Goal: Task Accomplishment & Management: Manage account settings

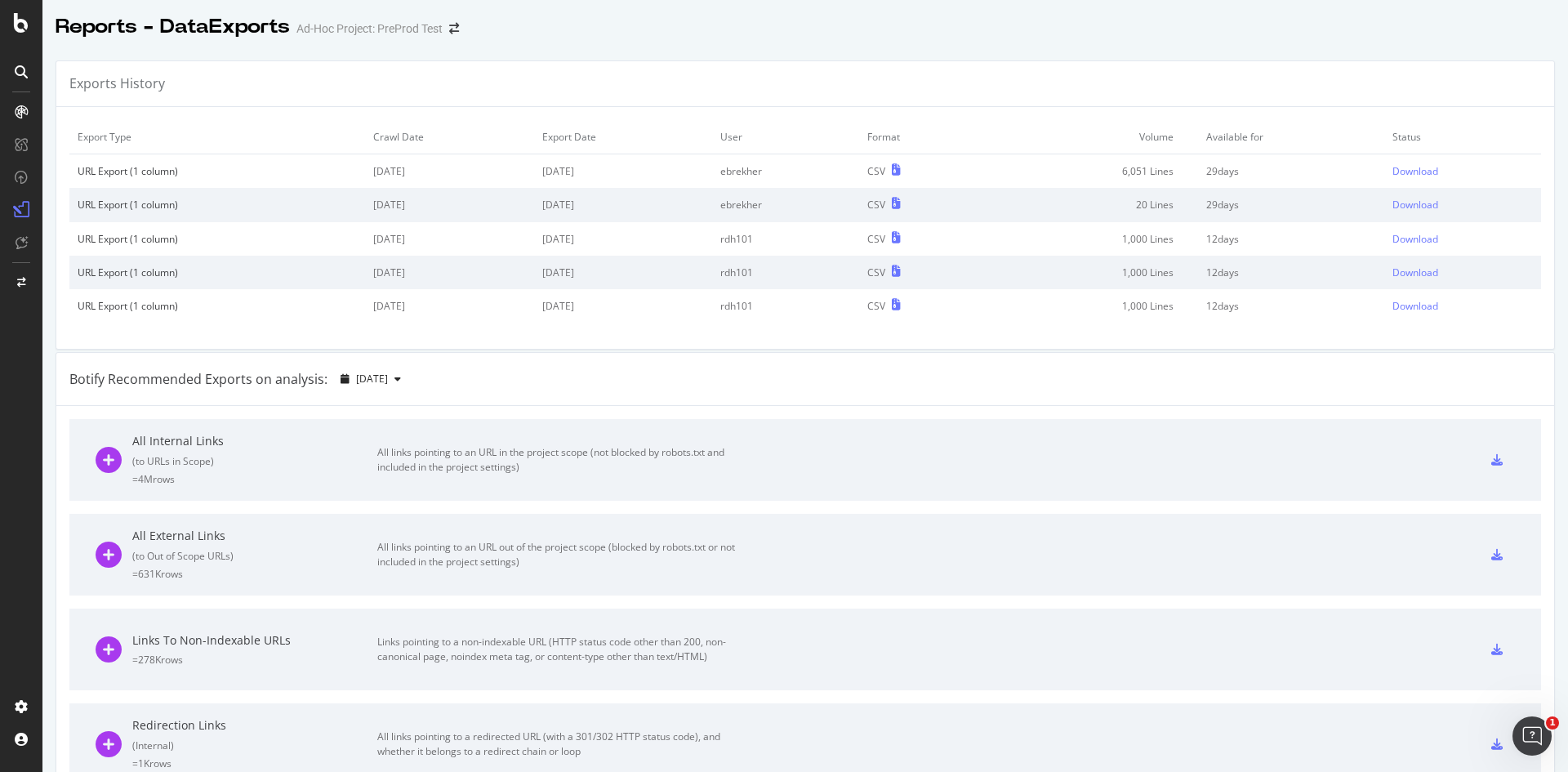
click at [904, 36] on div "Reports - DataExports Ad-Hoc Project: PreProd Test" at bounding box center [805, 20] width 1526 height 41
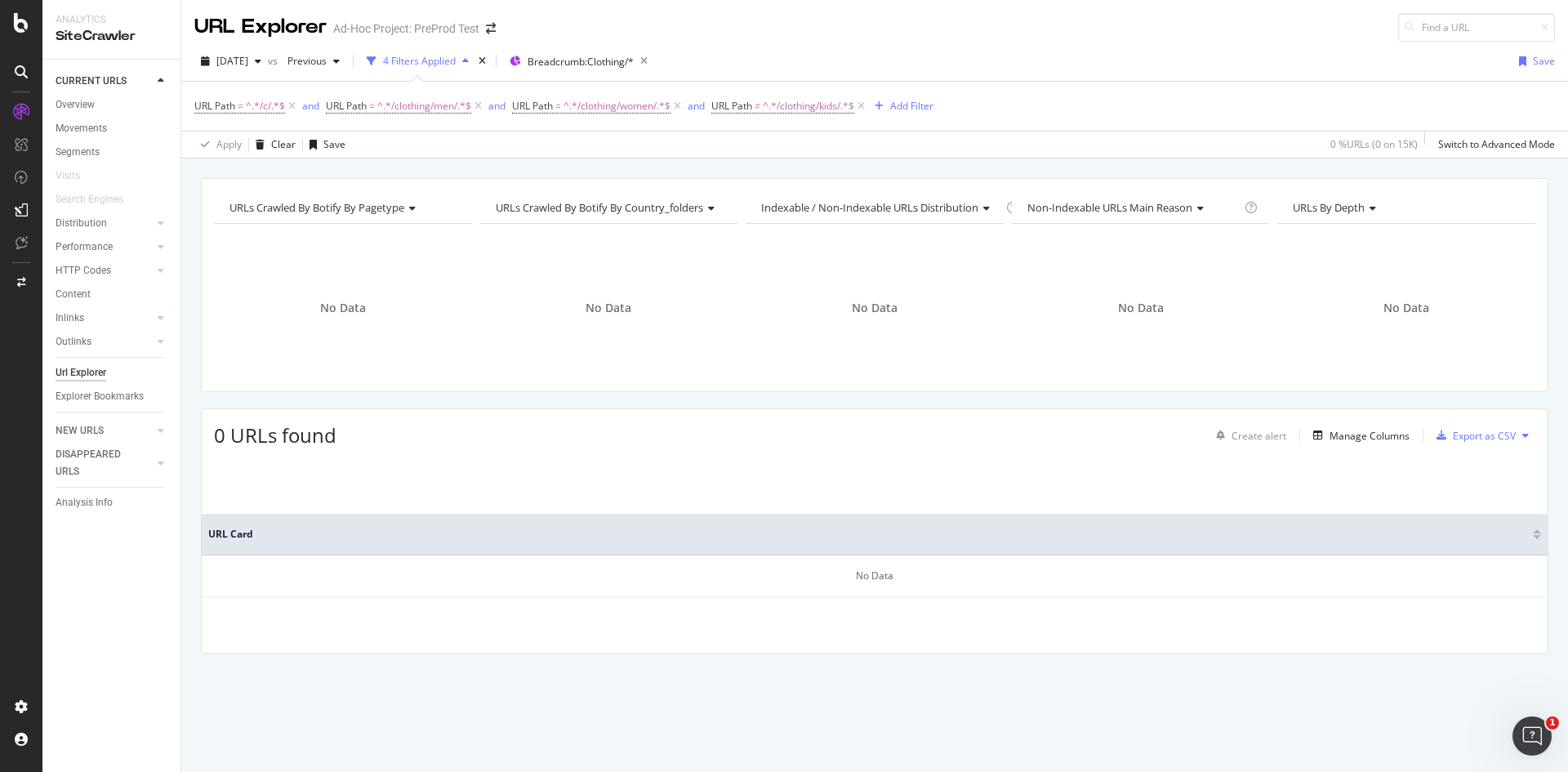
drag, startPoint x: 16, startPoint y: 0, endPoint x: 1009, endPoint y: 87, distance: 996.8
click at [1009, 87] on div "URL Path = ^.*/c/.*$ and URL Path = ^.*/clothing/men/.*$ and URL Path = ^.*/clo…" at bounding box center [874, 106] width 1361 height 49
click at [497, 103] on div "and" at bounding box center [497, 105] width 17 height 14
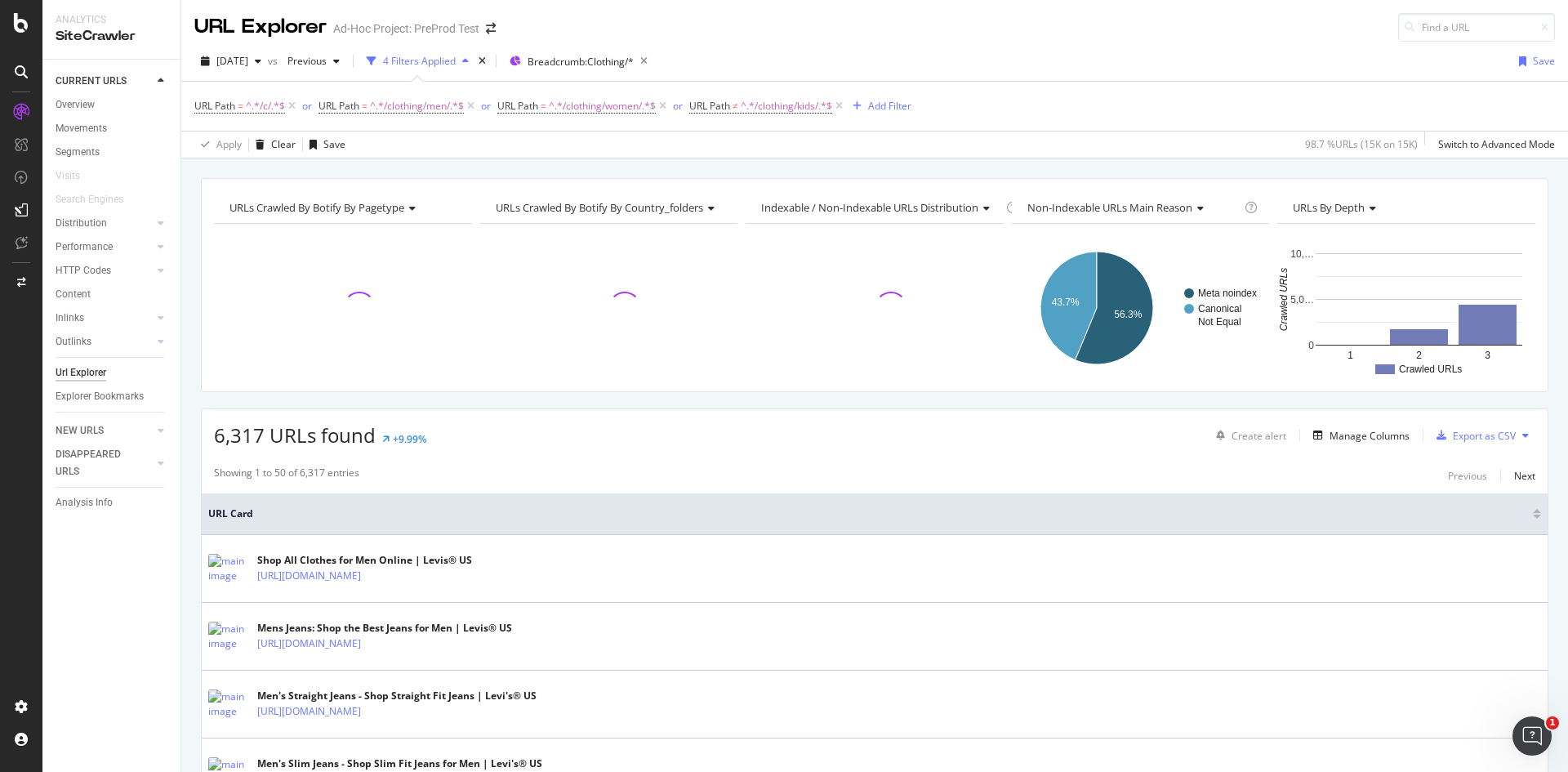
click at [667, 212] on span "URLs Crawled By Botify By country_folders" at bounding box center [600, 208] width 208 height 15
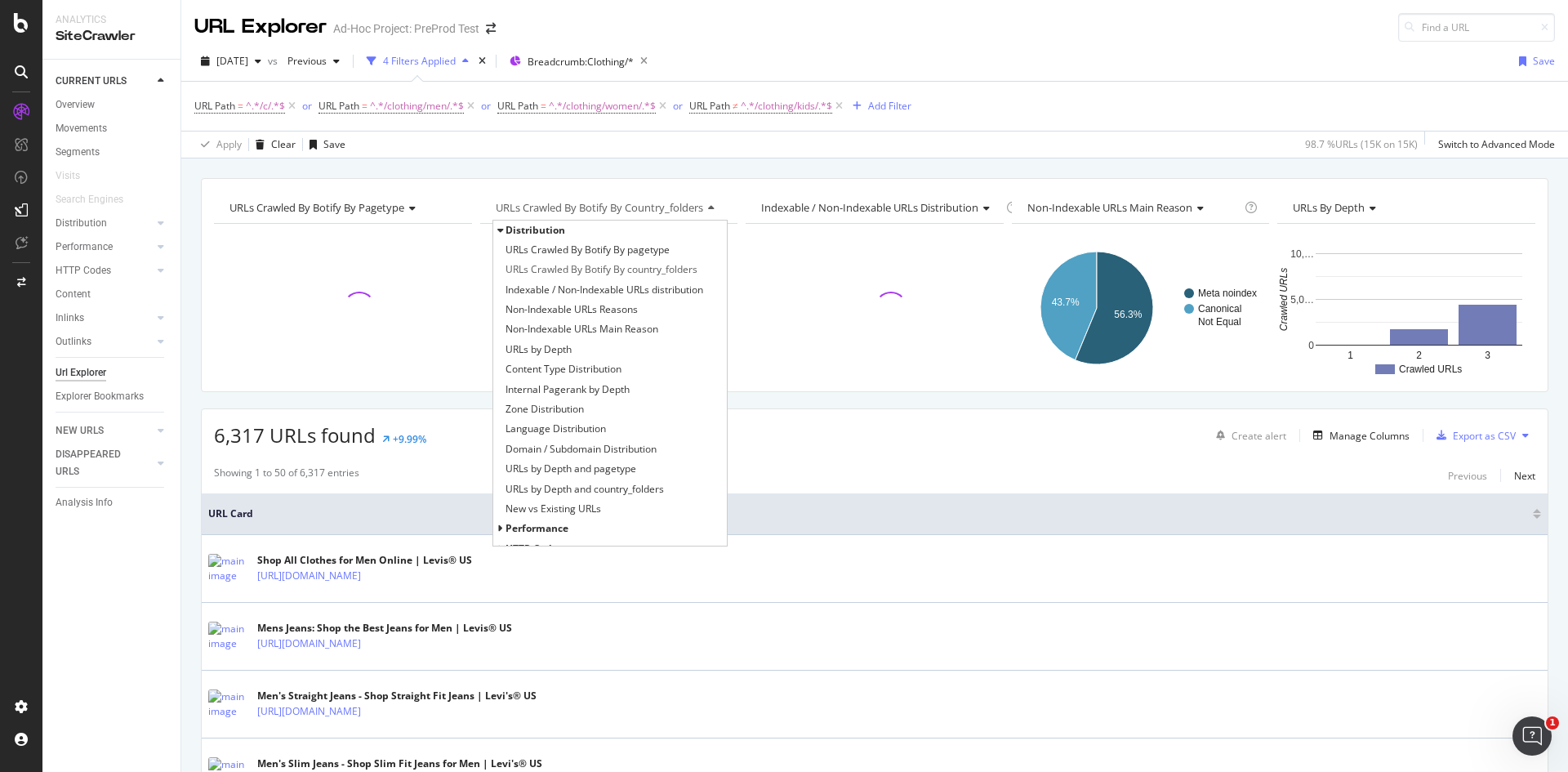
click at [685, 158] on div "URLs Crawled By Botify By pagetype Chart (by Value) Table Expand Export as CSV …" at bounding box center [874, 178] width 1387 height 39
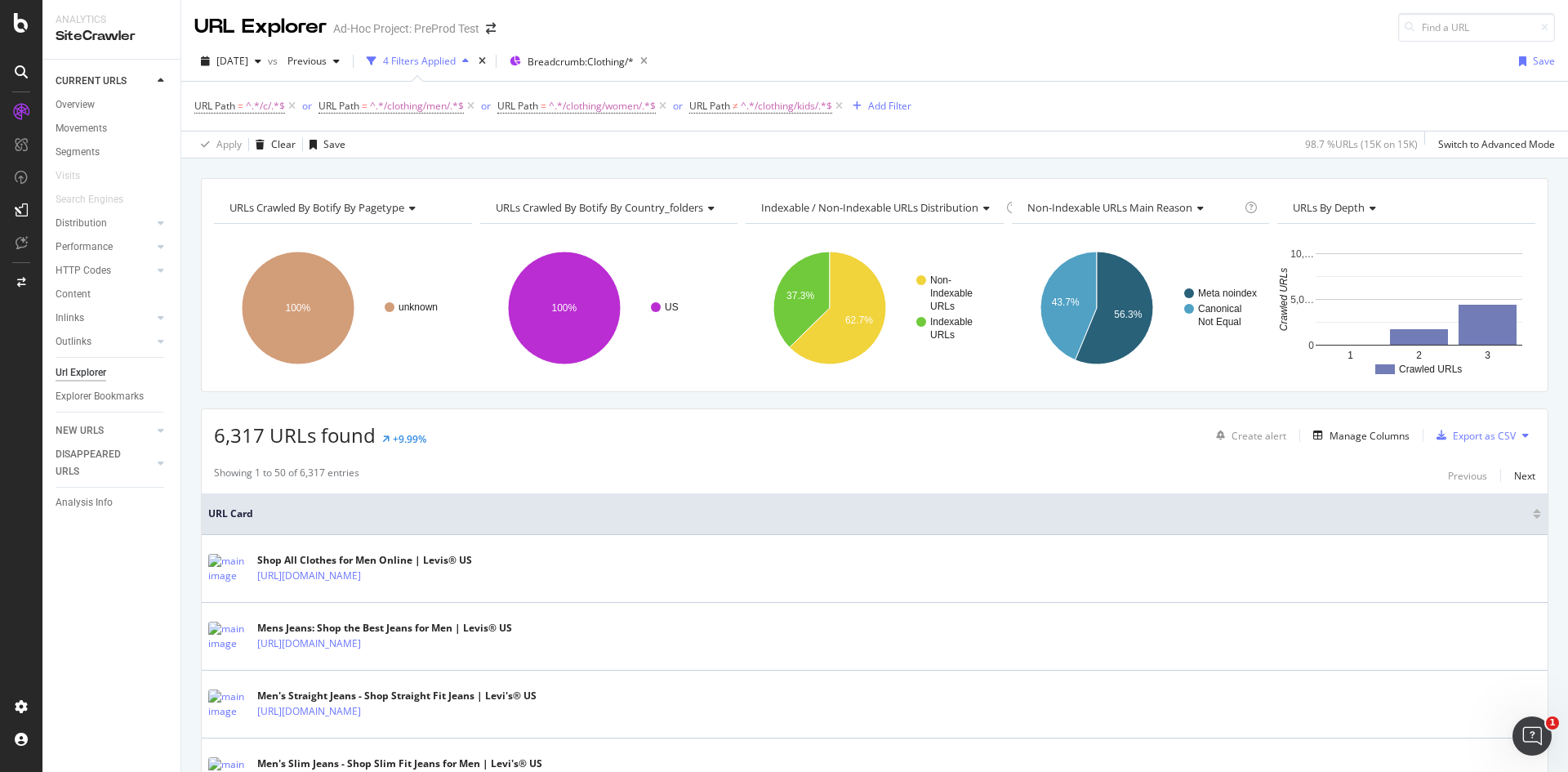
click at [533, 169] on div "URLs Crawled By Botify By pagetype Chart (by Value) Table Expand Export as CSV …" at bounding box center [874, 178] width 1387 height 39
click at [79, 505] on div "Analysis Info" at bounding box center [84, 503] width 57 height 17
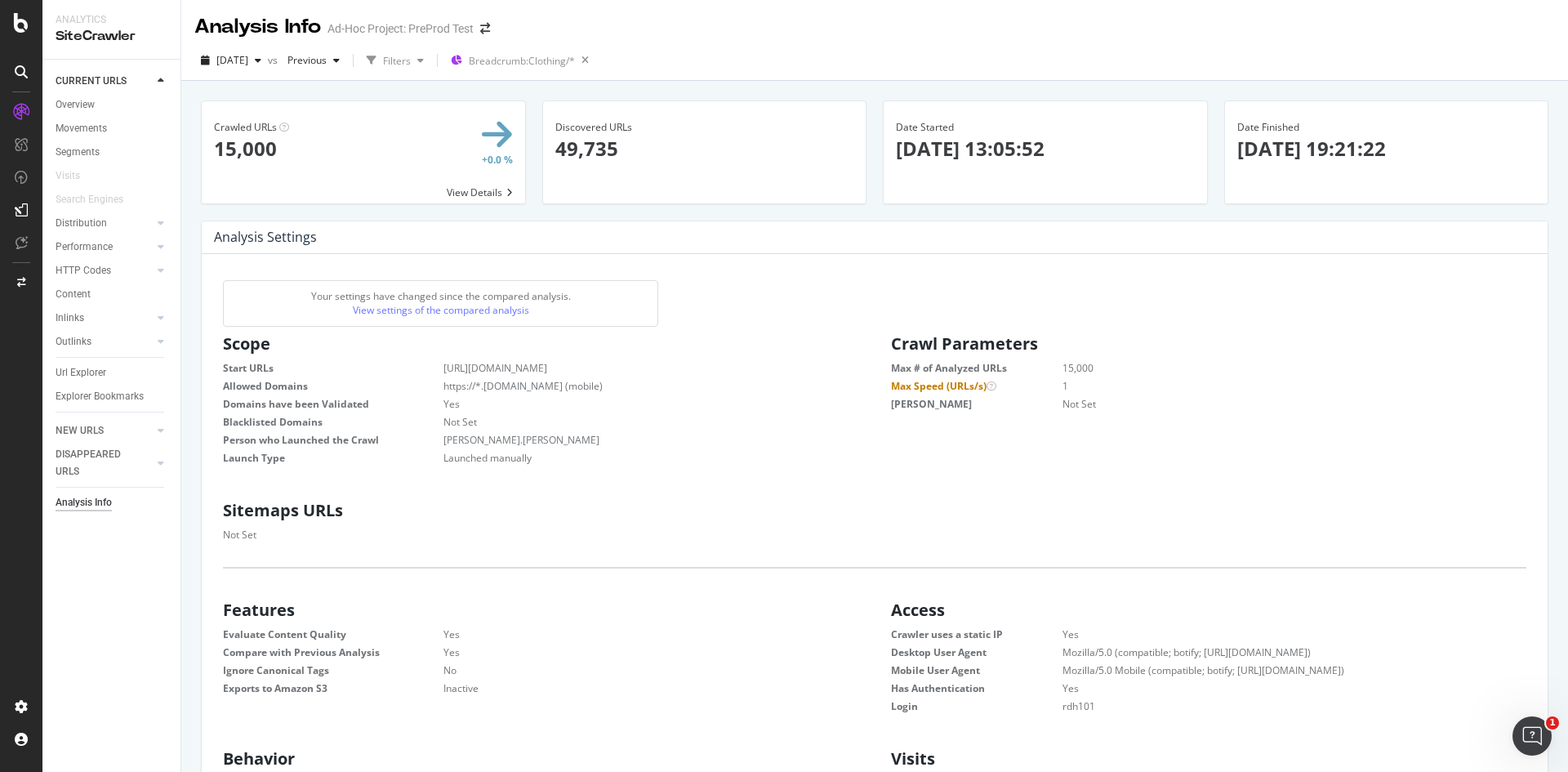
click at [1347, 161] on p "2025-09-17 19:21:22" at bounding box center [1387, 148] width 299 height 27
click at [949, 108] on div "Date Started 2025-09-17 13:05:52" at bounding box center [1045, 141] width 299 height 80
click at [831, 168] on div "Discovered URLs 49,735" at bounding box center [705, 141] width 299 height 80
click at [595, 125] on span "Discovered URLs" at bounding box center [594, 126] width 77 height 14
click at [577, 156] on p "49,735" at bounding box center [705, 148] width 299 height 27
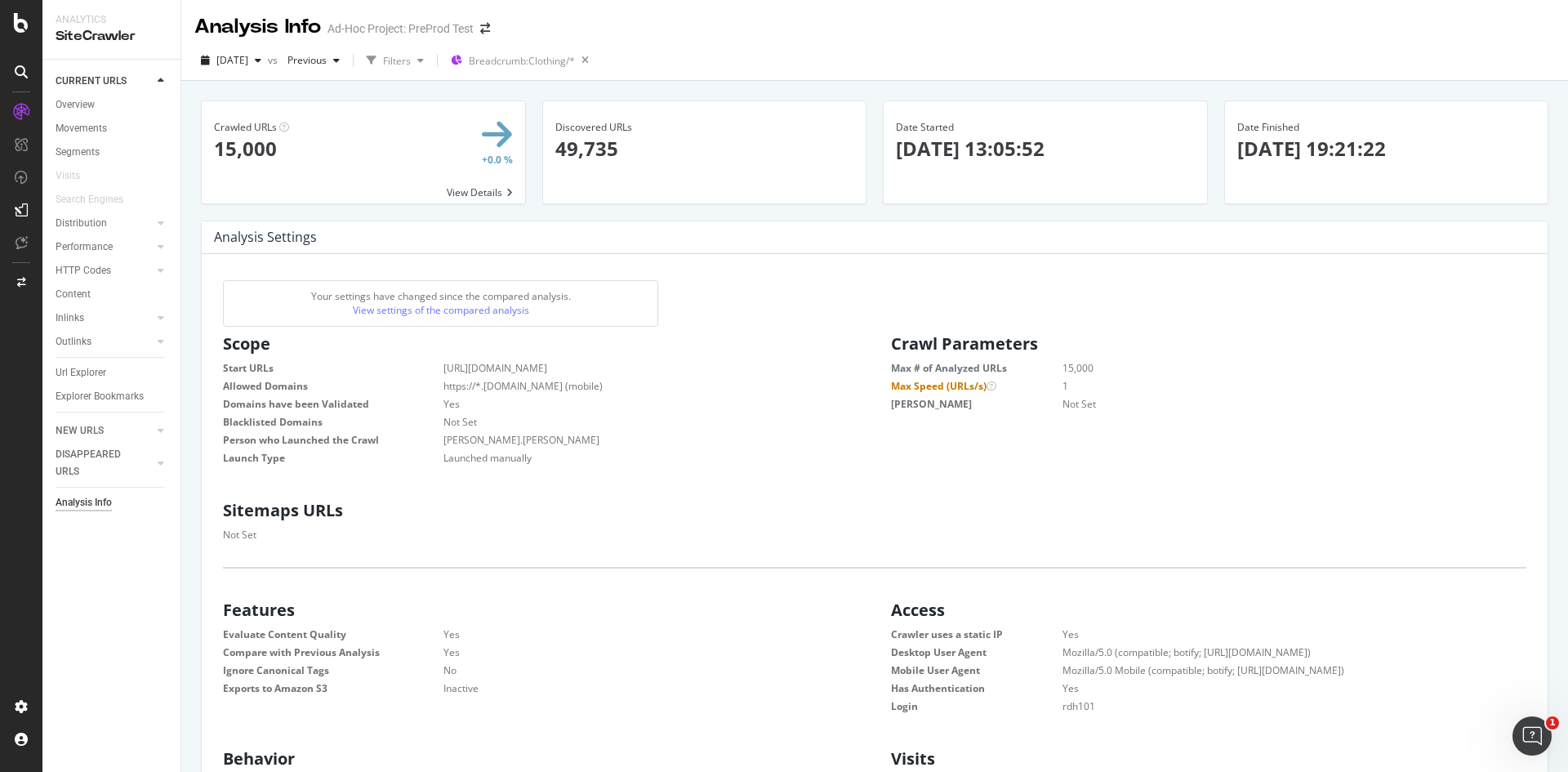
click at [489, 251] on div "Analysis Settings" at bounding box center [874, 238] width 1346 height 33
click at [98, 152] on div "SiteCrawler" at bounding box center [89, 151] width 58 height 16
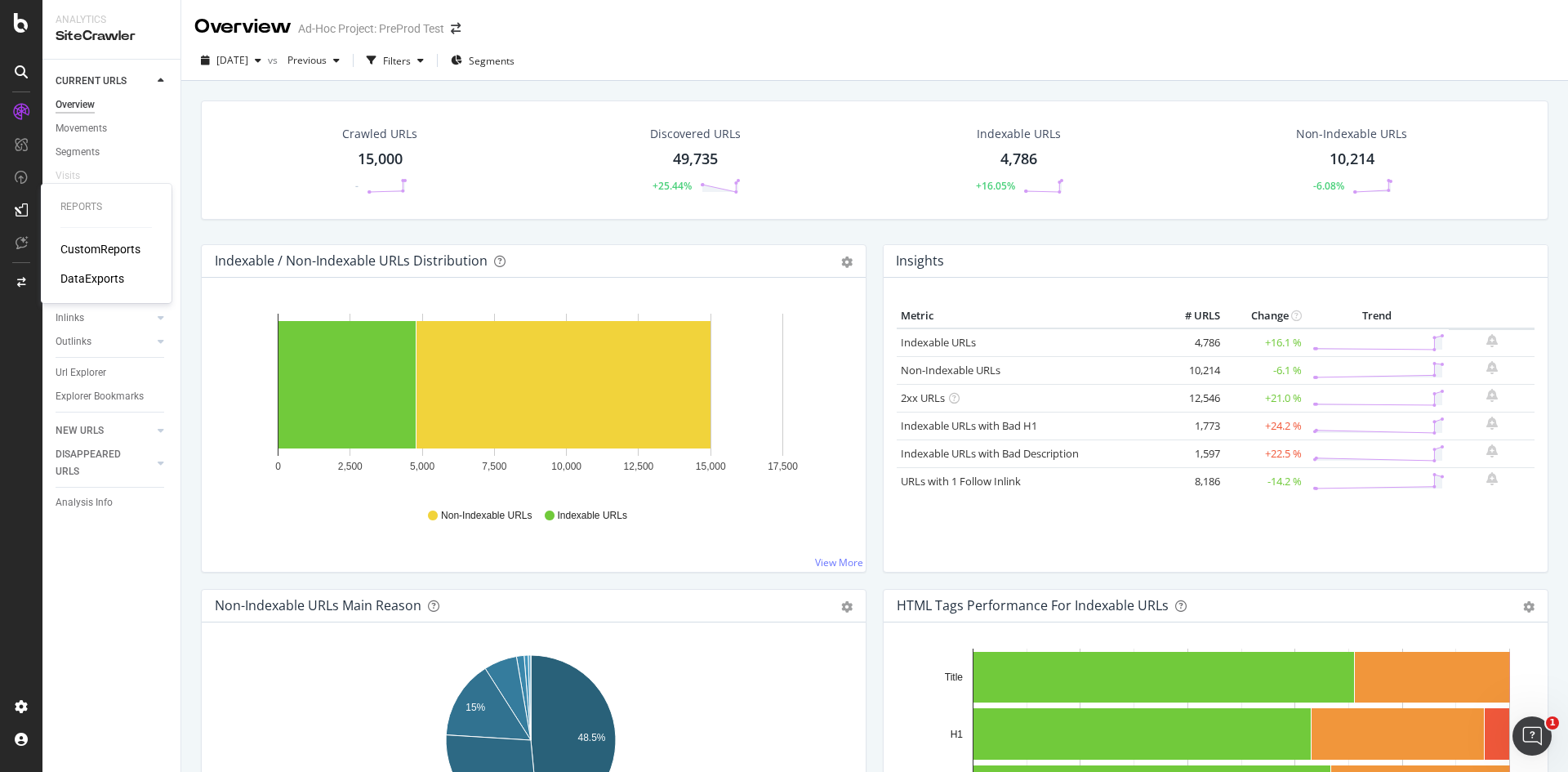
click at [105, 251] on div "CustomReports" at bounding box center [100, 249] width 80 height 16
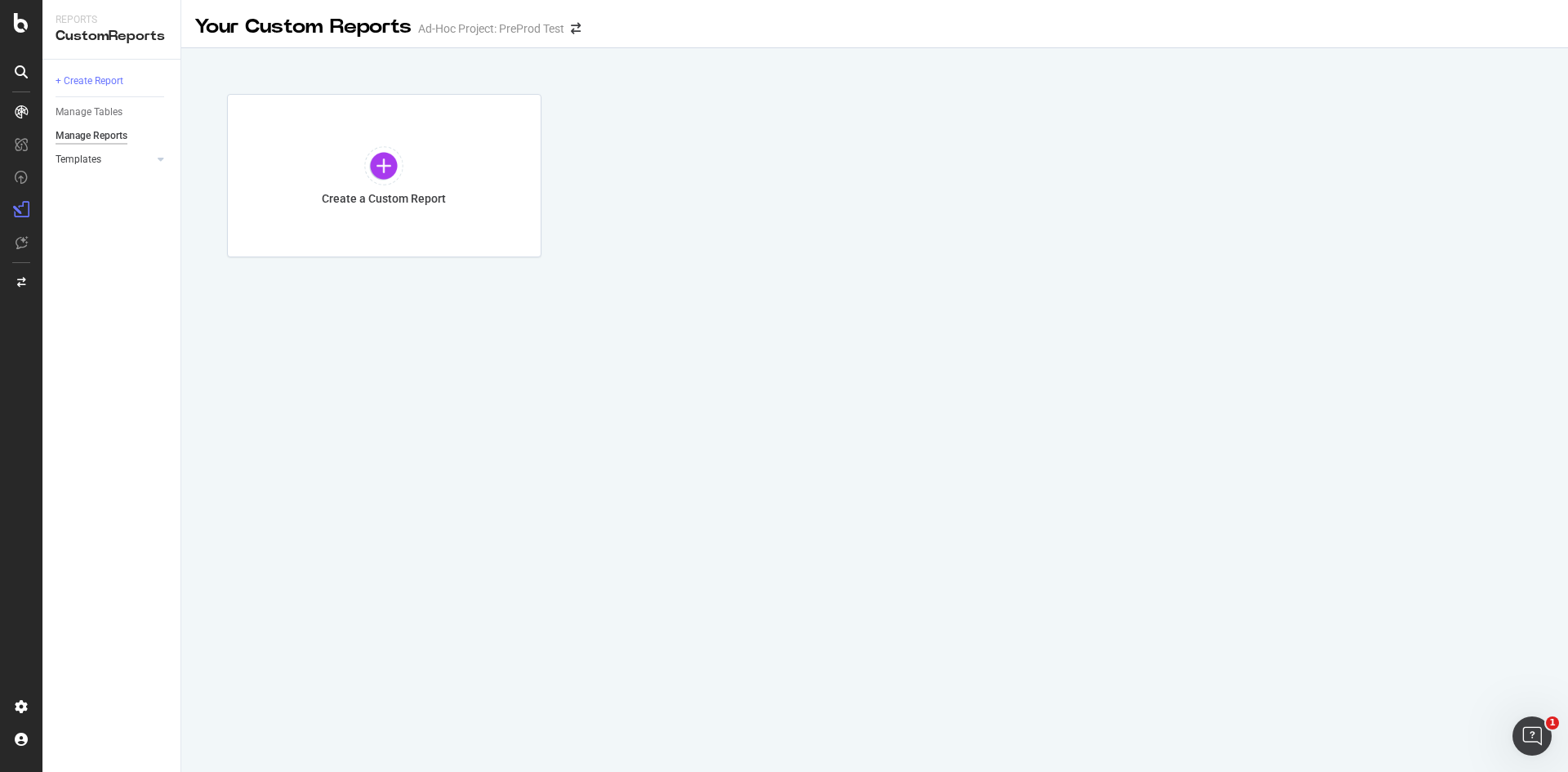
click at [133, 164] on link "Templates" at bounding box center [104, 159] width 97 height 17
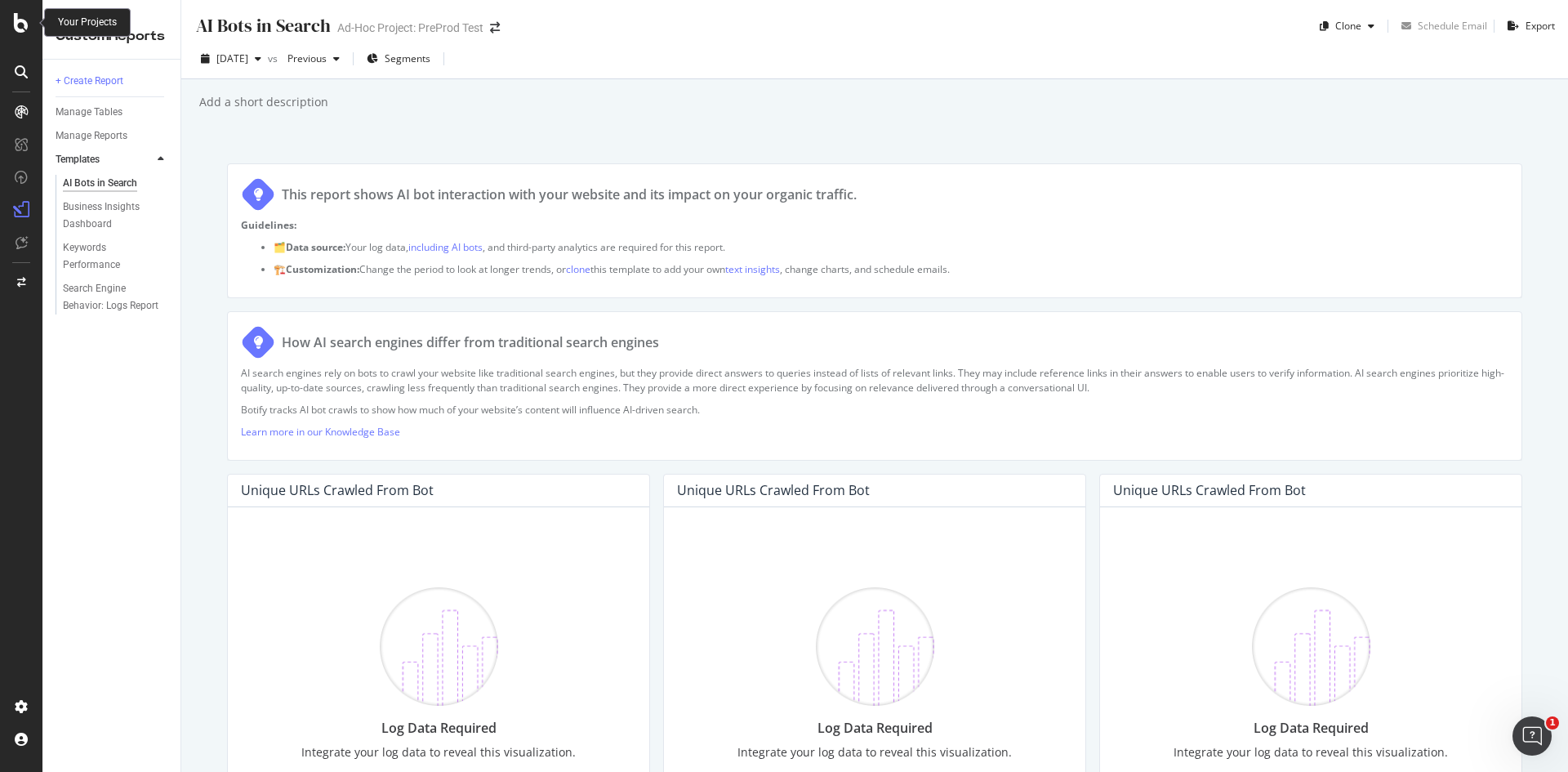
click at [16, 18] on icon at bounding box center [21, 22] width 15 height 19
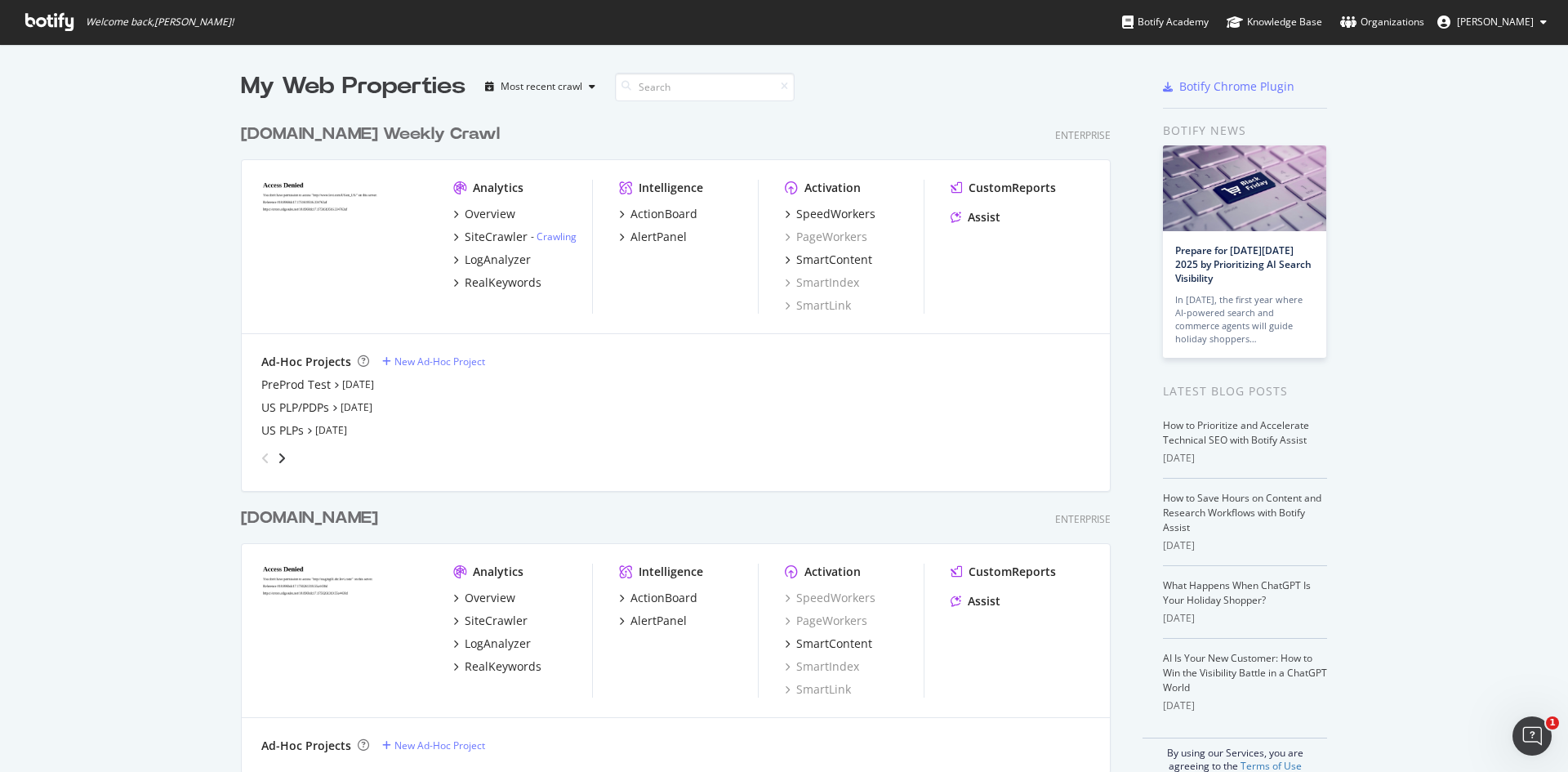
scroll to position [760, 1543]
click at [287, 387] on div "PreProd Test" at bounding box center [297, 385] width 70 height 16
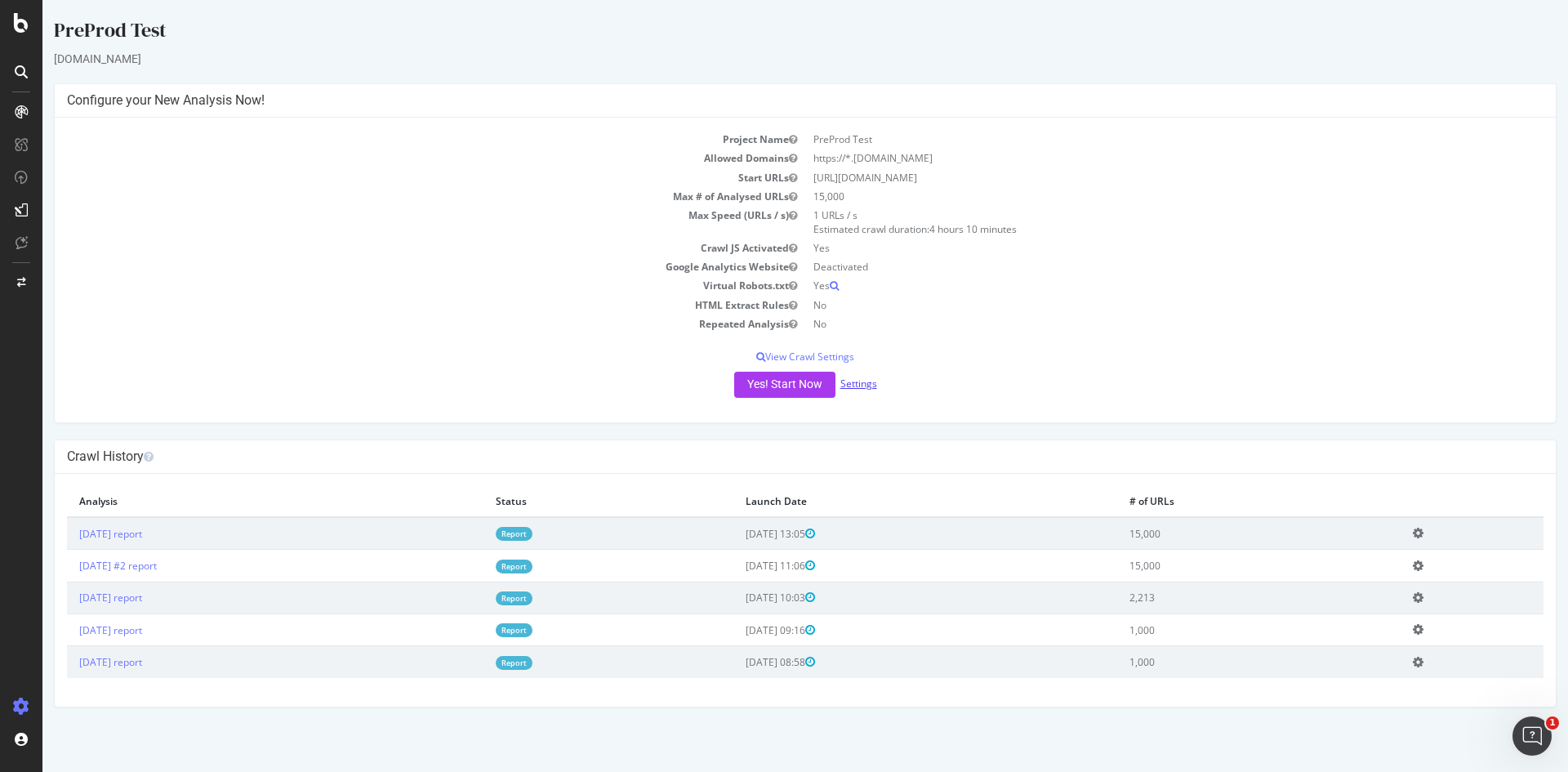
click at [857, 383] on link "Settings" at bounding box center [859, 383] width 37 height 14
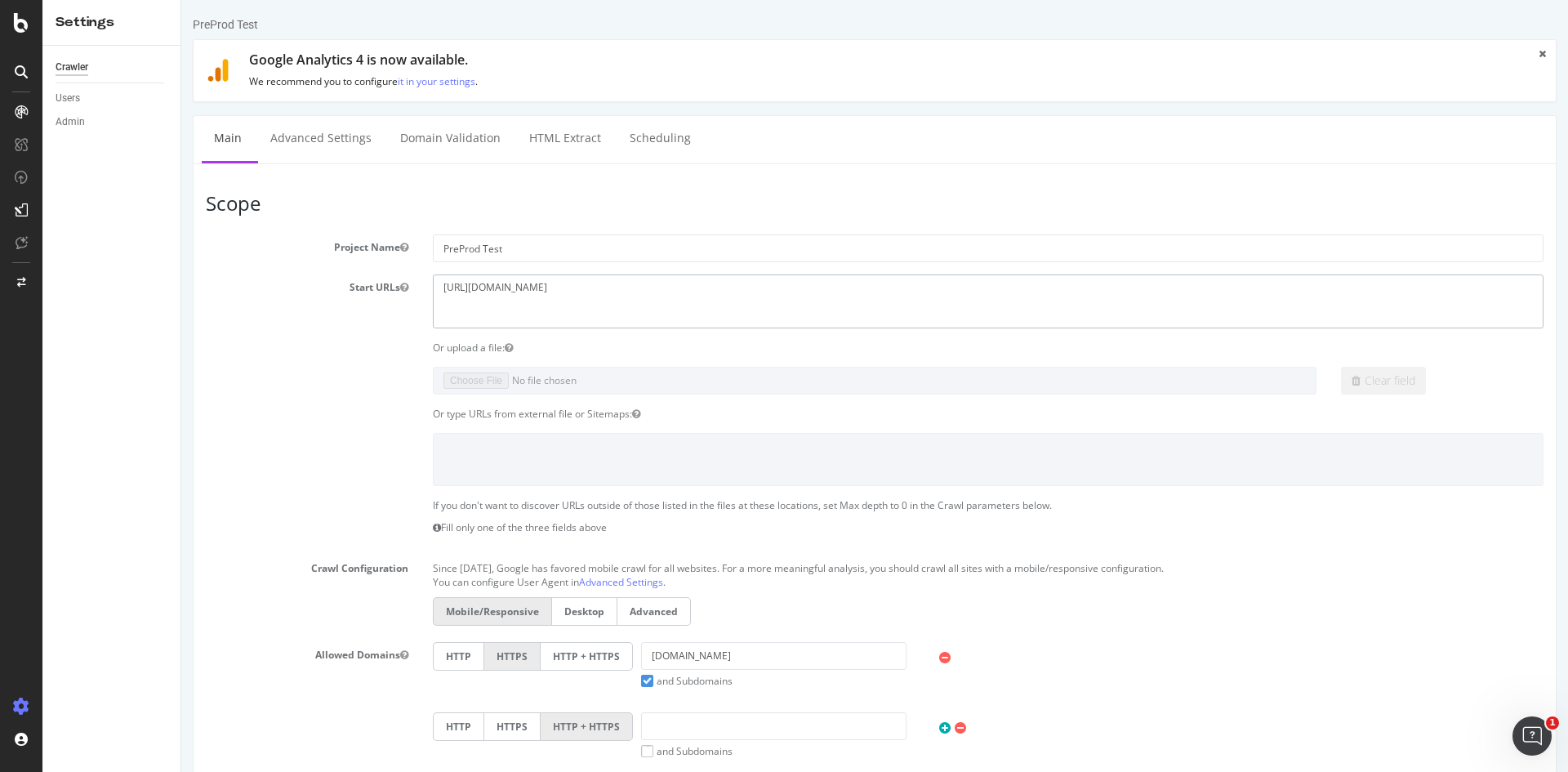
click at [571, 292] on textarea "https://staging07.dtc.levi.com/US/en_US/" at bounding box center [989, 301] width 1111 height 53
drag, startPoint x: 580, startPoint y: 292, endPoint x: 589, endPoint y: 291, distance: 9.1
click at [589, 291] on textarea "https://staging07.dtc.levi.com/US/en_US/" at bounding box center [989, 301] width 1111 height 53
type textarea "https://staging07.dtc.levi.com/CA/en_US/"
click at [700, 345] on div "Or upload a file:" at bounding box center [989, 347] width 1135 height 14
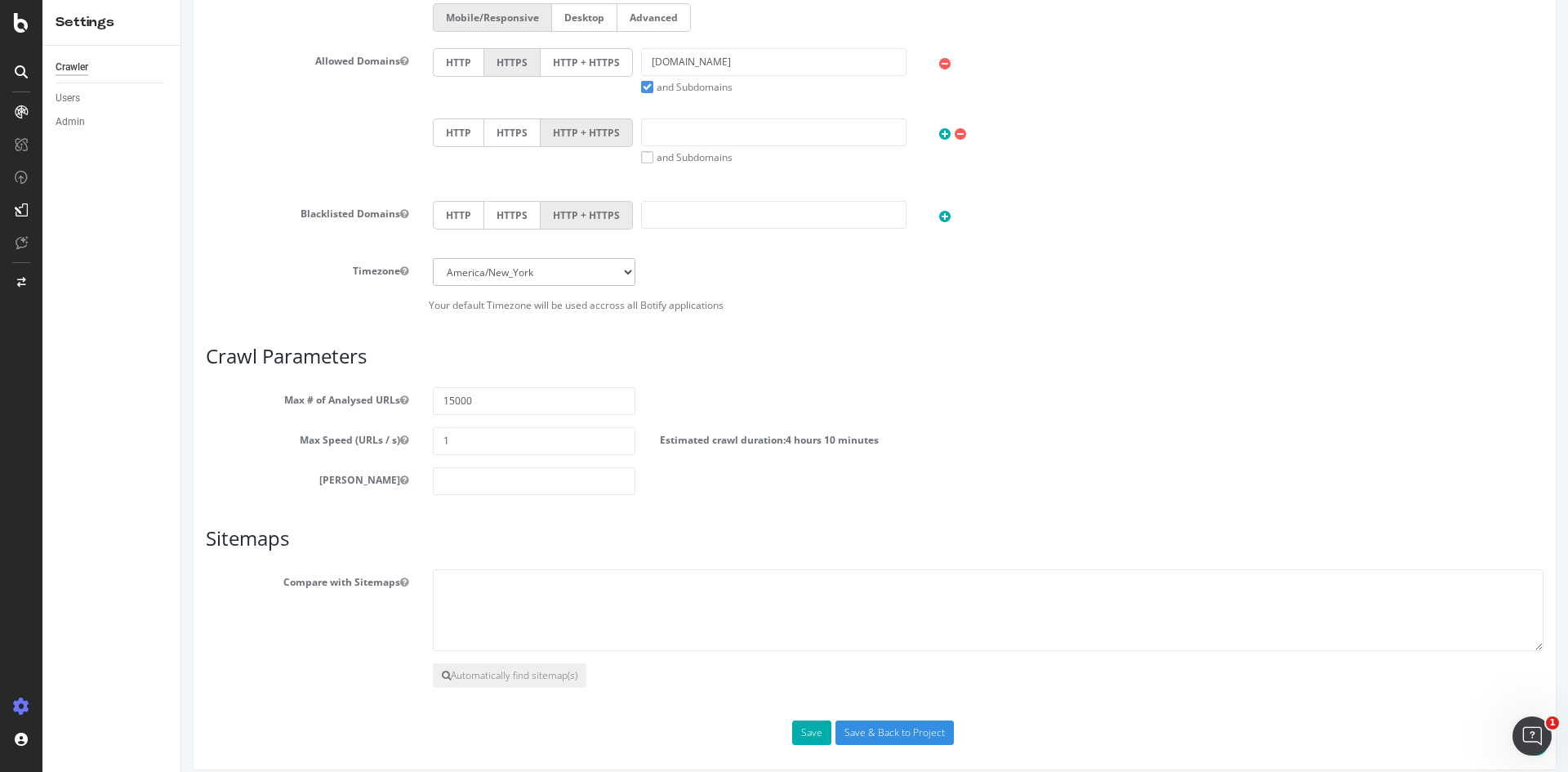
scroll to position [609, 0]
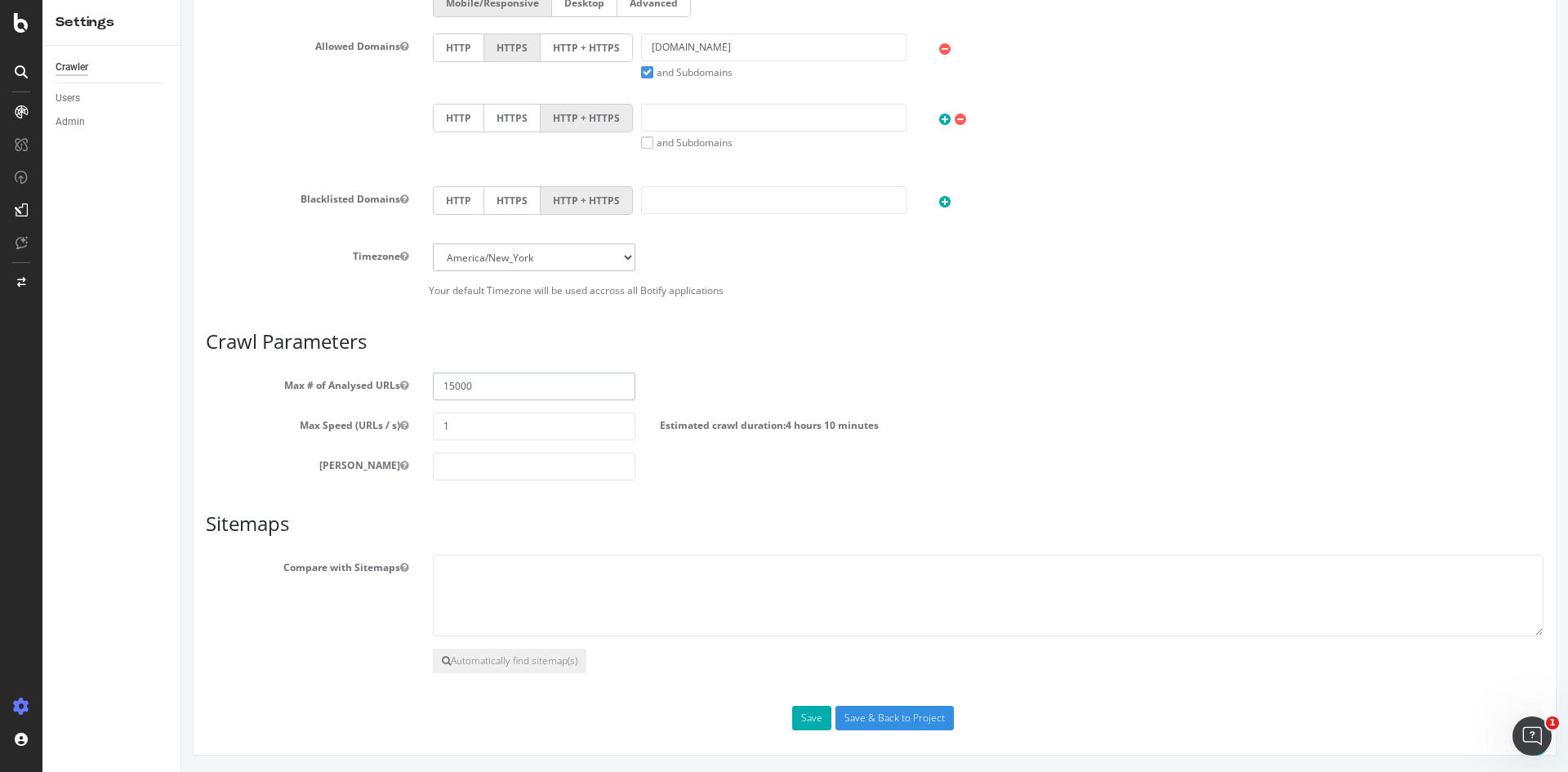
click at [448, 386] on input "15000" at bounding box center [534, 386] width 202 height 27
click at [513, 388] on input "15000" at bounding box center [534, 386] width 202 height 27
drag, startPoint x: 452, startPoint y: 386, endPoint x: 432, endPoint y: 382, distance: 20.4
click at [433, 382] on input "15000" at bounding box center [534, 386] width 202 height 27
click at [865, 476] on div "Max Depth" at bounding box center [874, 466] width 1362 height 27
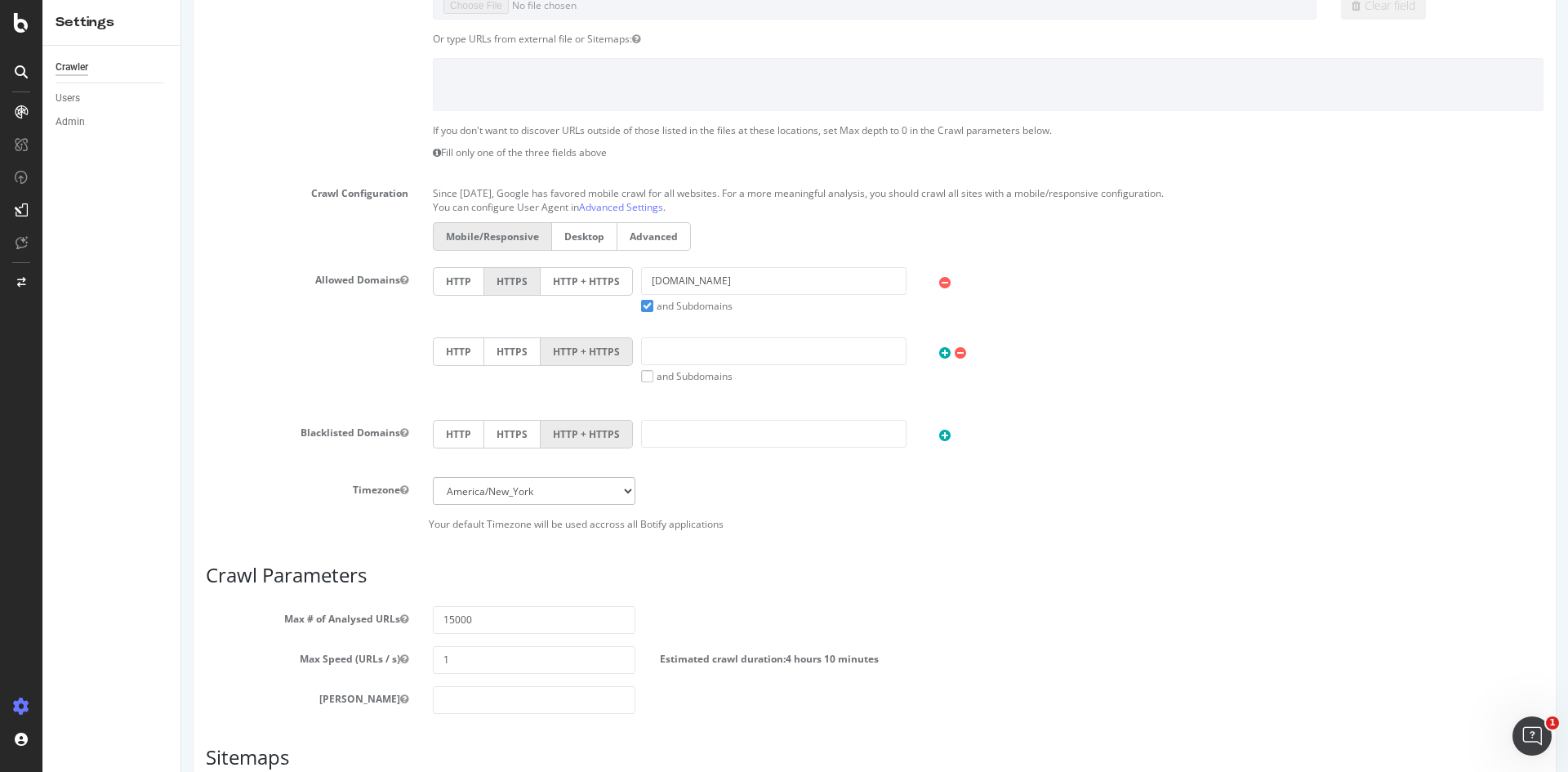
scroll to position [0, 0]
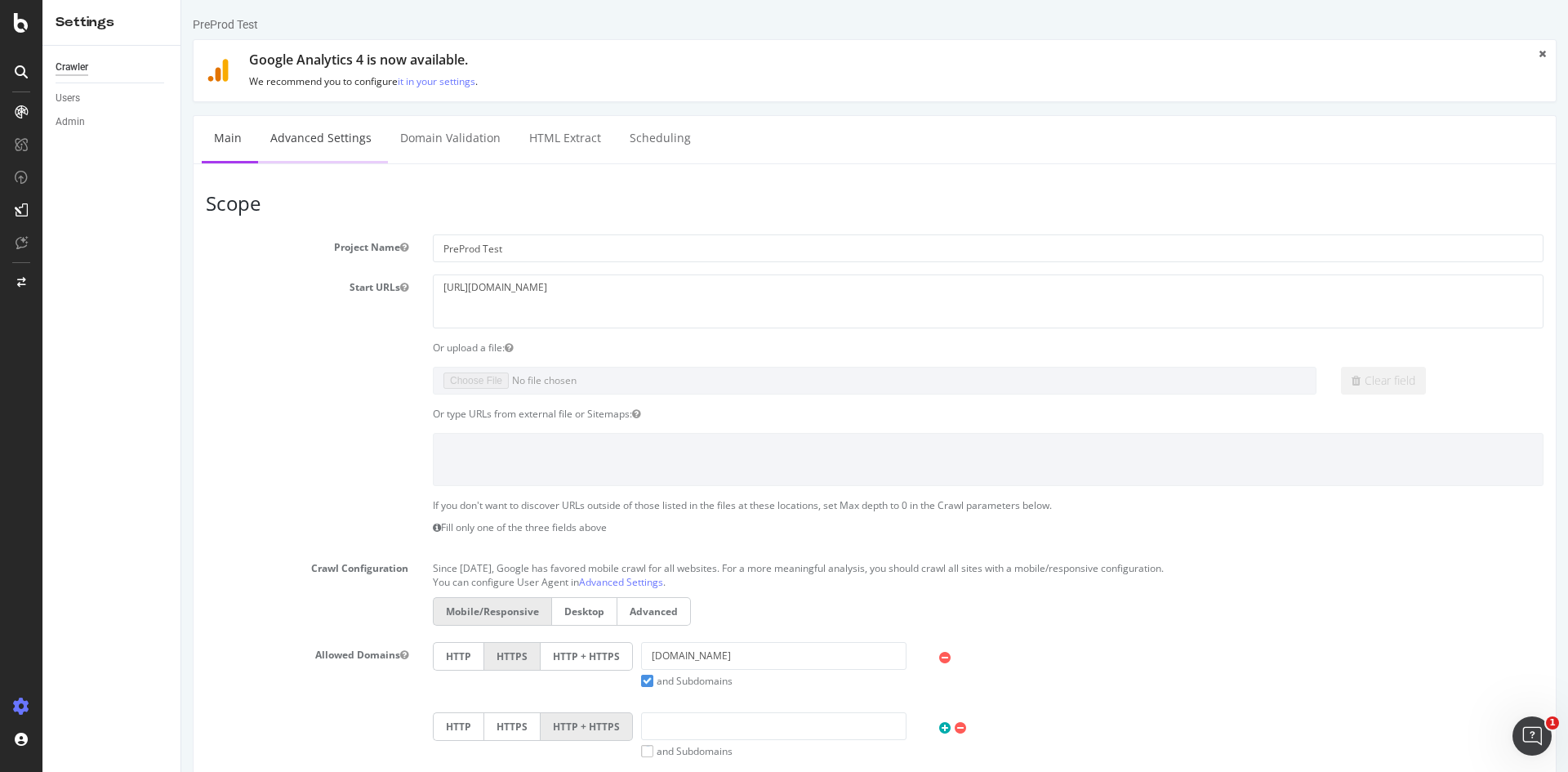
click at [294, 125] on link "Advanced Settings" at bounding box center [320, 138] width 125 height 45
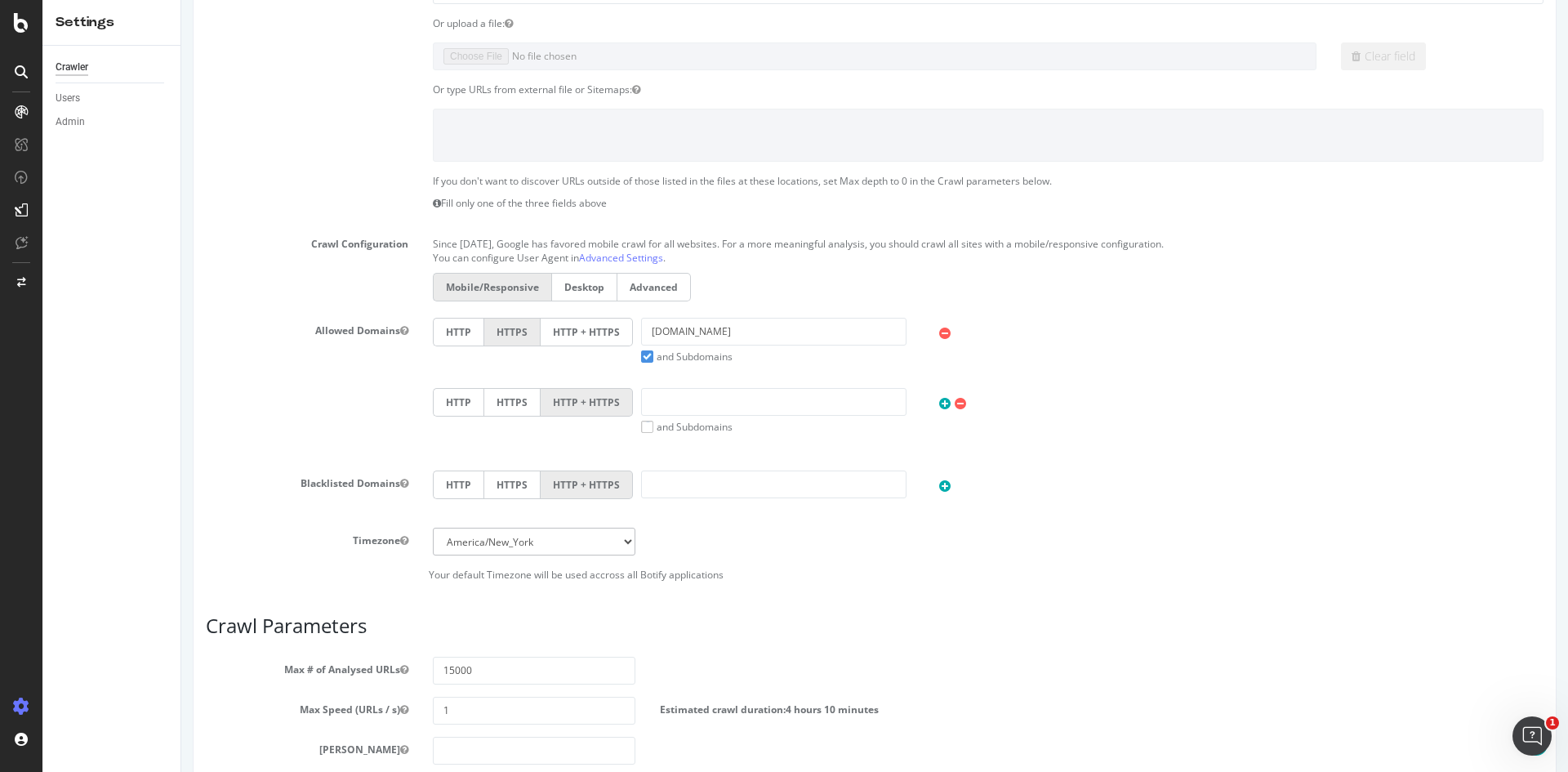
scroll to position [609, 0]
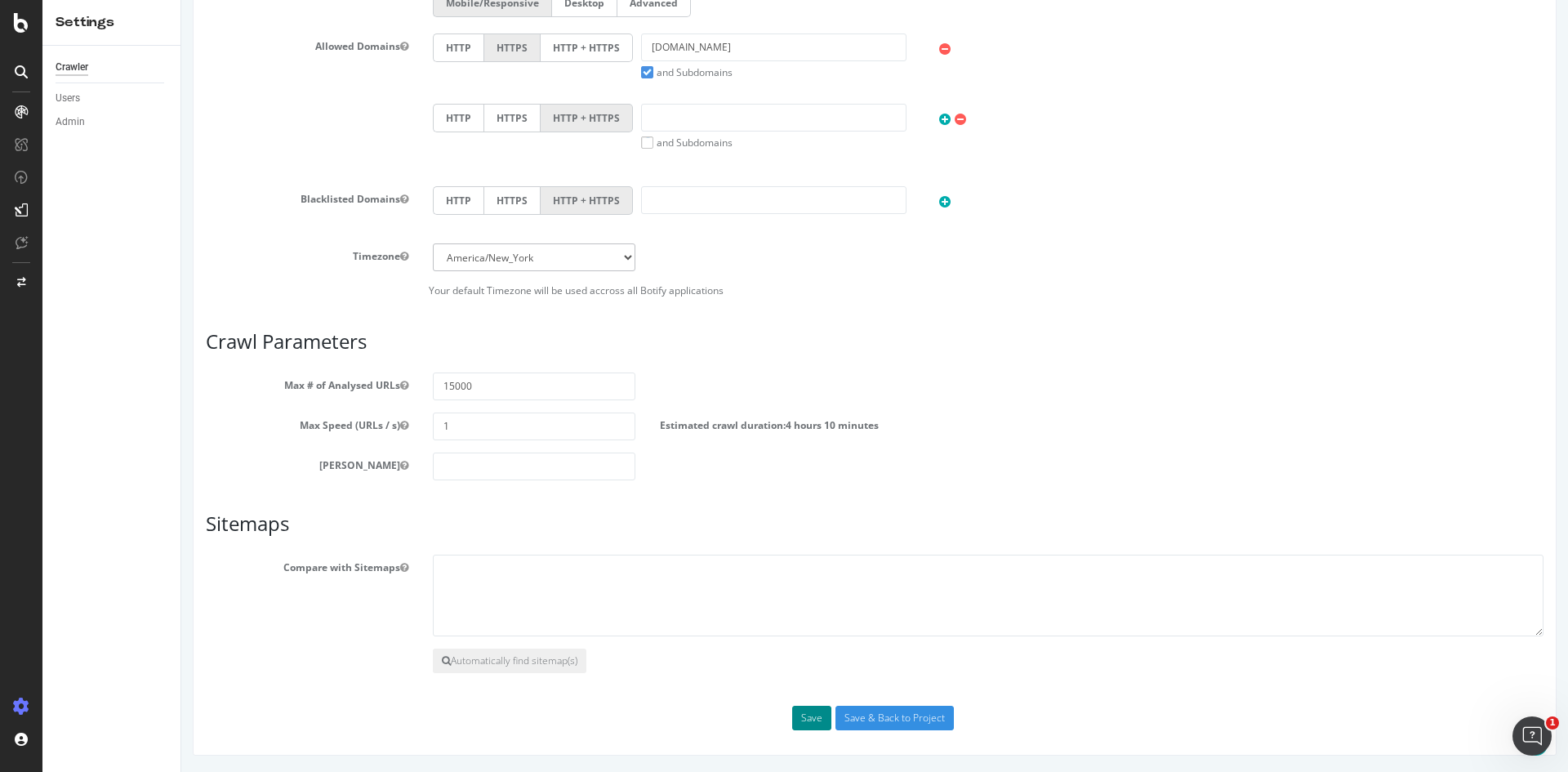
click at [806, 717] on button "Save" at bounding box center [812, 718] width 39 height 25
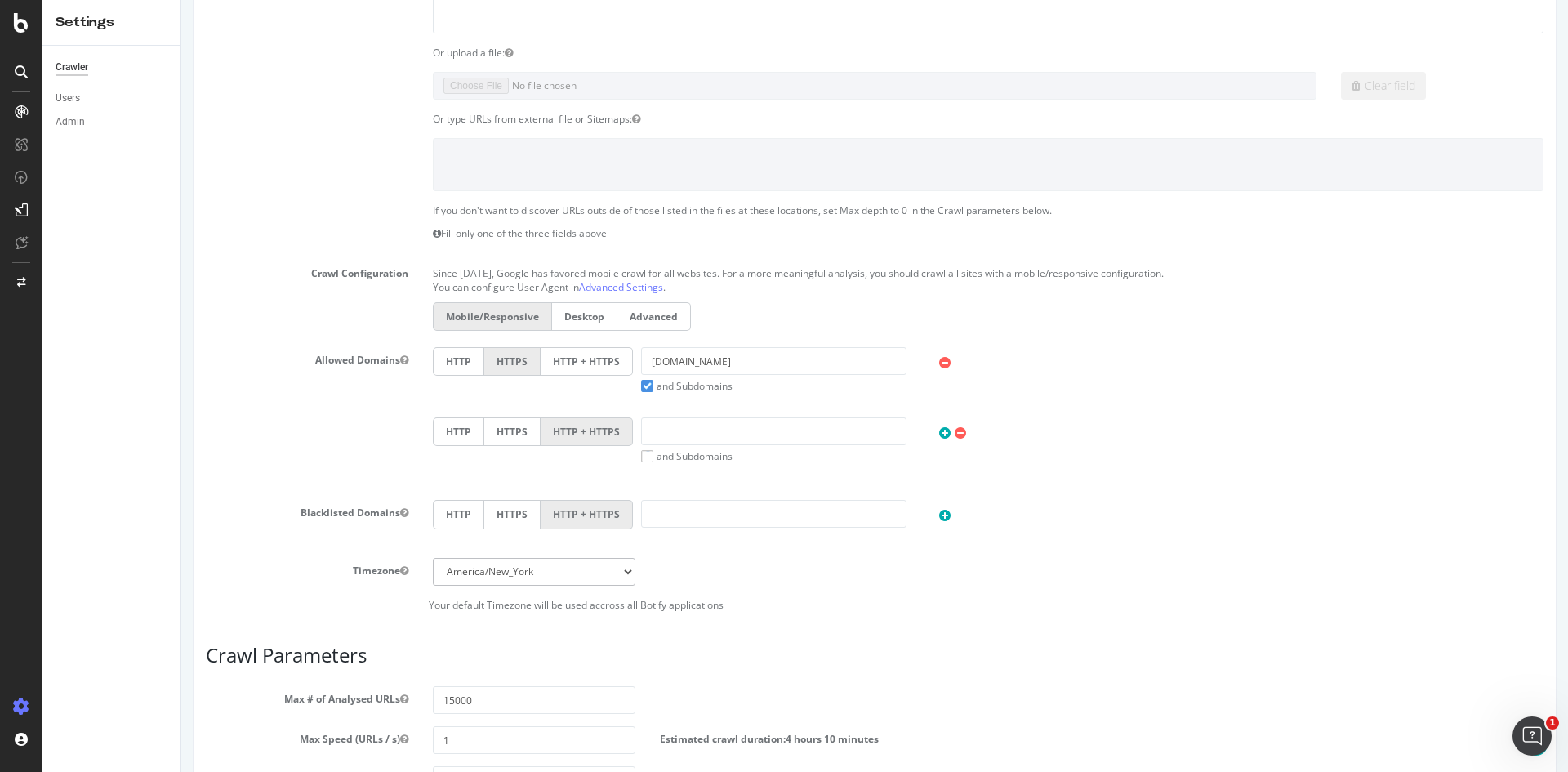
scroll to position [0, 0]
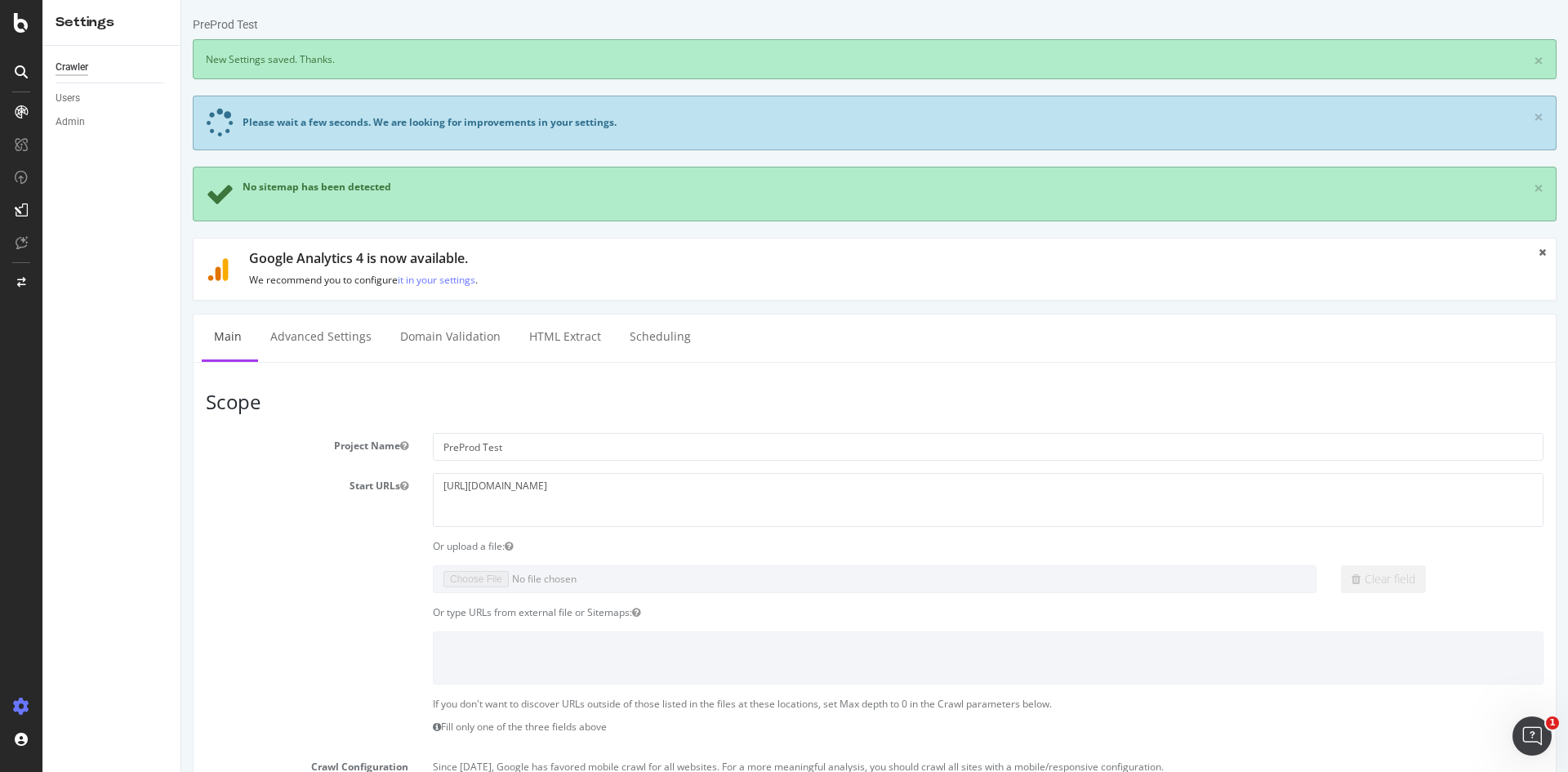
click at [292, 192] on span "No sitemap has been detected" at bounding box center [317, 186] width 148 height 14
click at [654, 345] on link "Scheduling" at bounding box center [661, 337] width 86 height 45
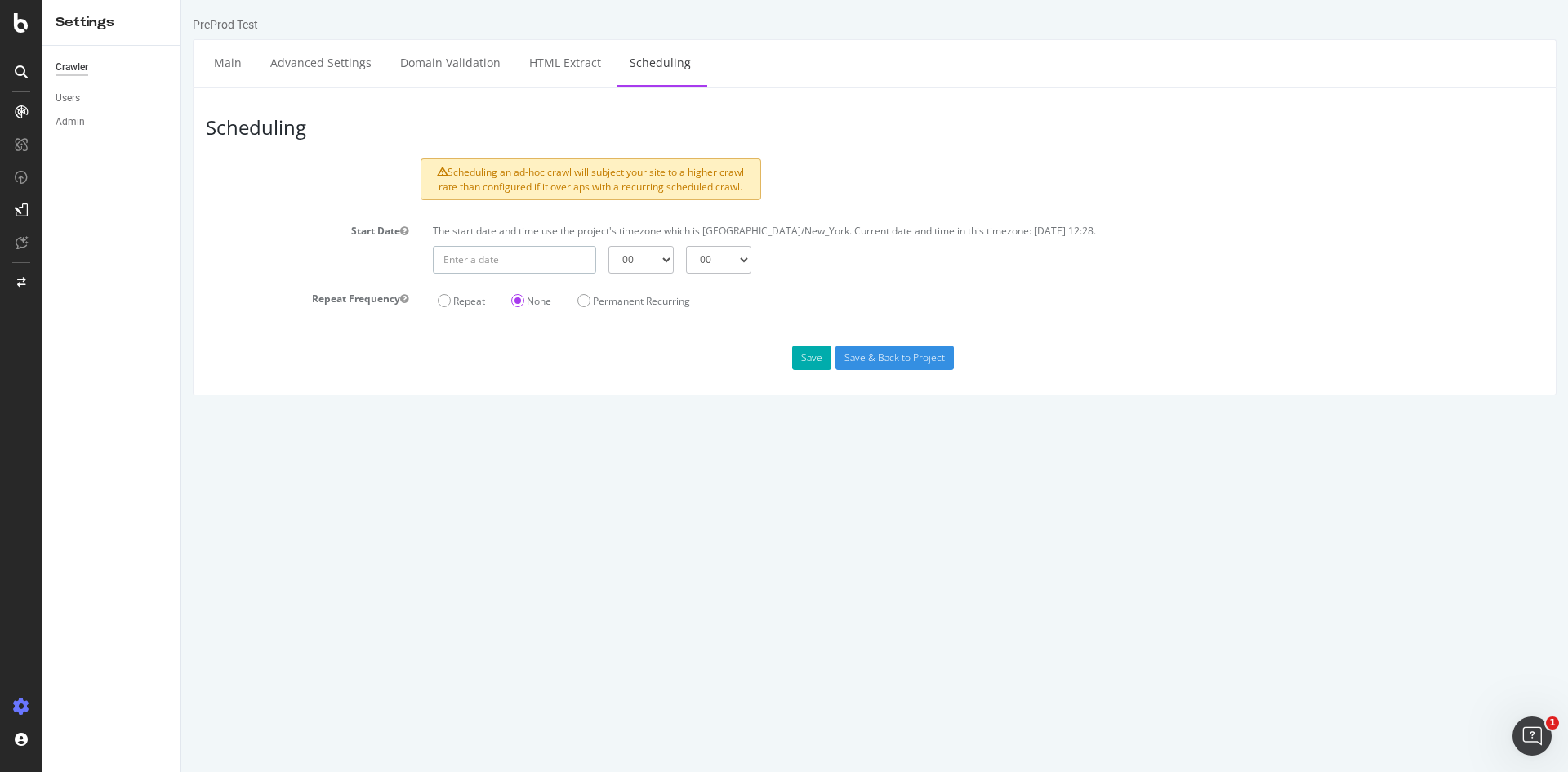
type input "2025-09-19"
click at [539, 262] on input "2025-09-19" at bounding box center [514, 260] width 163 height 27
click at [329, 269] on div "Start Date The start date and time use the project's timezone which is America/…" at bounding box center [874, 245] width 1362 height 56
click at [633, 261] on select "00 01 02 03 04 05 06 07 08 09 10 11 12 13 14 15 16 17 18 19 20 21 22 23" at bounding box center [641, 260] width 65 height 27
click at [633, 261] on select "00 01 02 03 04 05 06 07 08 09 10 11 12 13 14 15 16 17 18 19 20 21 22 23" at bounding box center [641, 260] width 65 height 27
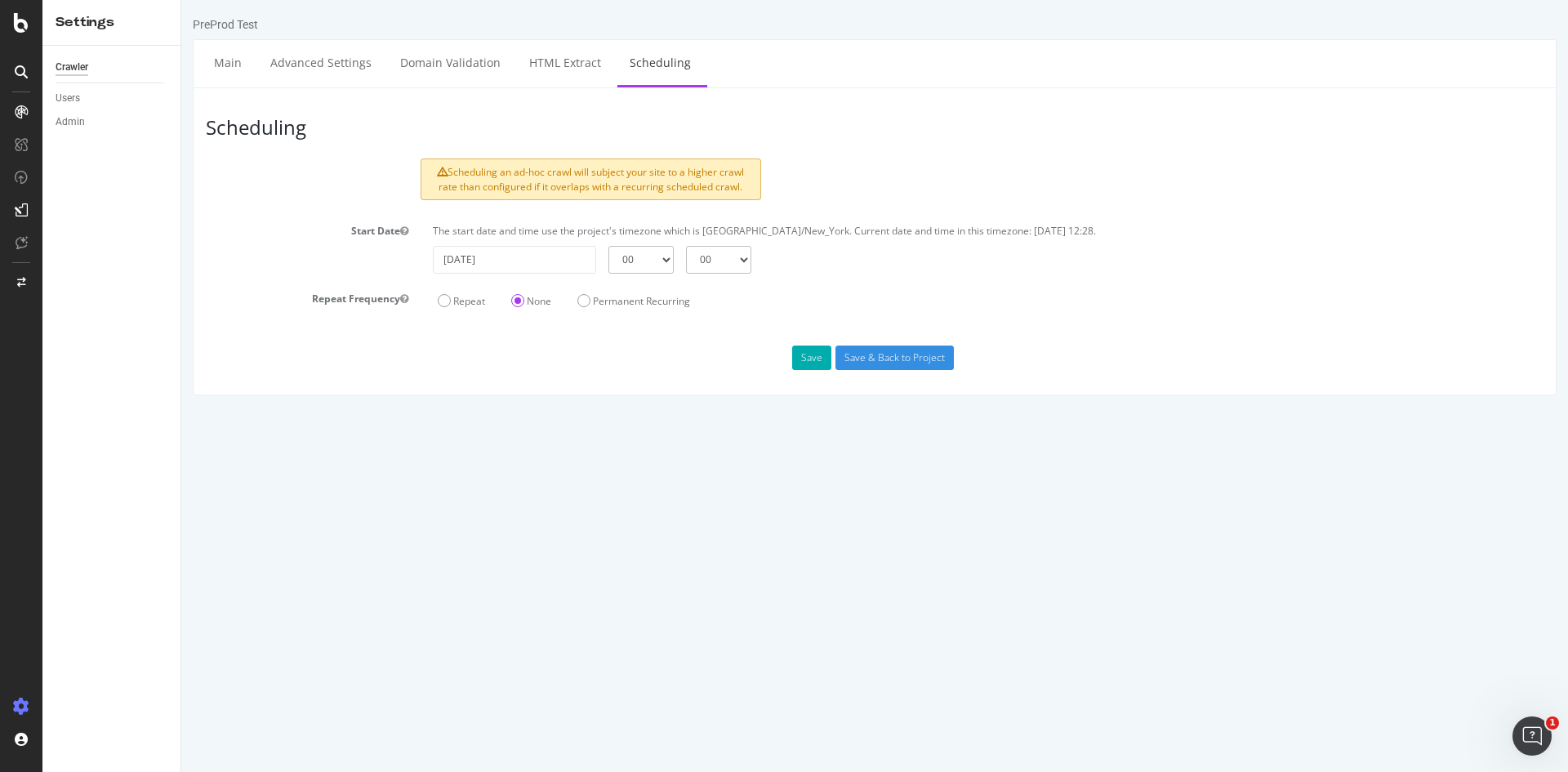
click at [739, 244] on div "The start date and time use the project's timezone which is America/New_York. C…" at bounding box center [988, 234] width 1127 height 22
click at [727, 262] on select "00 15 30 45" at bounding box center [719, 260] width 65 height 27
select select "30"
click at [687, 246] on select "00 15 30 45" at bounding box center [719, 260] width 65 height 27
click at [617, 262] on select "00 01 02 03 04 05 06 07 08 09 10 11 12 13 14 15 16 17 18 19 20 21 22 23" at bounding box center [641, 260] width 65 height 27
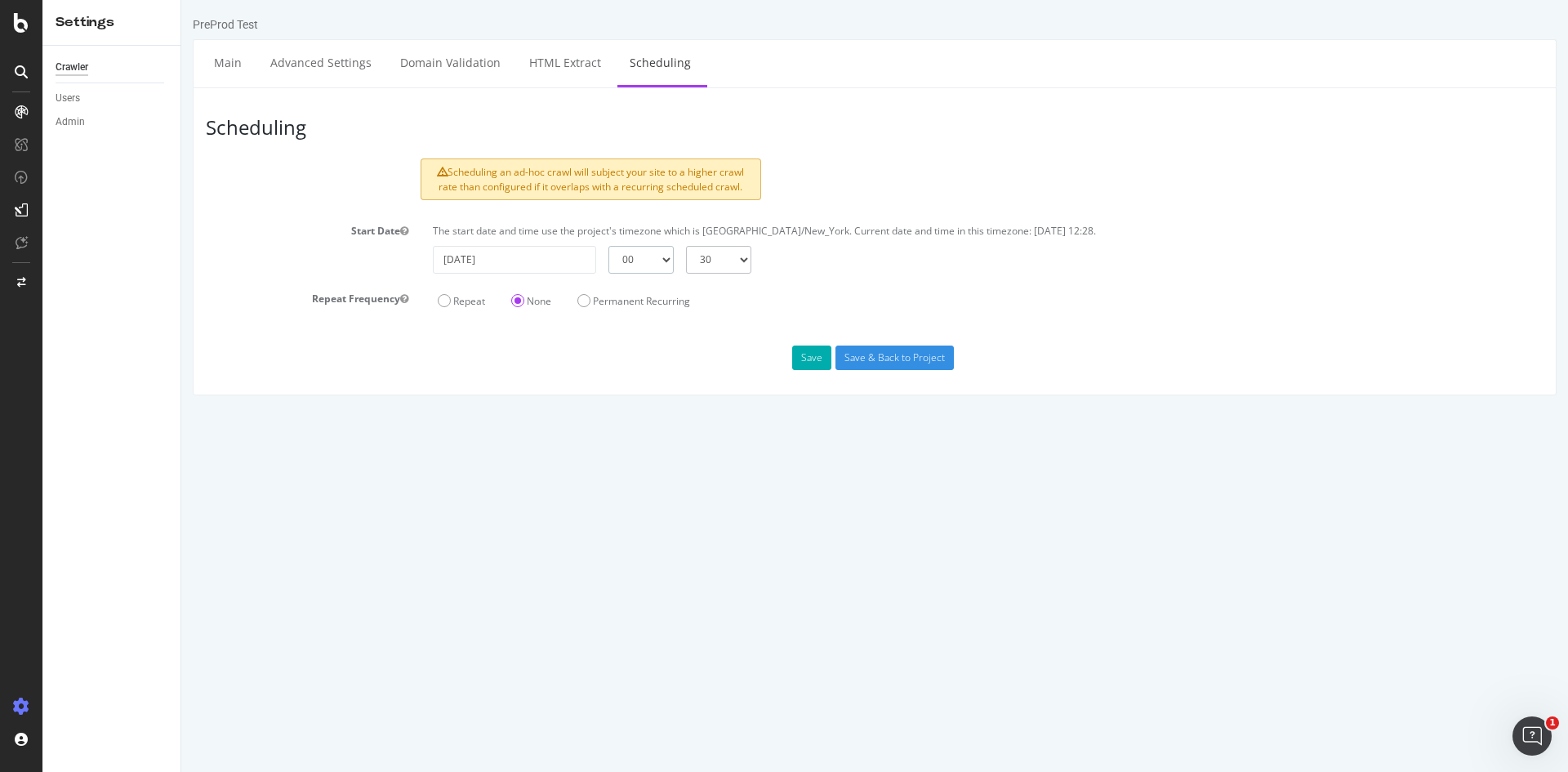
select select "12"
click at [609, 246] on select "00 01 02 03 04 05 06 07 08 09 10 11 12 13 14 15 16 17 18 19 20 21 22 23" at bounding box center [641, 260] width 65 height 27
click at [663, 412] on html "PreProd Test Main Advanced Settings Domain Validation HTML Extract Scheduling S…" at bounding box center [874, 206] width 1387 height 412
click at [881, 350] on input "Save & Back to Project" at bounding box center [894, 357] width 118 height 25
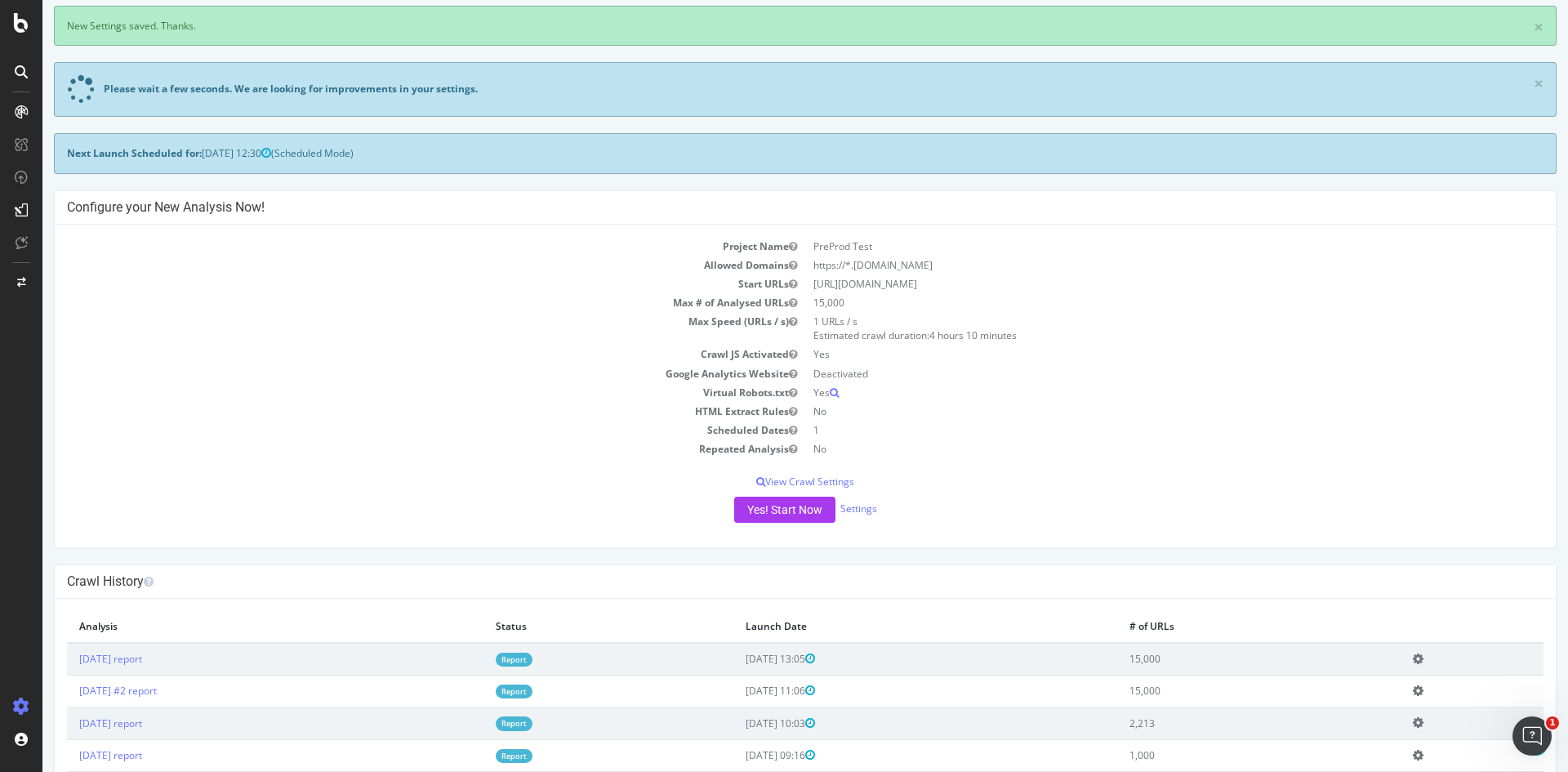
scroll to position [163, 0]
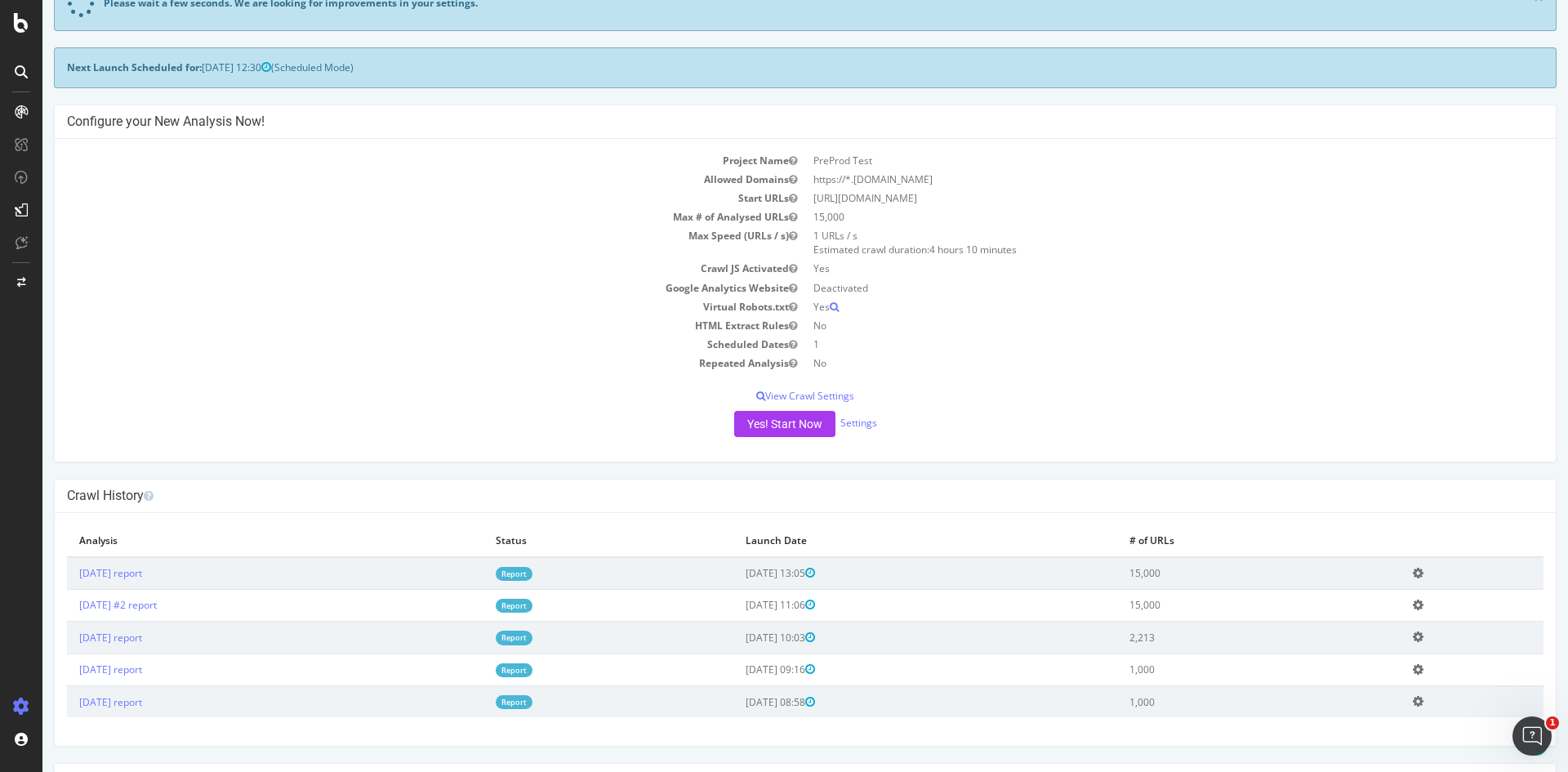
click at [806, 571] on span "[DATE] 13:05" at bounding box center [781, 572] width 70 height 14
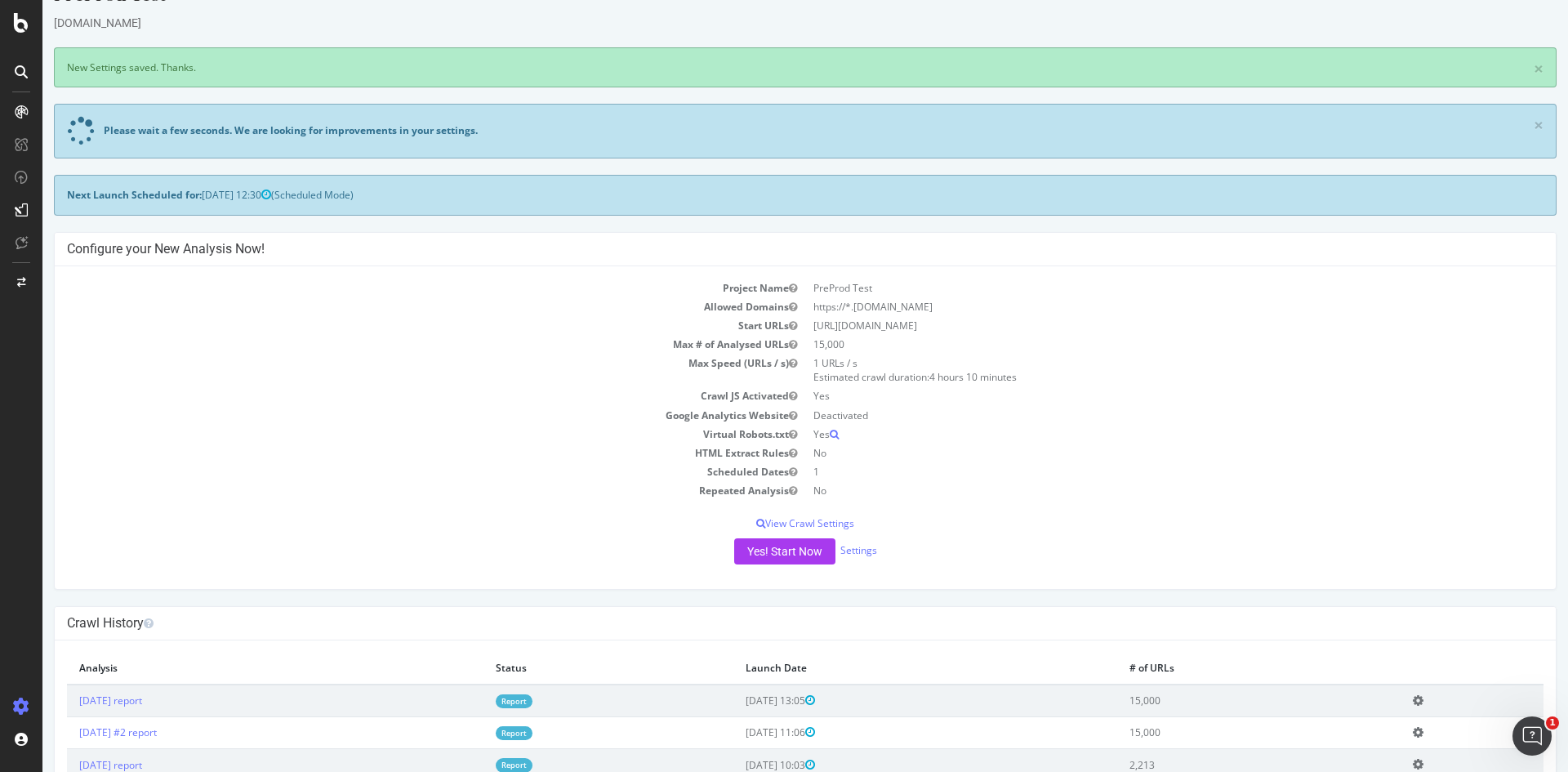
scroll to position [82, 0]
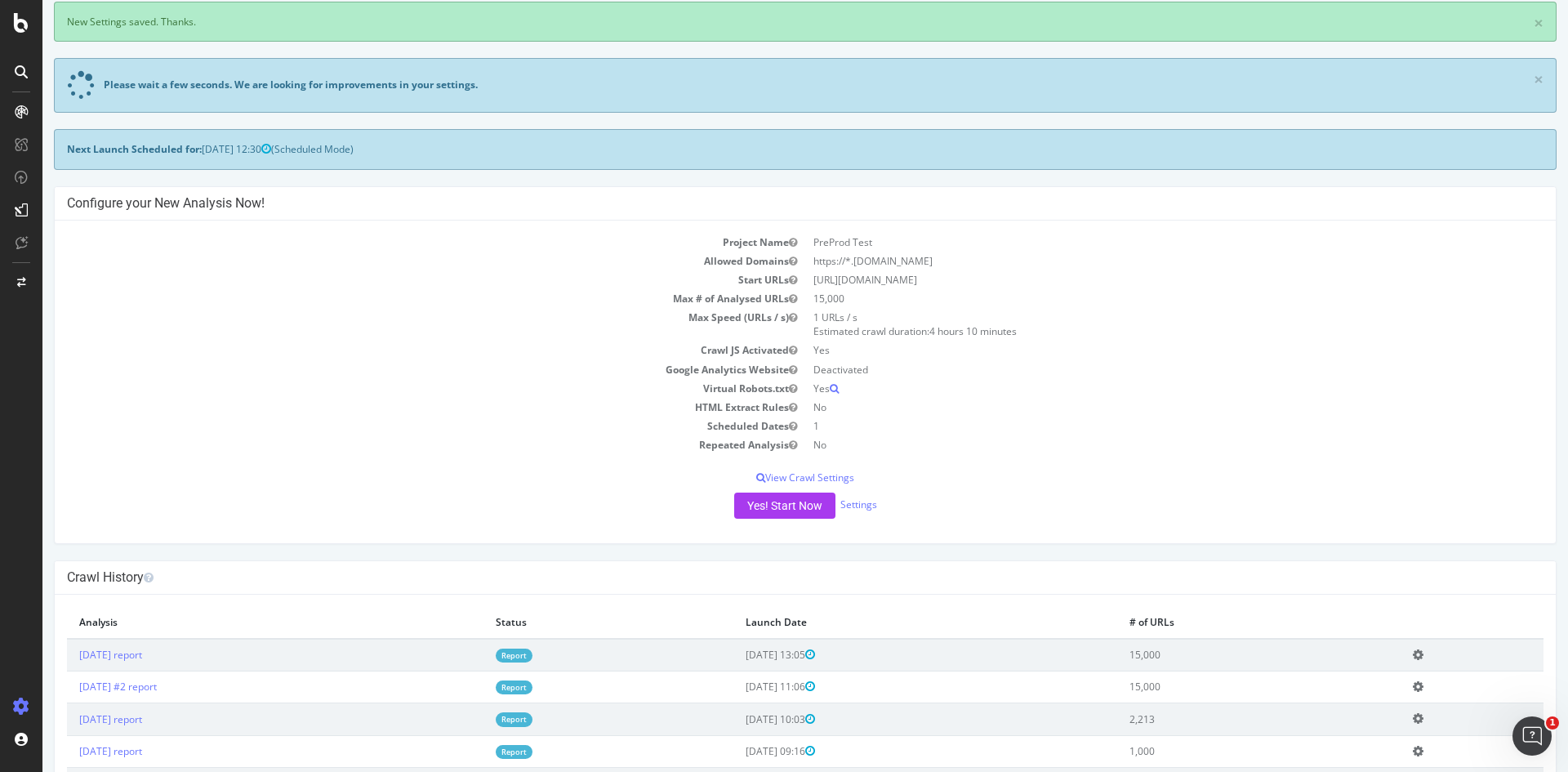
drag, startPoint x: 259, startPoint y: 147, endPoint x: 277, endPoint y: 151, distance: 18.4
click at [259, 147] on span "[DATE] 12:30" at bounding box center [236, 148] width 70 height 14
click at [271, 150] on span "[DATE] 12:30" at bounding box center [236, 148] width 70 height 14
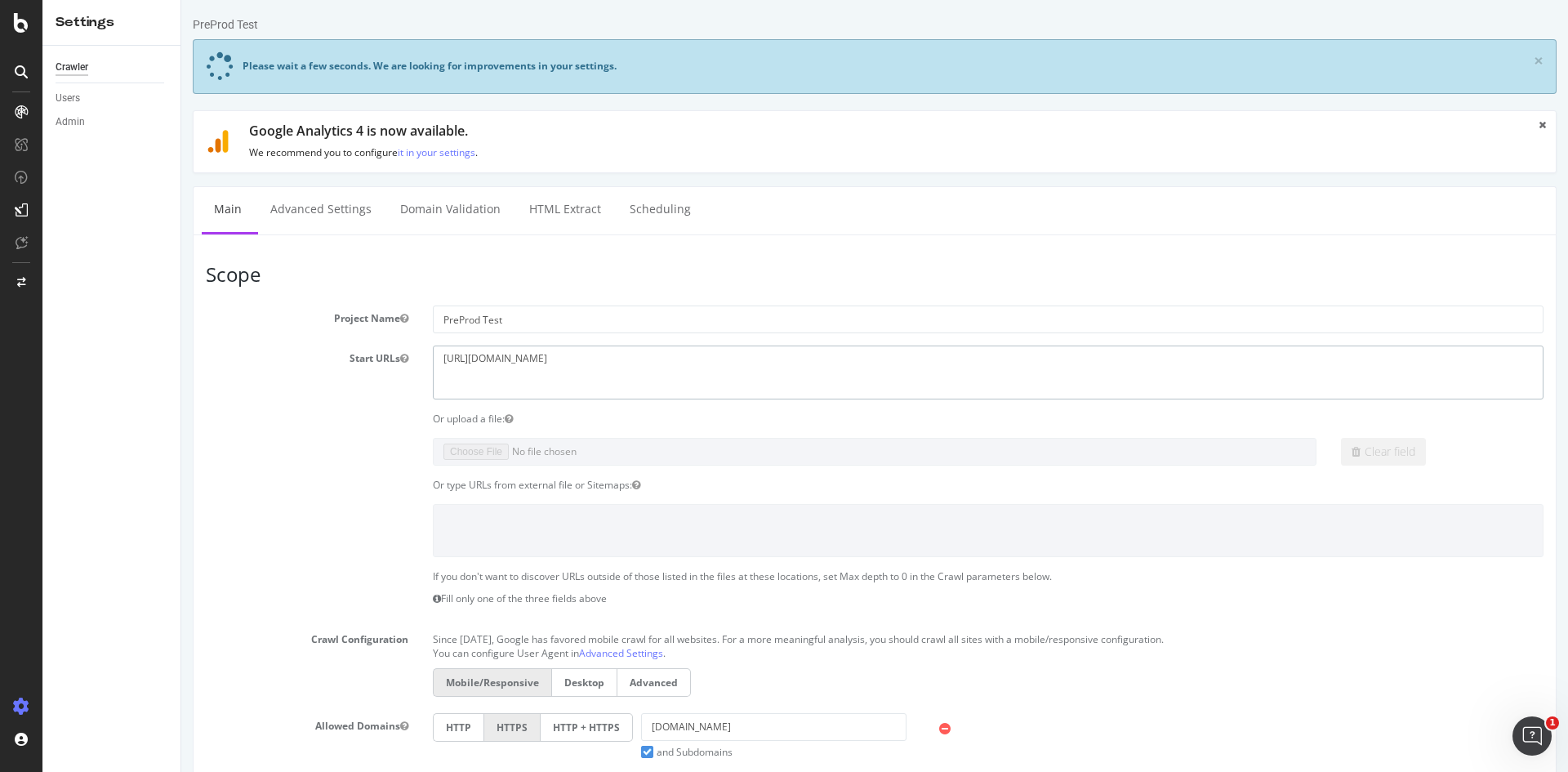
click at [648, 361] on textarea "https://staging07.dtc.levi.com/CA/en_US/" at bounding box center [989, 372] width 1111 height 53
drag, startPoint x: 611, startPoint y: 358, endPoint x: 622, endPoint y: 353, distance: 12.1
click at [622, 353] on textarea "https://staging07.dtc.levi.com/CA/en_US/" at bounding box center [989, 372] width 1111 height 53
click at [633, 360] on textarea "https://staging07.dtc.levi.com/CA/en_US/" at bounding box center [989, 372] width 1111 height 53
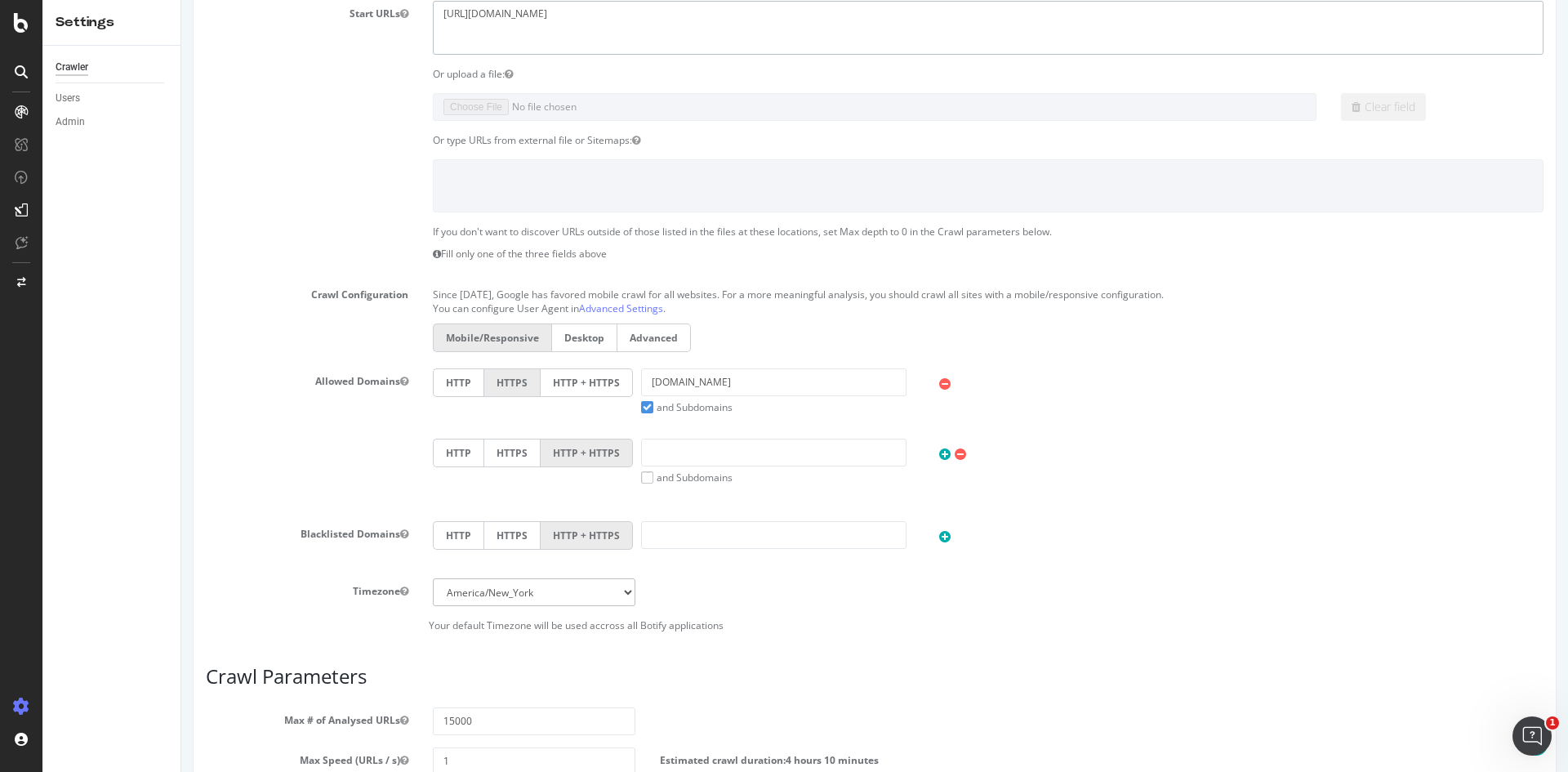
scroll to position [680, 0]
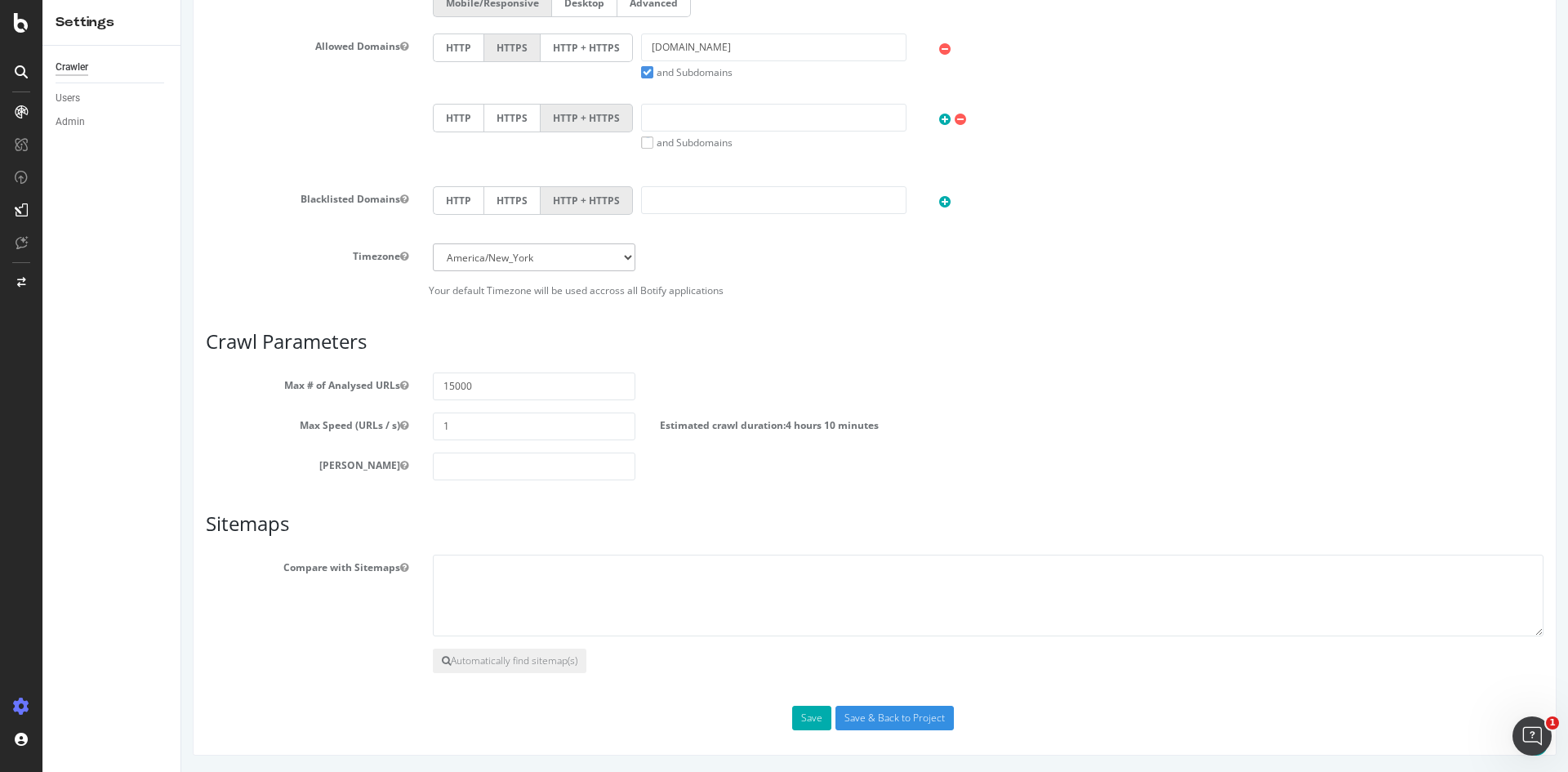
type textarea "[URL][DOMAIN_NAME]"
click at [861, 717] on input "Save & Back to Project" at bounding box center [894, 718] width 118 height 25
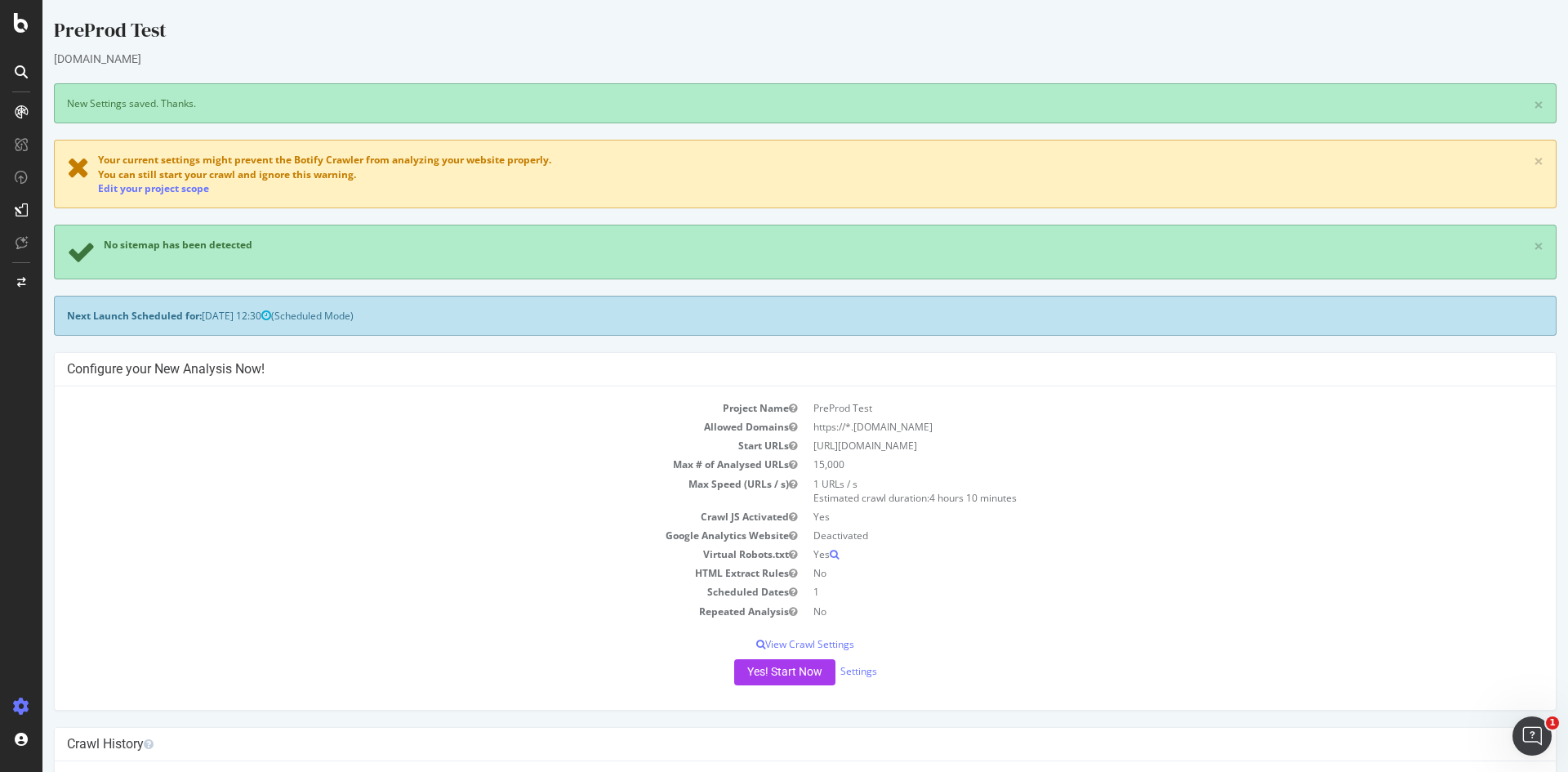
click at [524, 156] on span "Your current settings might prevent the Botify Crawler from analyzing your webs…" at bounding box center [324, 159] width 453 height 14
click at [258, 163] on span "Your current settings might prevent the Botify Crawler from analyzing your webs…" at bounding box center [324, 159] width 453 height 14
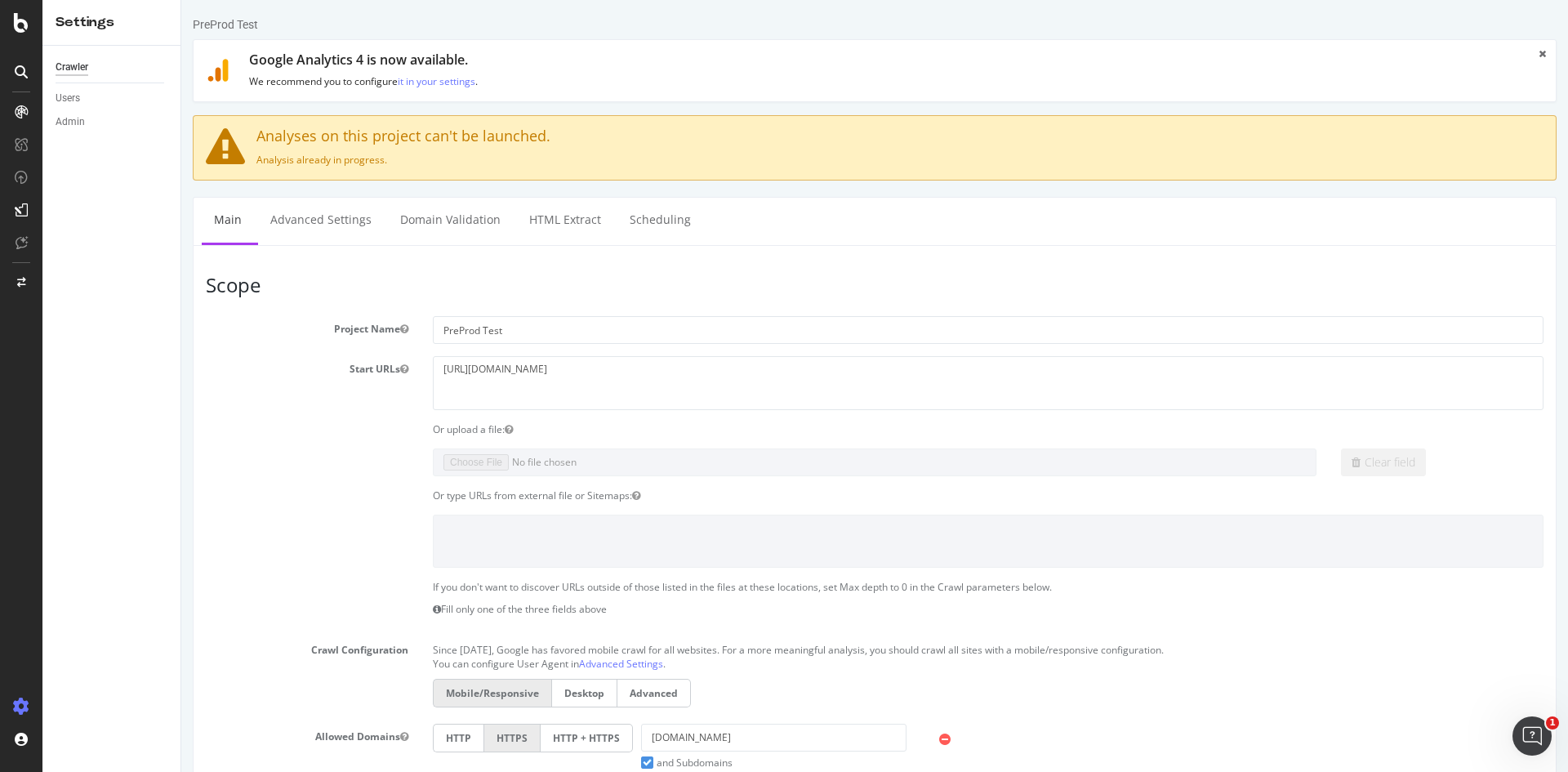
click at [491, 135] on h4 "Analyses on this project can't be launched." at bounding box center [875, 136] width 1338 height 16
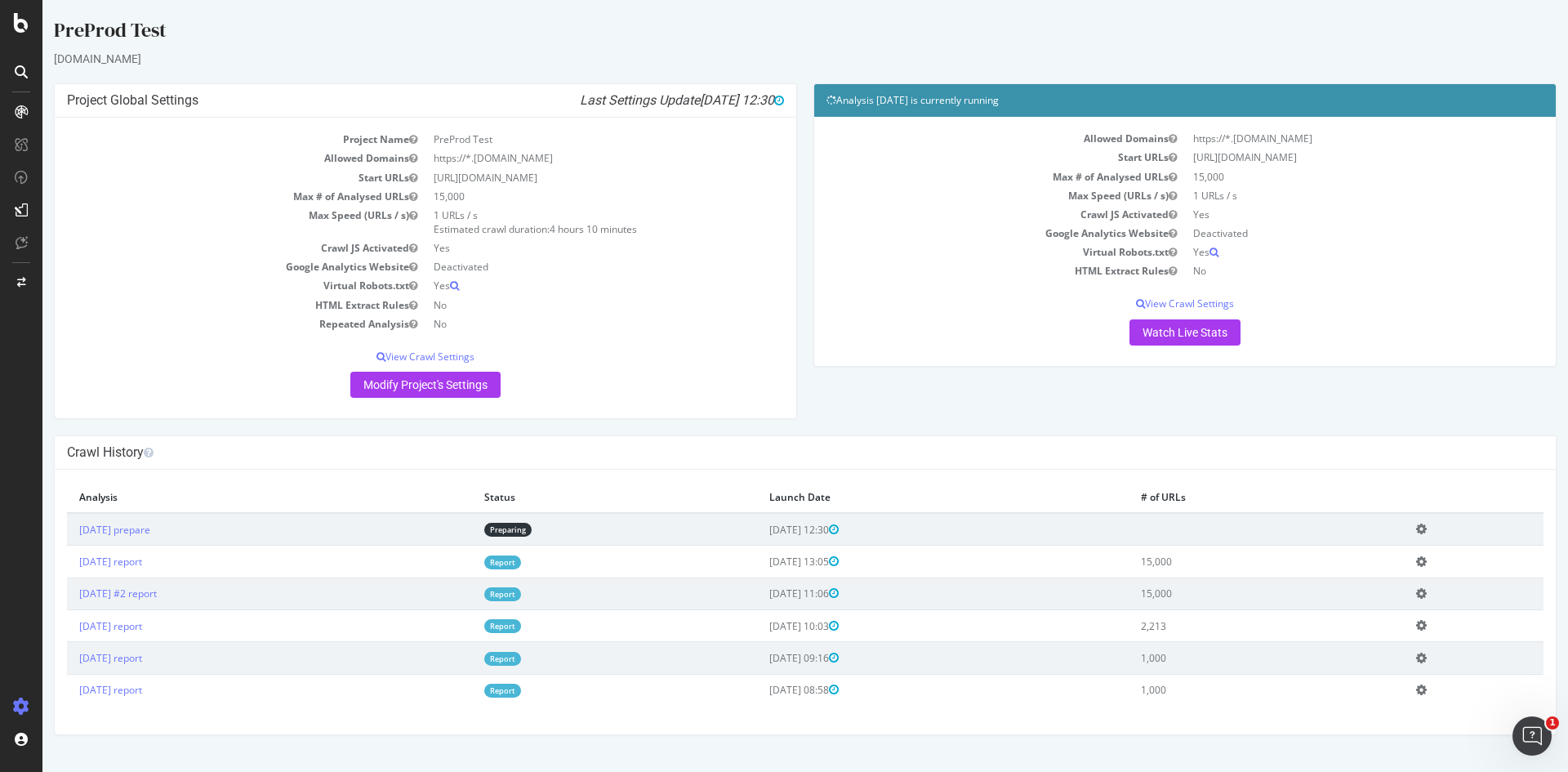
click at [943, 468] on div "Crawl History" at bounding box center [806, 452] width 1501 height 34
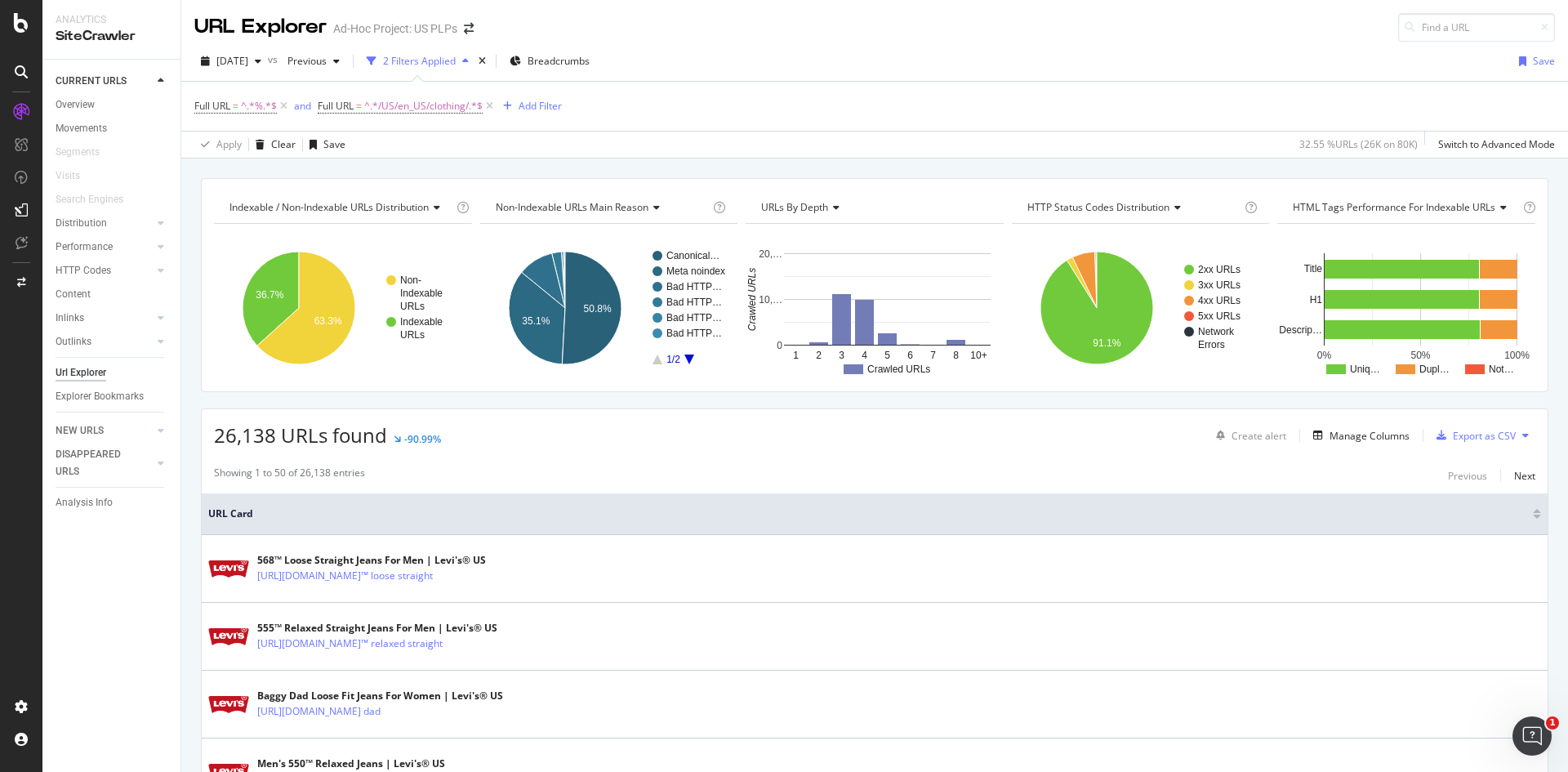
click at [282, 439] on span "26,138 URLs found" at bounding box center [300, 434] width 173 height 27
click at [398, 33] on div "Ad-Hoc Project: US PLPs" at bounding box center [395, 28] width 124 height 16
click at [473, 30] on icon "arrow-right-arrow-left" at bounding box center [469, 28] width 10 height 11
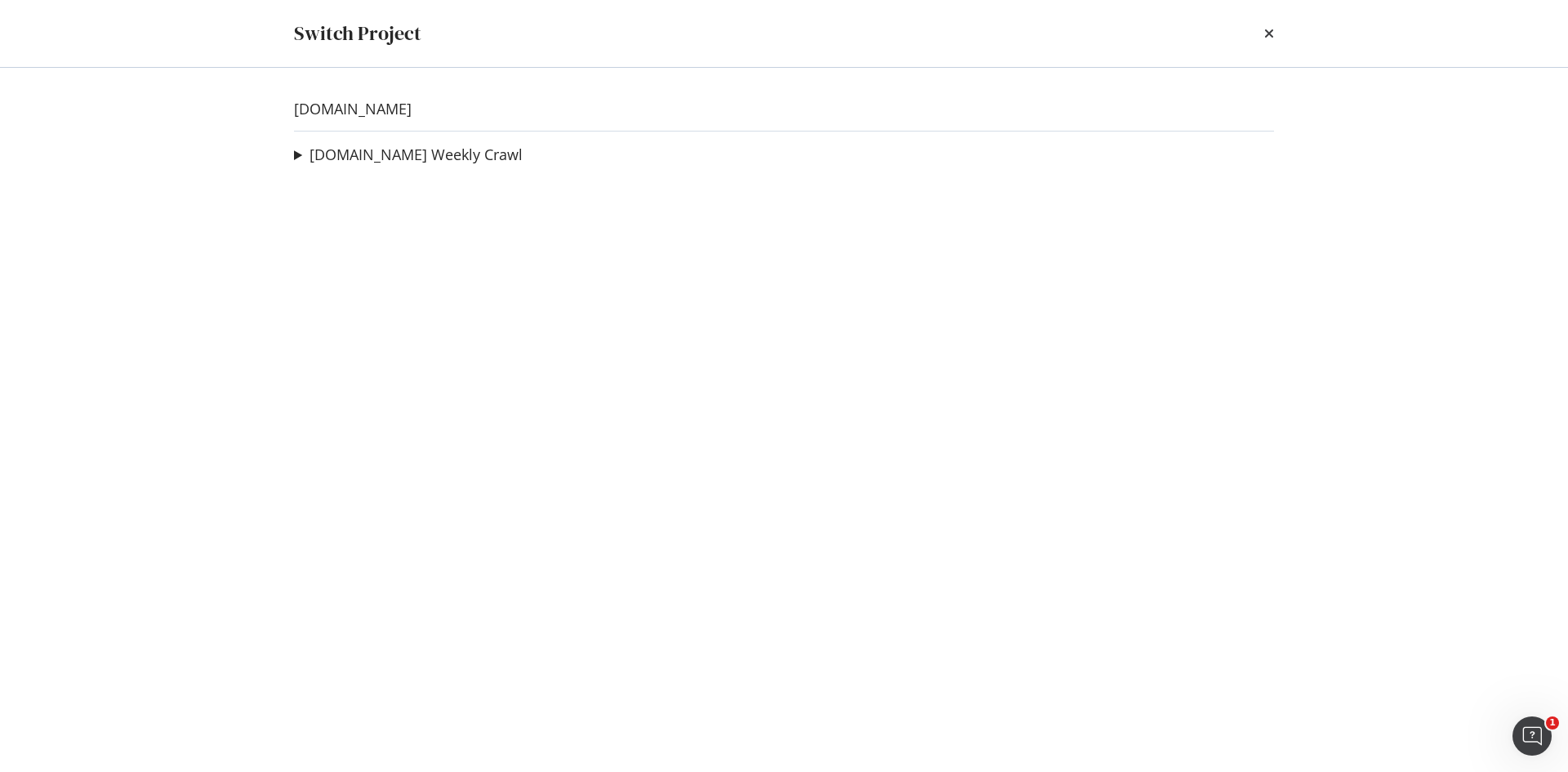
drag, startPoint x: 293, startPoint y: 156, endPoint x: 679, endPoint y: 321, distance: 419.8
click at [293, 156] on div "levipilot.com levi.com Weekly Crawl PreProd Test Ad-Hoc Project US PLP/PDPs Ad-…" at bounding box center [784, 419] width 1045 height 704
click at [299, 157] on summary "levi.com Weekly Crawl" at bounding box center [408, 155] width 229 height 21
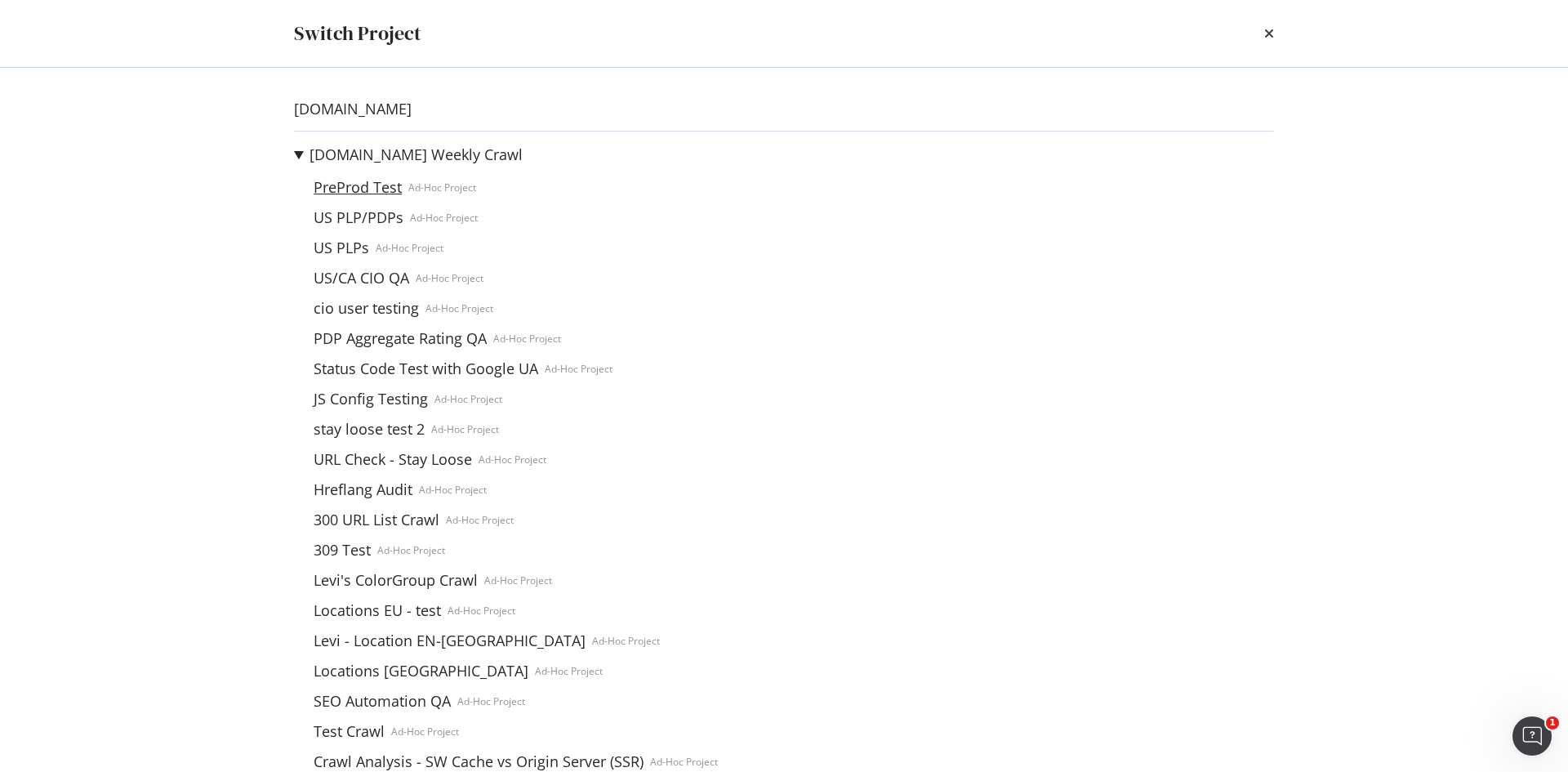
click at [350, 189] on link "PreProd Test" at bounding box center [358, 187] width 102 height 17
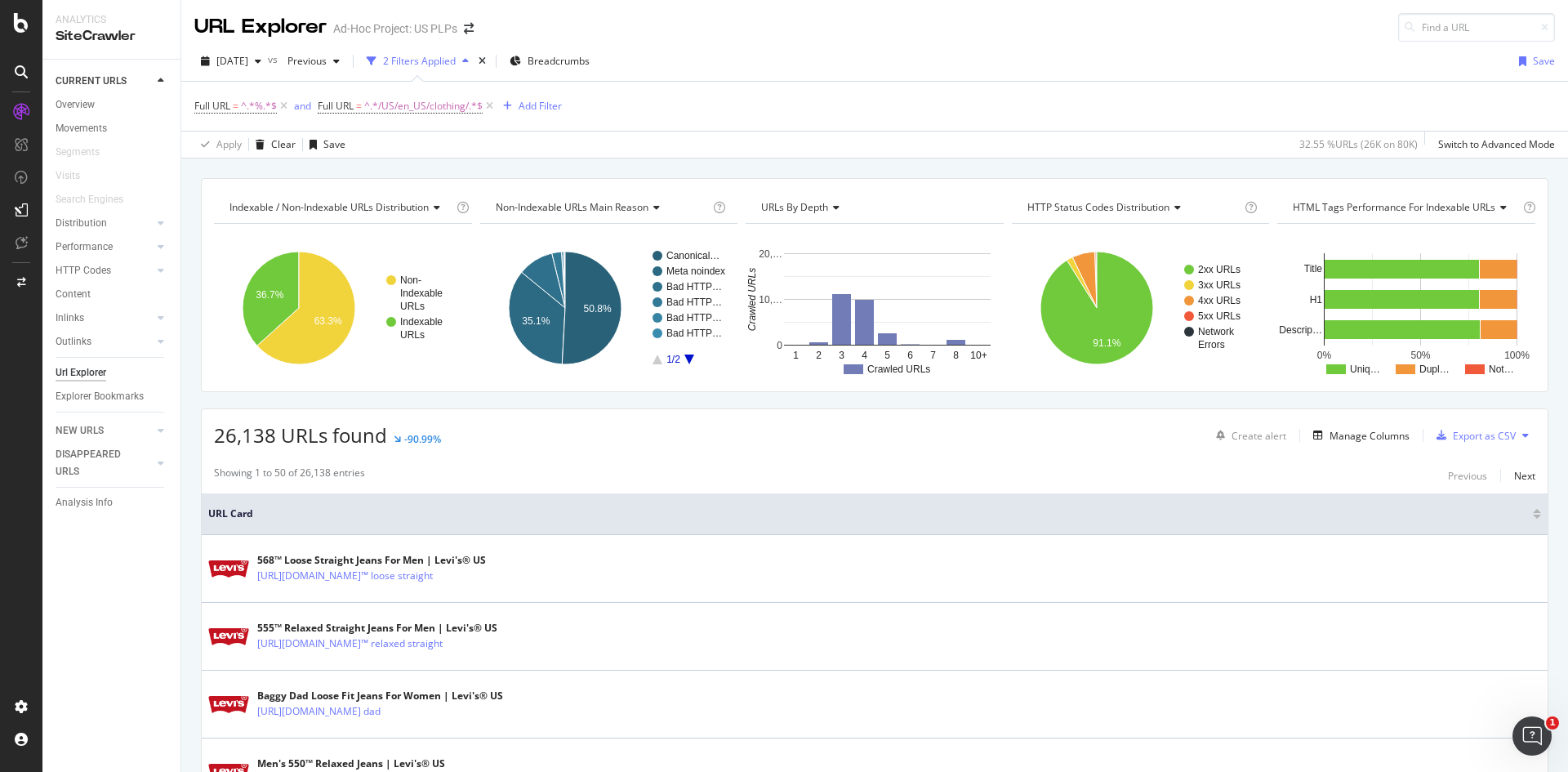
click at [945, 152] on div "Apply Clear Save 32.55 % URLs ( 26K on 80K ) Switch to Advanced Mode" at bounding box center [874, 144] width 1387 height 27
click at [871, 143] on div "Apply Clear Save 32.55 % URLs ( 26K on 80K ) Switch to Advanced Mode" at bounding box center [874, 144] width 1387 height 27
click at [418, 110] on span "^.*/US/en_US/clothing/.*$" at bounding box center [423, 106] width 118 height 23
click at [747, 148] on div "Apply Clear Save 32.55 % URLs ( 26K on 80K ) Switch to Advanced Mode" at bounding box center [874, 144] width 1387 height 27
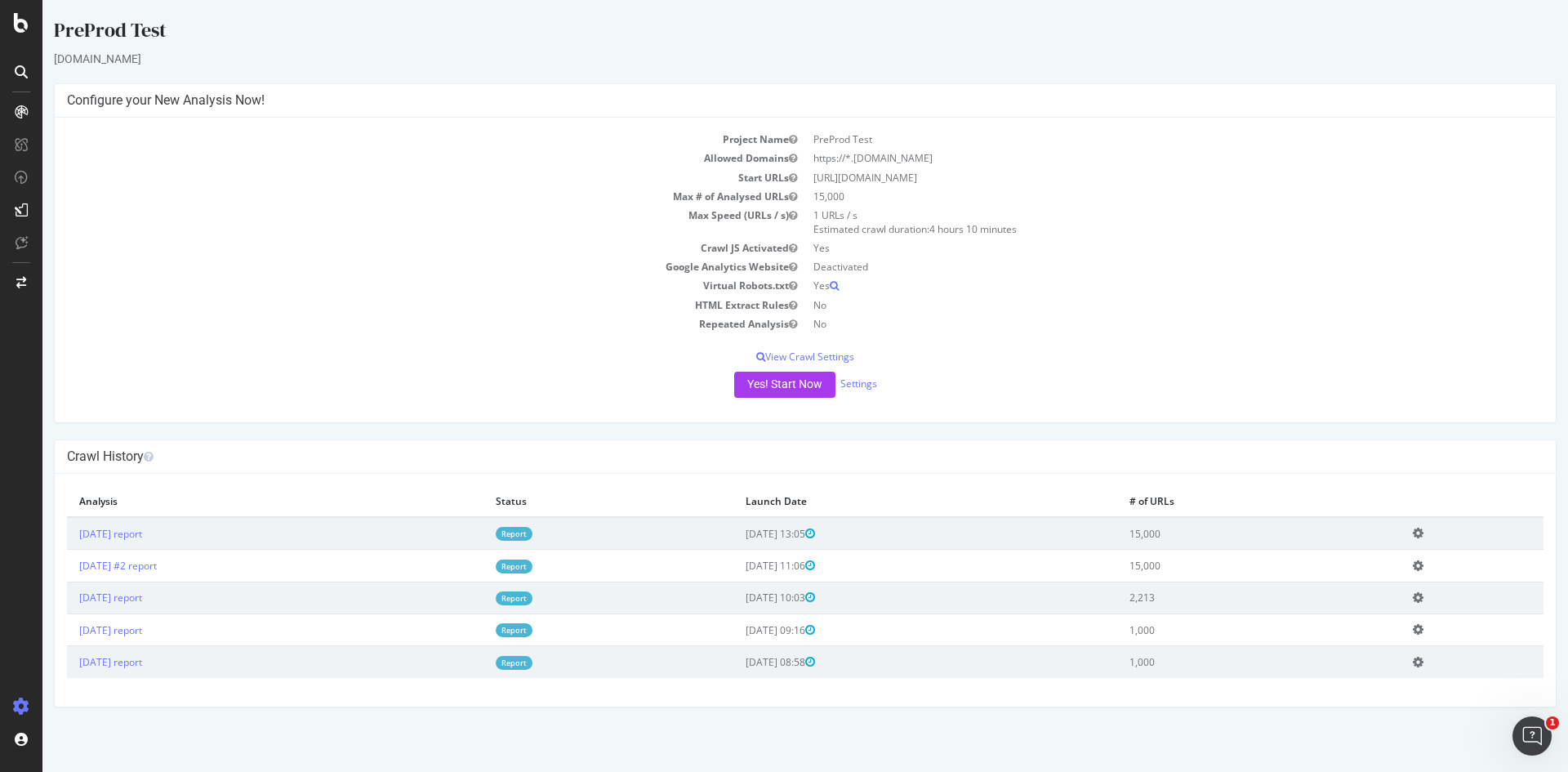
drag, startPoint x: 821, startPoint y: 358, endPoint x: 681, endPoint y: 329, distance: 143.0
click at [664, 312] on td "HTML Extract Rules" at bounding box center [436, 305] width 739 height 19
click at [823, 353] on p "View Crawl Settings" at bounding box center [805, 356] width 1476 height 14
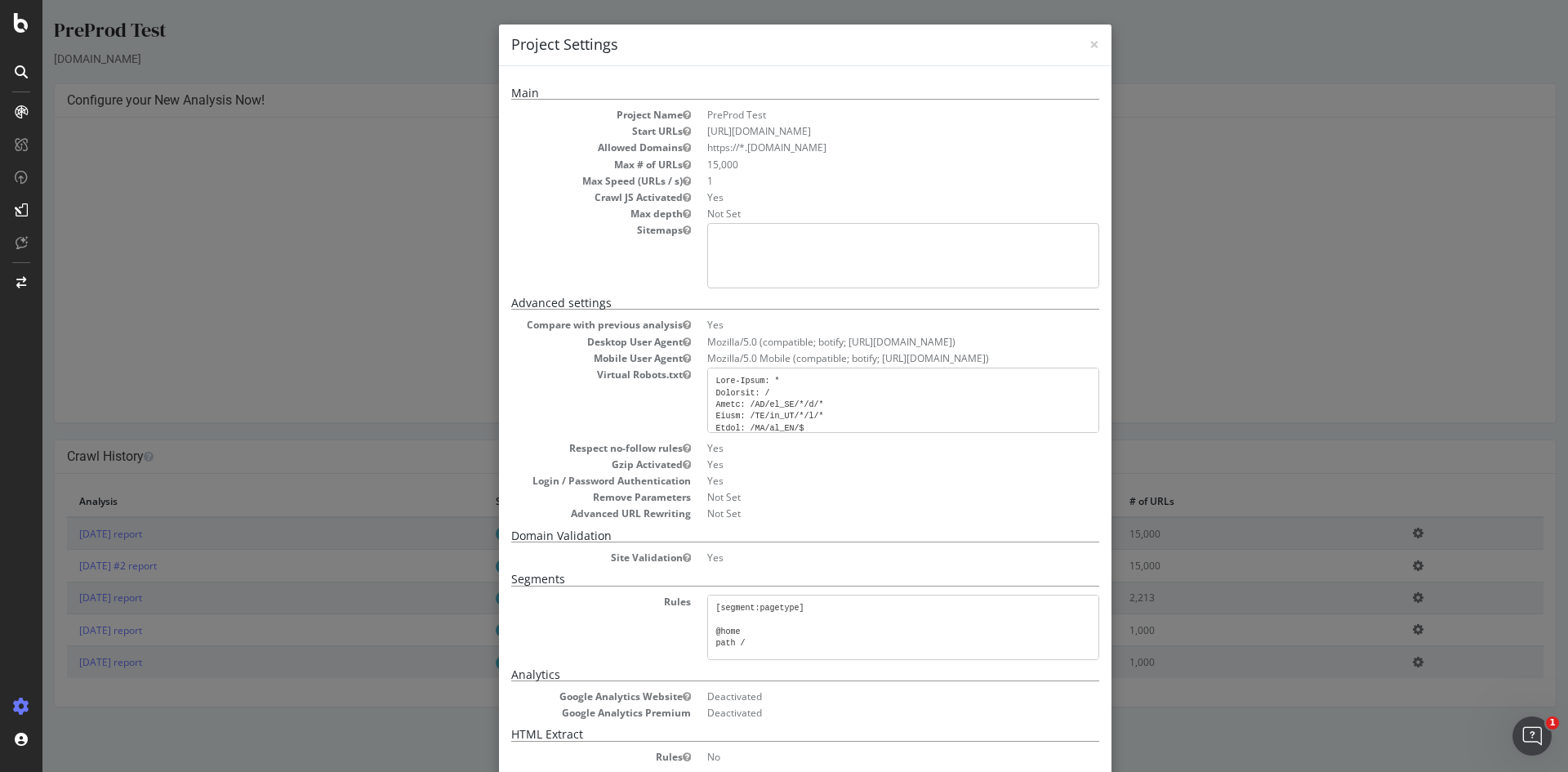
click at [830, 409] on pre at bounding box center [903, 400] width 392 height 65
click at [773, 398] on pre at bounding box center [903, 400] width 392 height 65
click at [1179, 325] on div "× Close Project Settings Main Project Name PreProd Test Start URLs https://stag…" at bounding box center [805, 386] width 1526 height 772
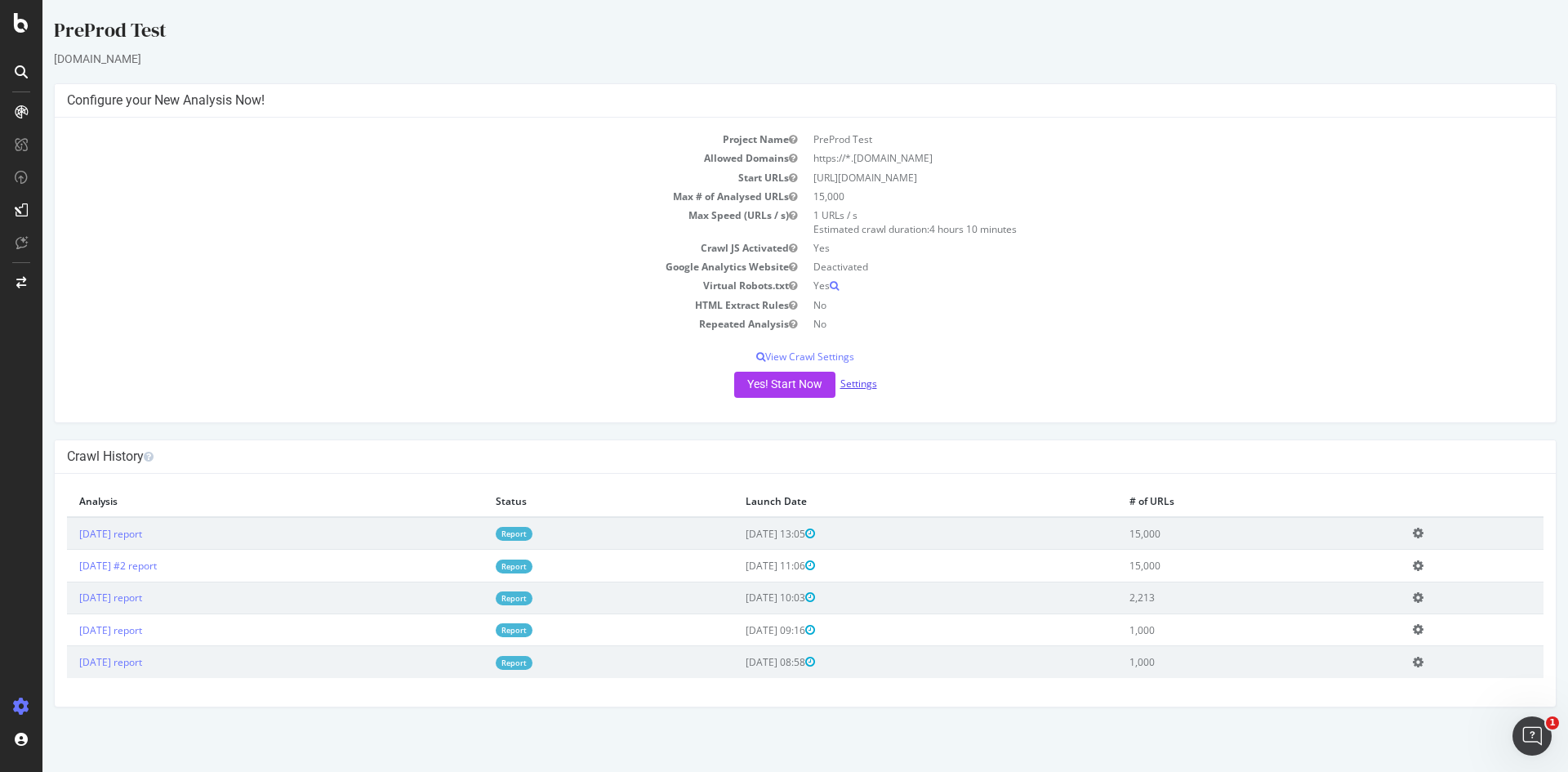
click at [869, 385] on link "Settings" at bounding box center [859, 383] width 37 height 14
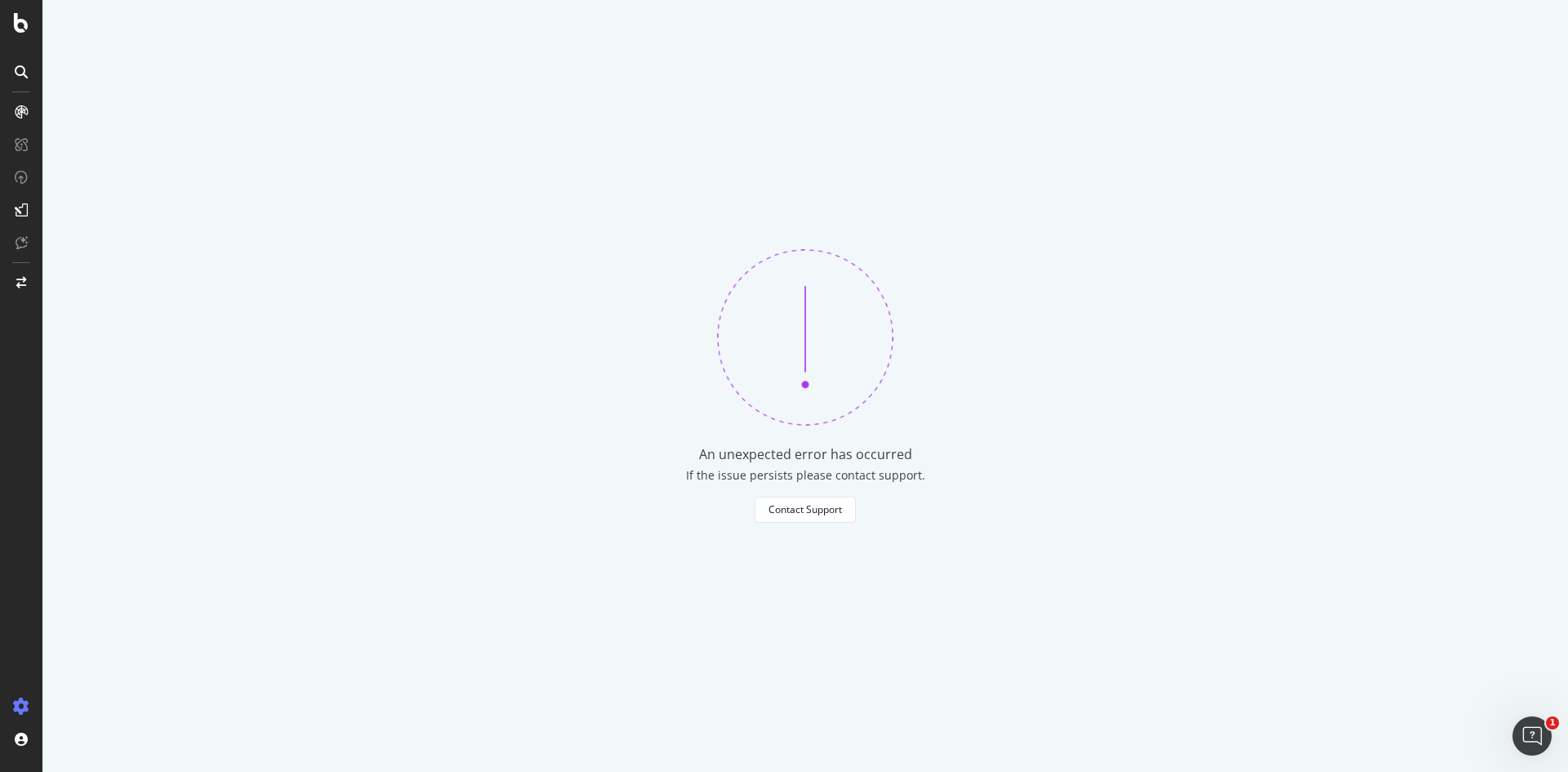
click at [778, 415] on div "An unexpected error has occurred If the issue persists please contact support. …" at bounding box center [805, 386] width 1526 height 772
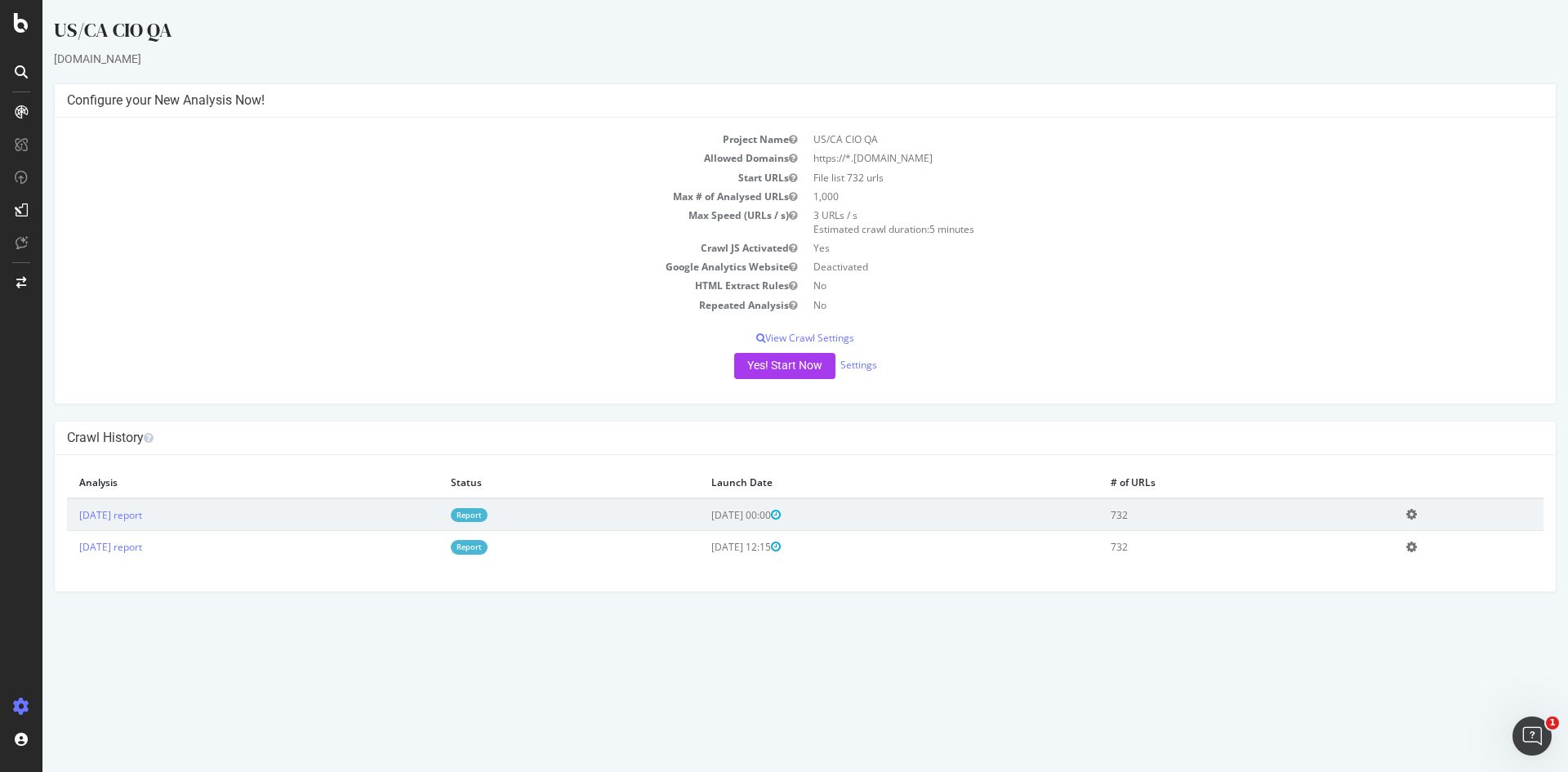
click at [949, 223] on span "5 minutes" at bounding box center [951, 229] width 45 height 14
click at [979, 305] on td "No" at bounding box center [1174, 305] width 739 height 19
click at [18, 16] on icon at bounding box center [21, 22] width 15 height 19
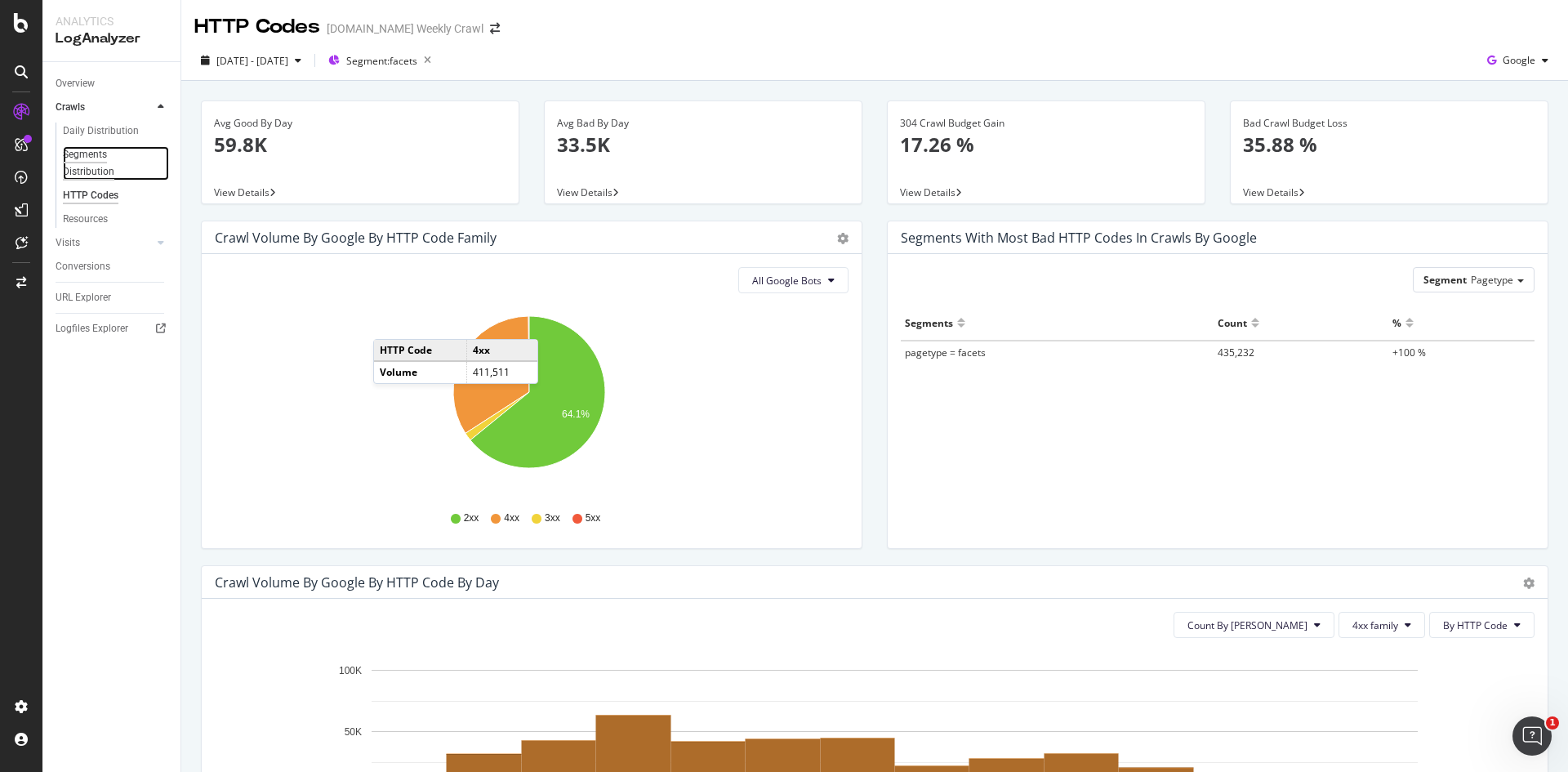
click at [83, 170] on div "Segments Distribution" at bounding box center [108, 163] width 91 height 34
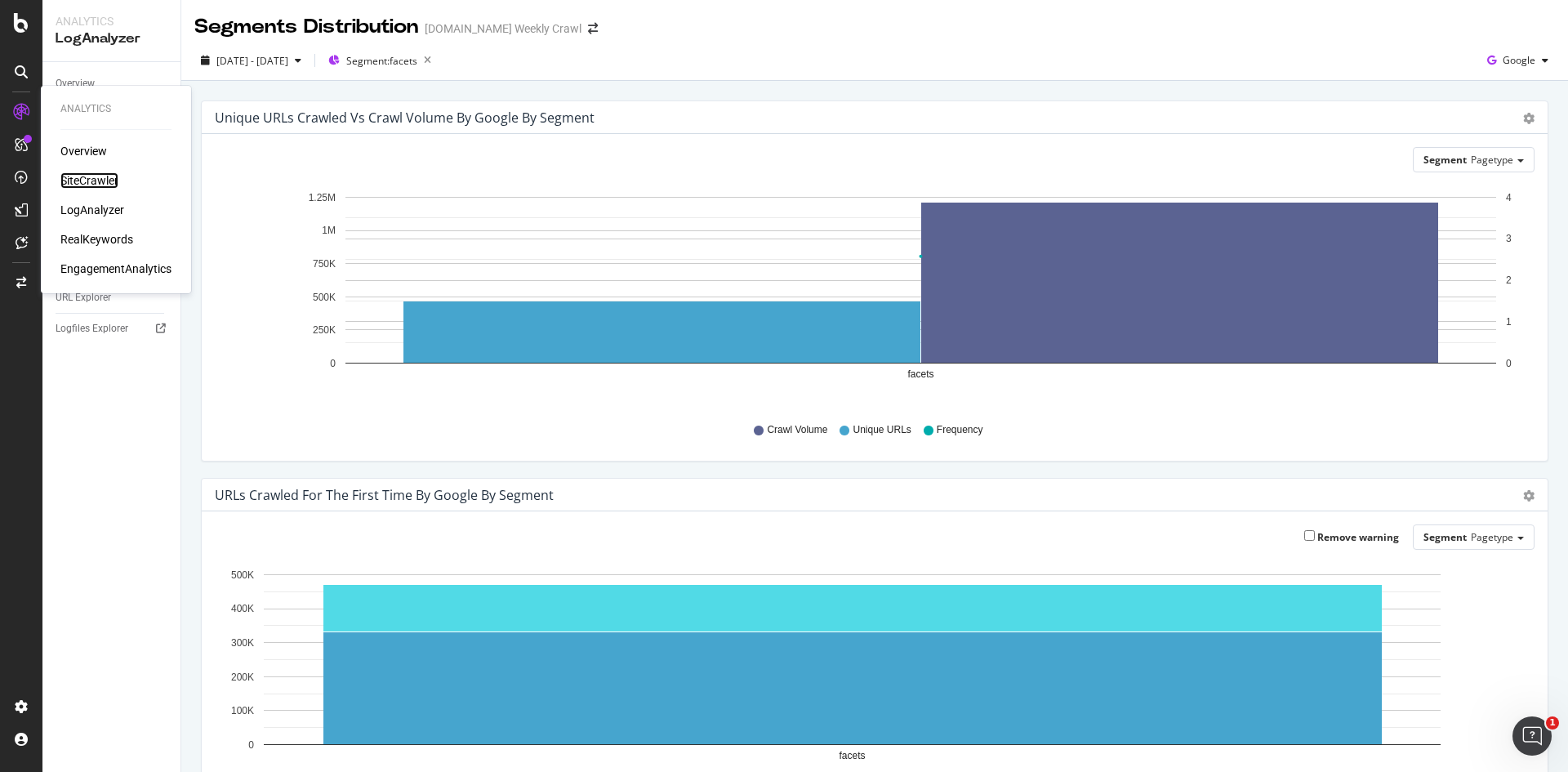
click at [103, 173] on div "SiteCrawler" at bounding box center [89, 180] width 58 height 16
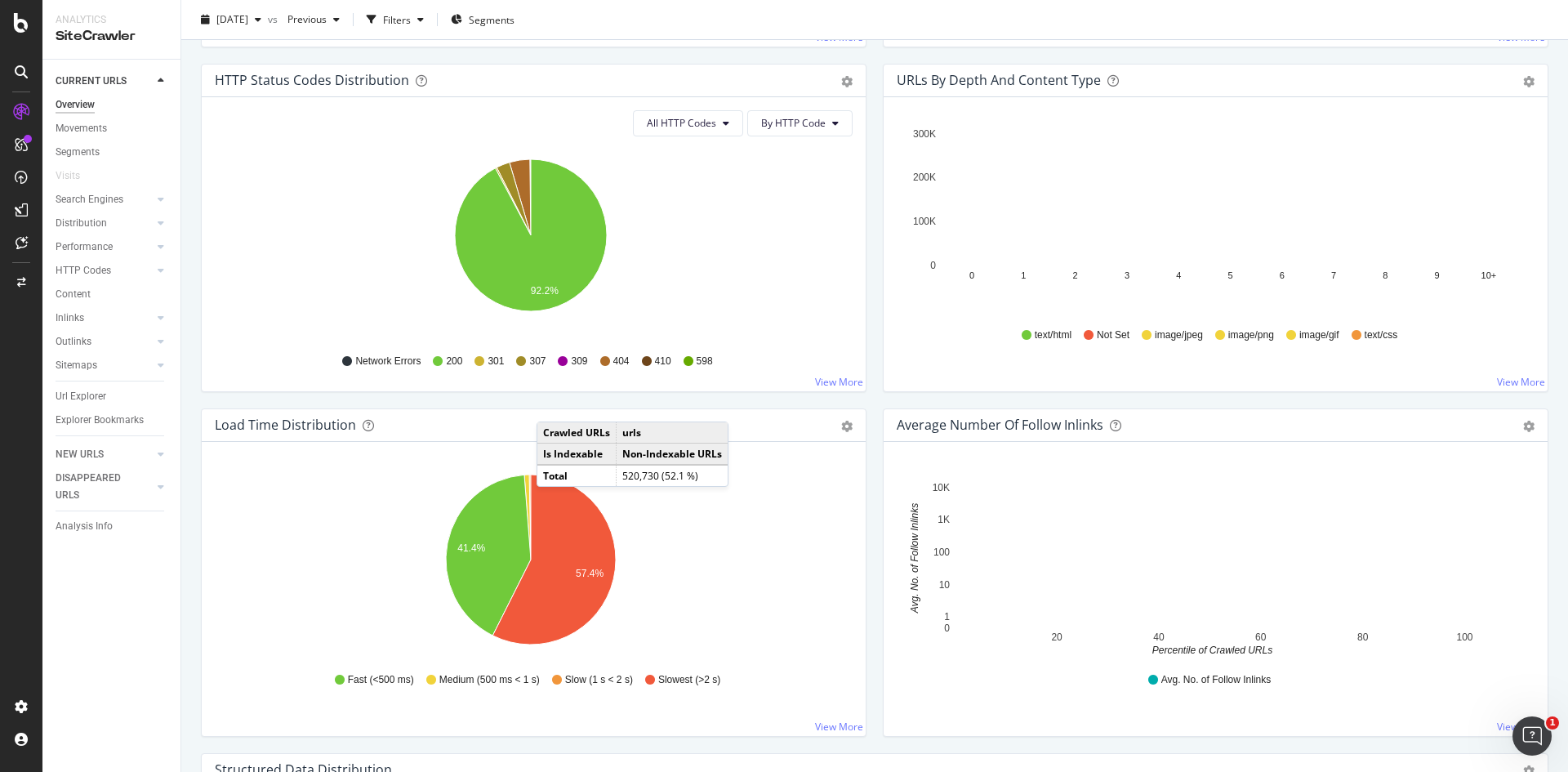
scroll to position [899, 0]
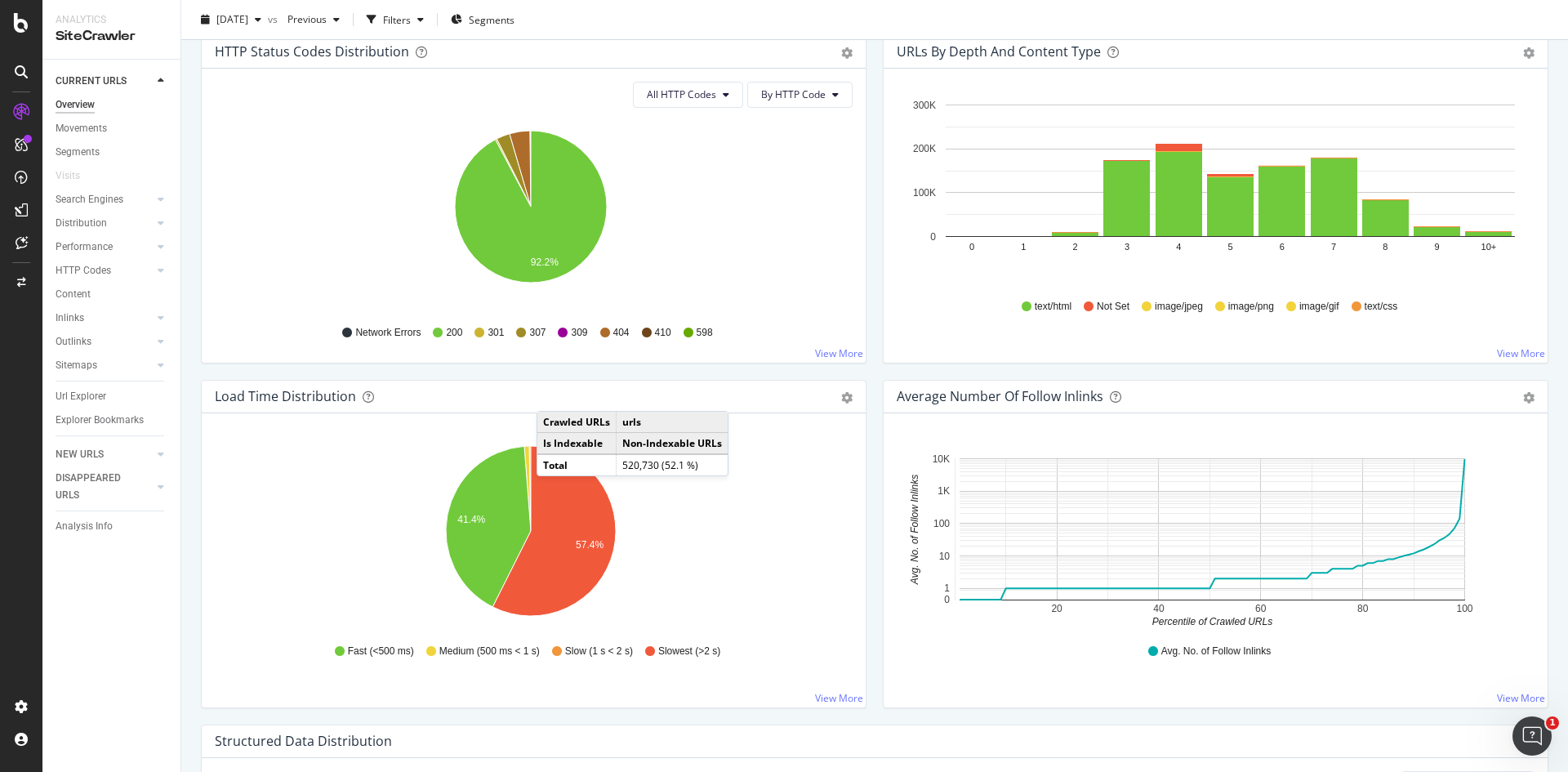
click at [706, 77] on div "All HTTP Codes By HTTP Code Hold CTRL while clicking to filter the report. 92.2…" at bounding box center [533, 215] width 664 height 294
click at [711, 96] on span "All HTTP Codes" at bounding box center [682, 93] width 70 height 14
click at [721, 71] on div "All HTTP Codes By HTTP Code Hold CTRL while clicking to filter the report. 92.2…" at bounding box center [533, 215] width 664 height 294
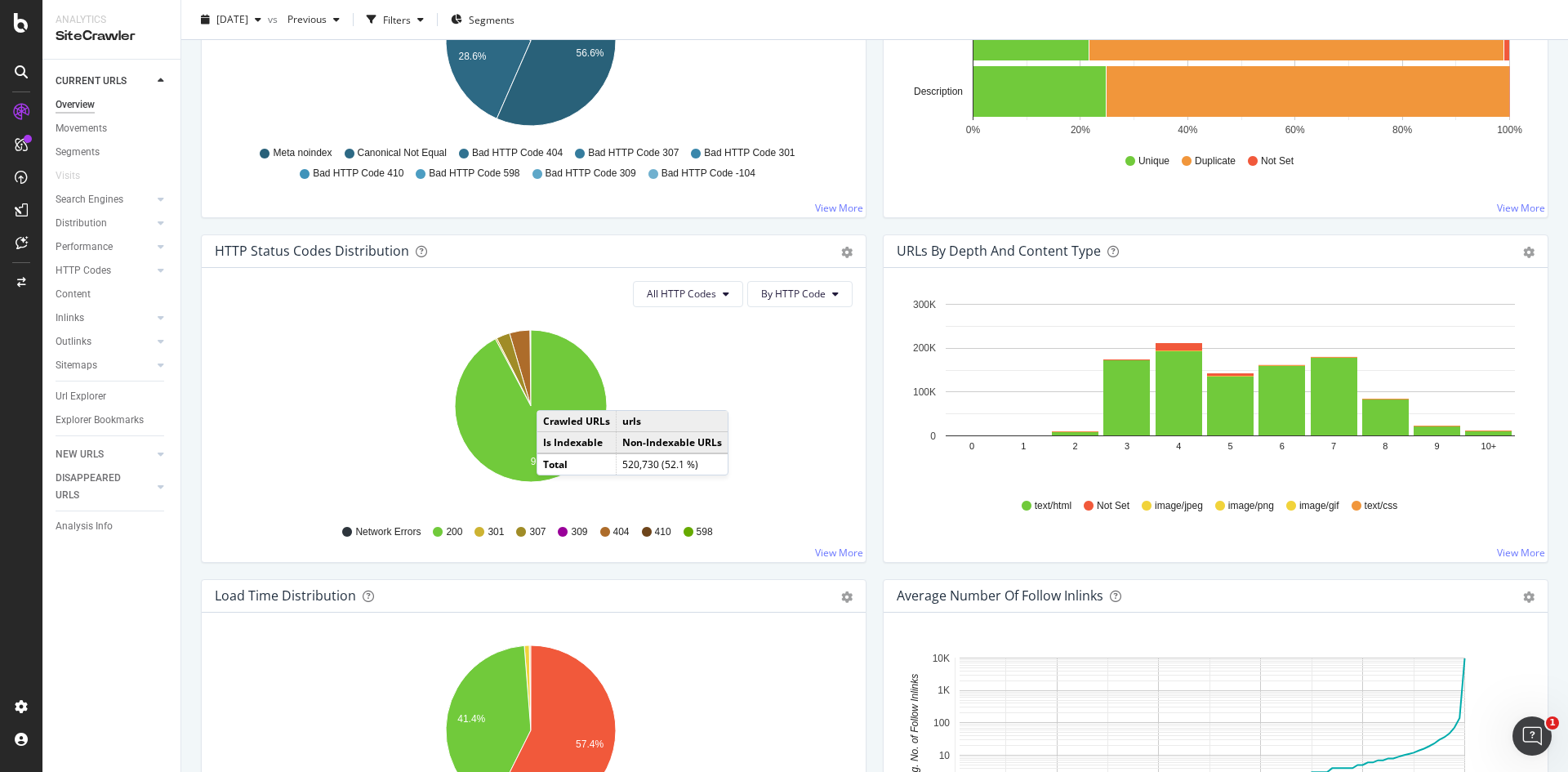
scroll to position [0, 0]
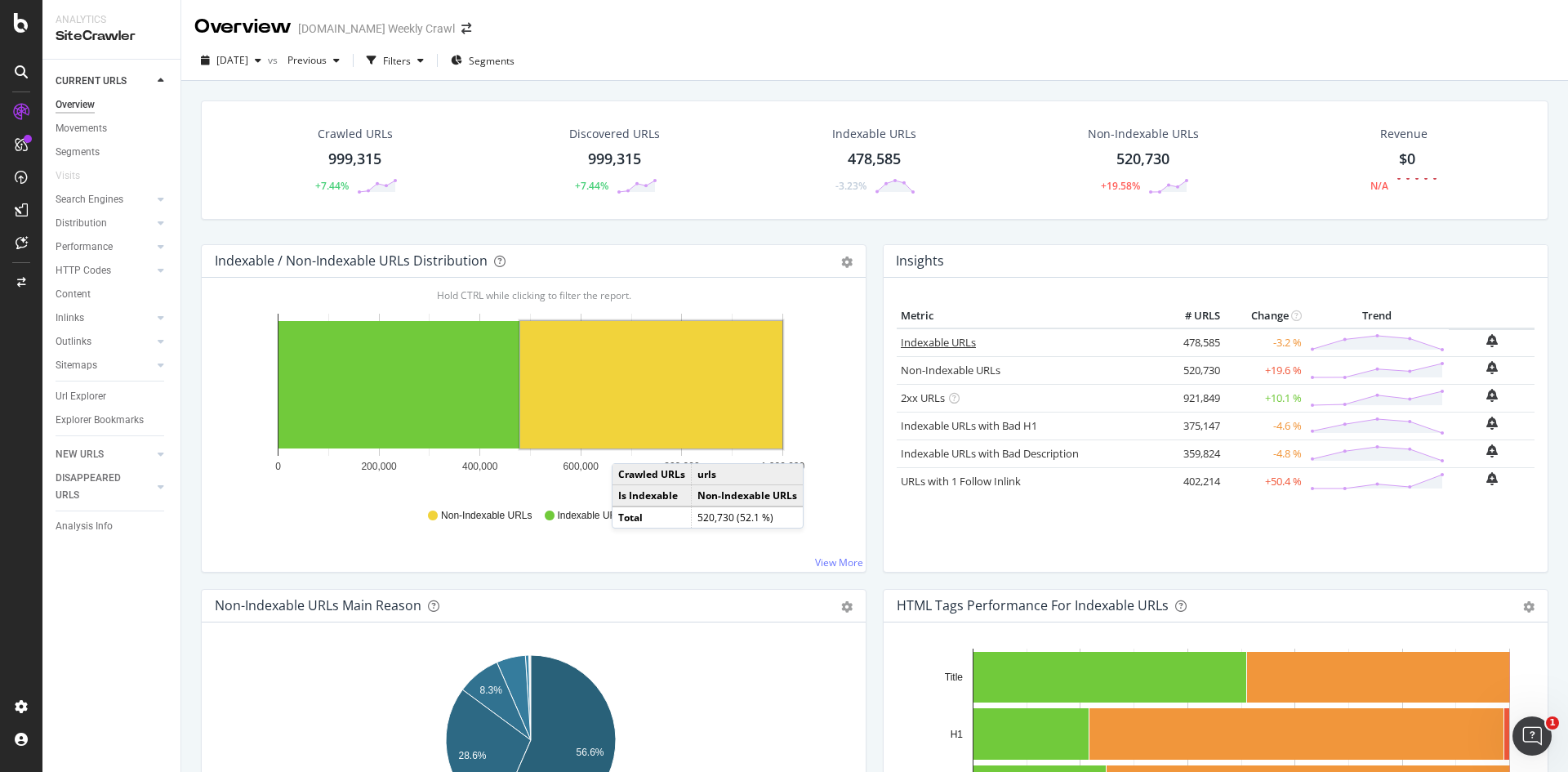
click at [957, 338] on link "Indexable URLs" at bounding box center [938, 343] width 75 height 15
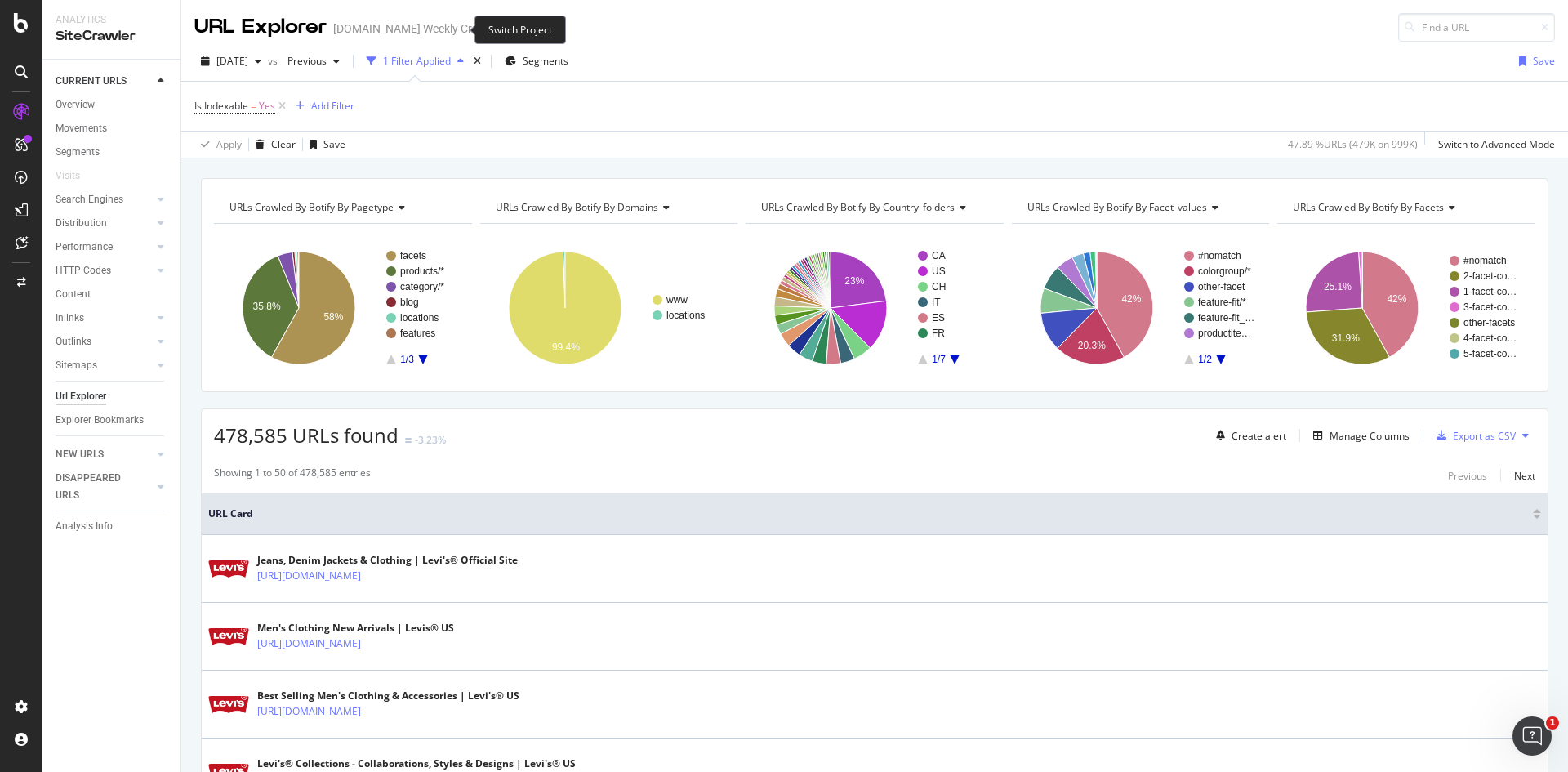
click at [497, 29] on icon "arrow-right-arrow-left" at bounding box center [502, 28] width 10 height 11
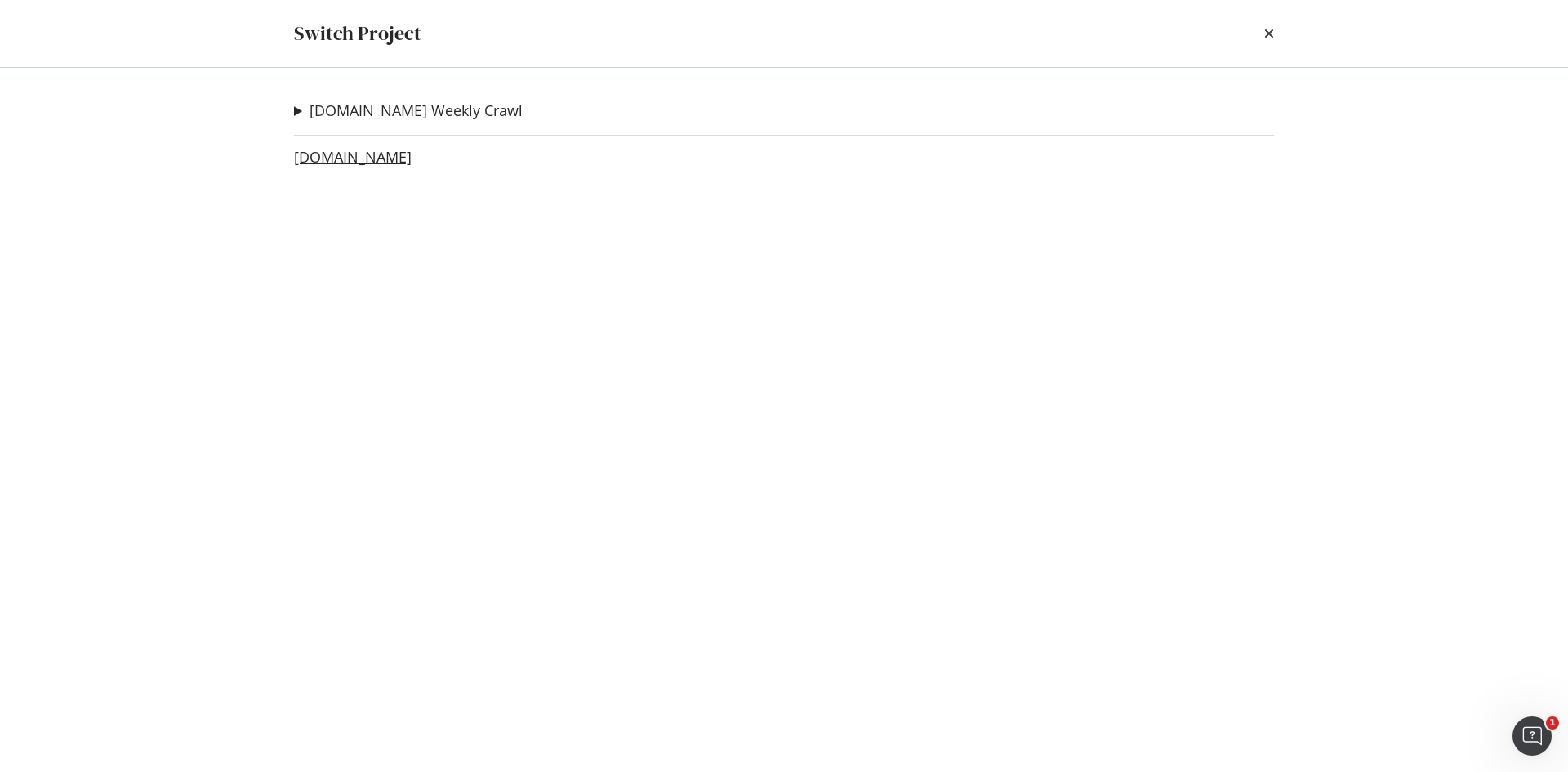
click at [326, 156] on link "levipilot.com" at bounding box center [352, 157] width 117 height 17
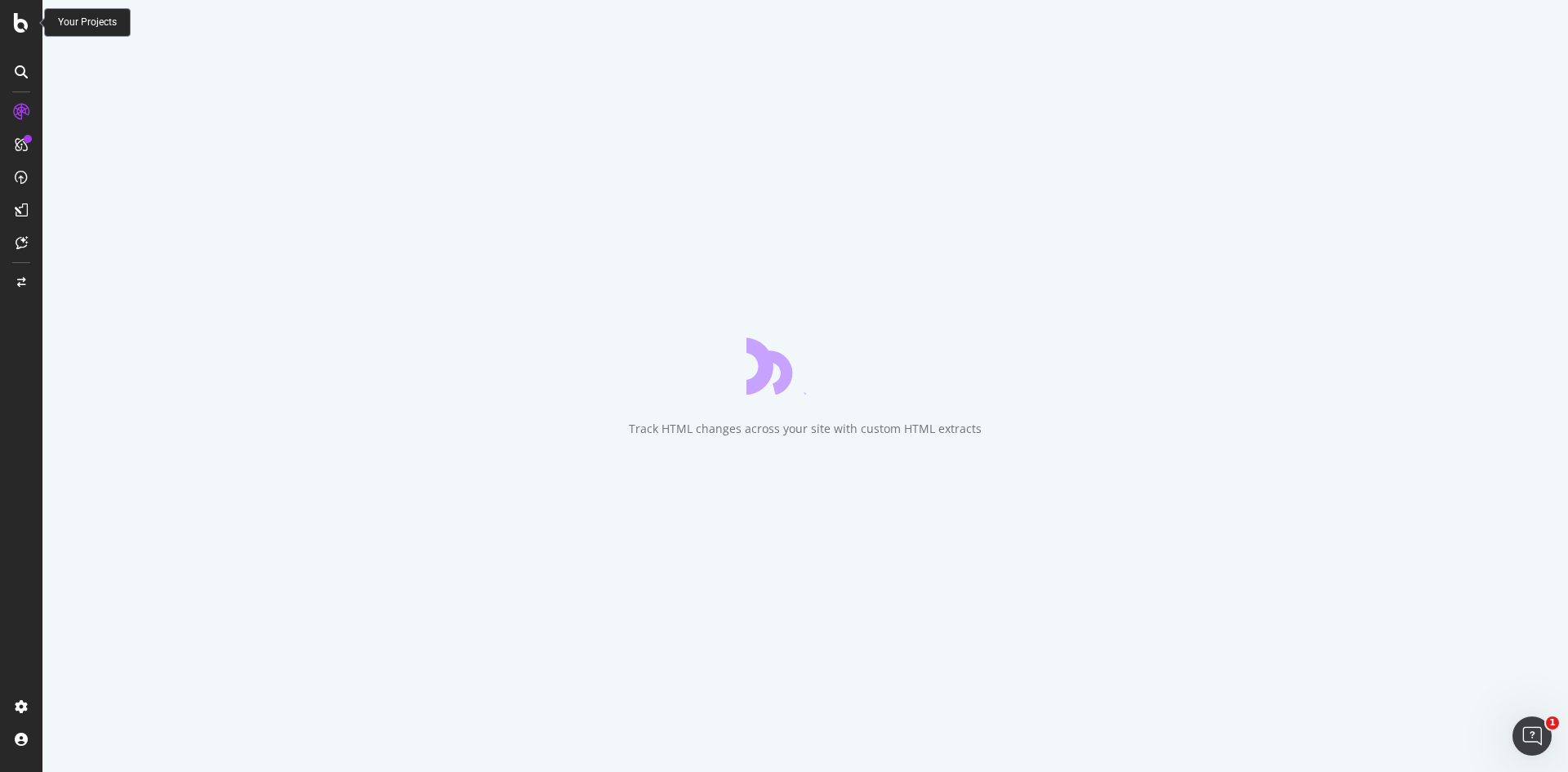
click at [26, 18] on icon at bounding box center [21, 22] width 15 height 19
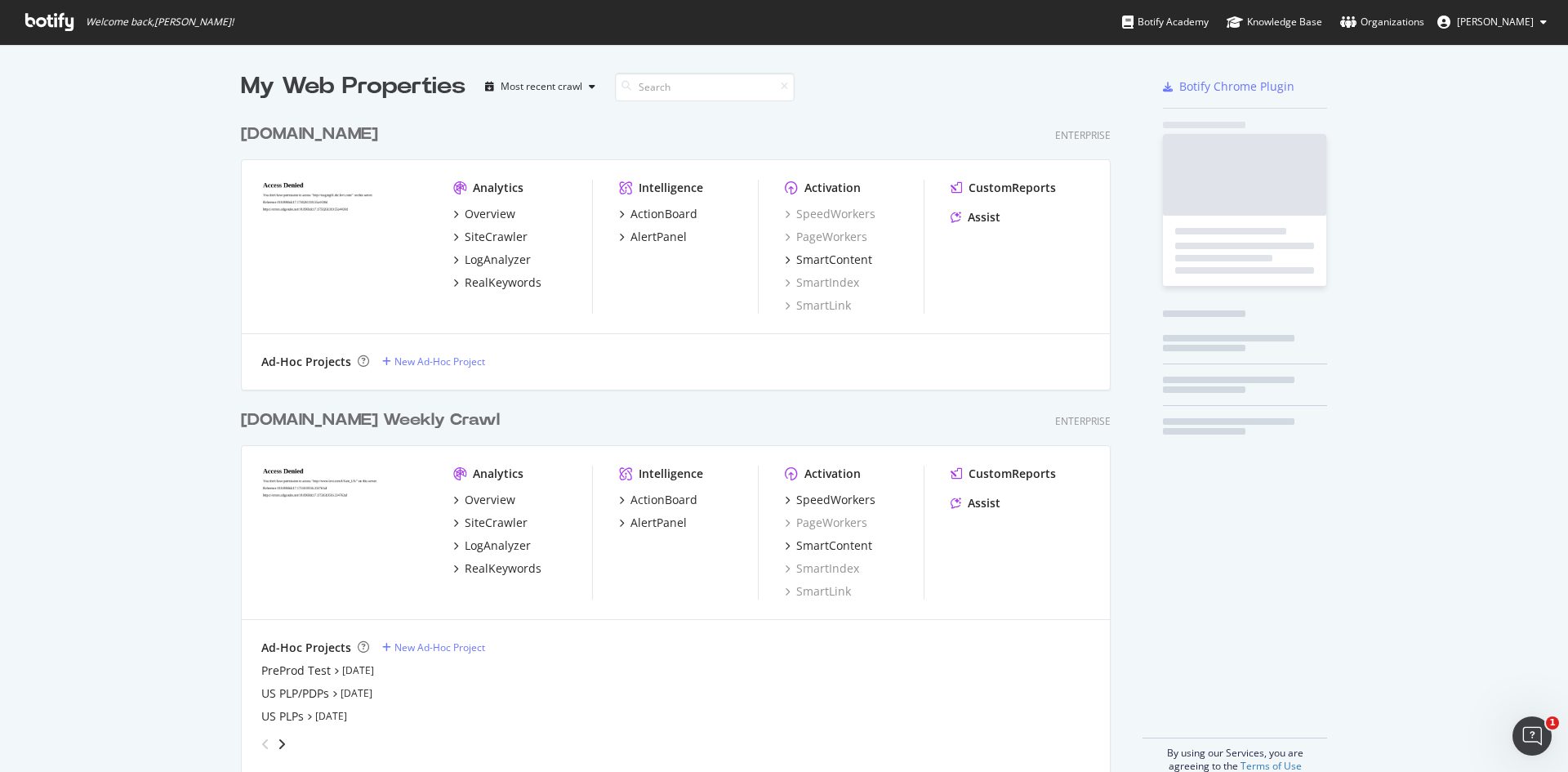
scroll to position [760, 1543]
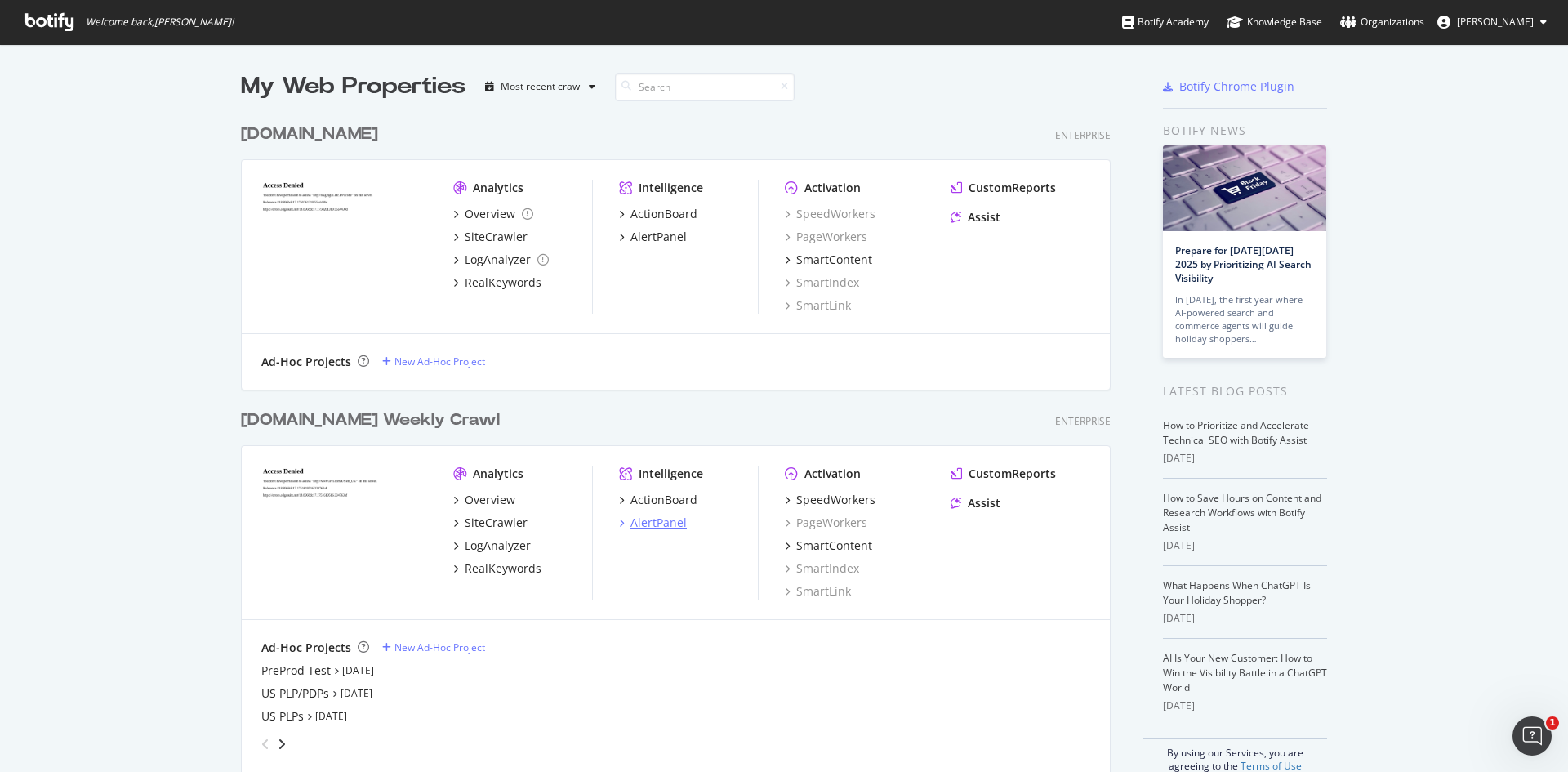
click at [657, 527] on div "AlertPanel" at bounding box center [659, 523] width 57 height 16
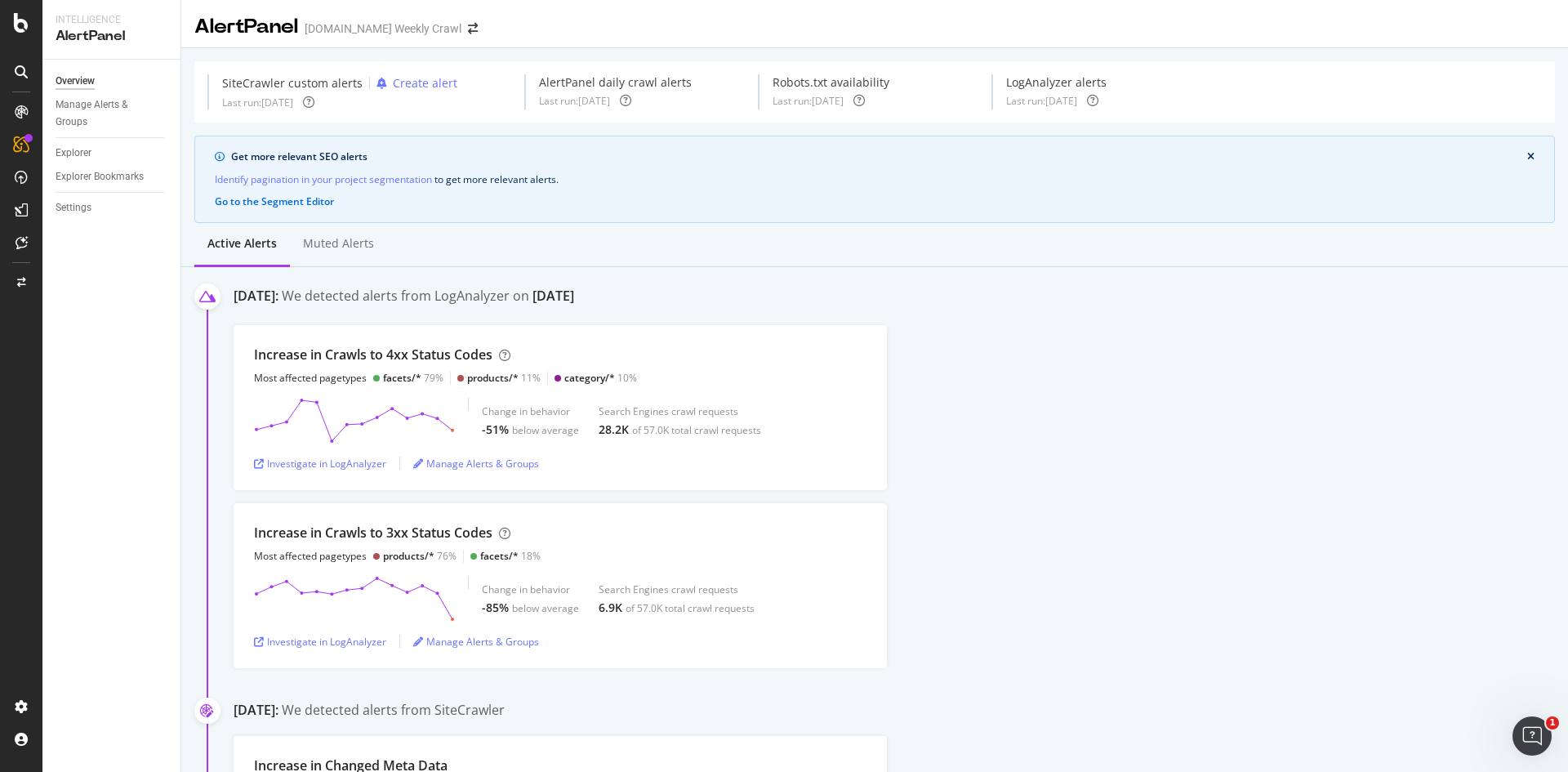
click at [574, 303] on div "We detected alerts from LogAnalyzer on September 9th" at bounding box center [427, 298] width 292 height 22
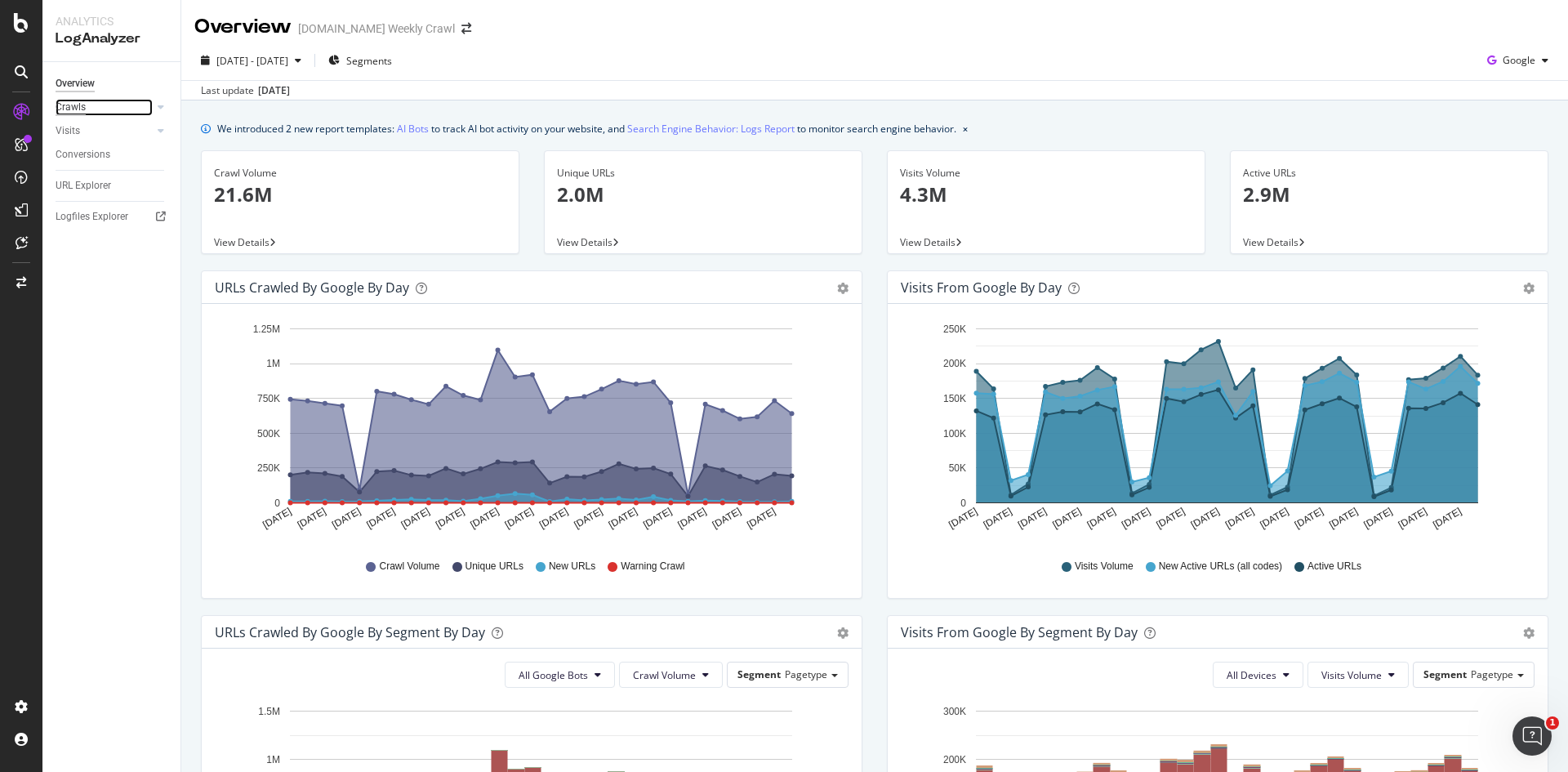
click at [85, 103] on div "Crawls" at bounding box center [70, 107] width 30 height 17
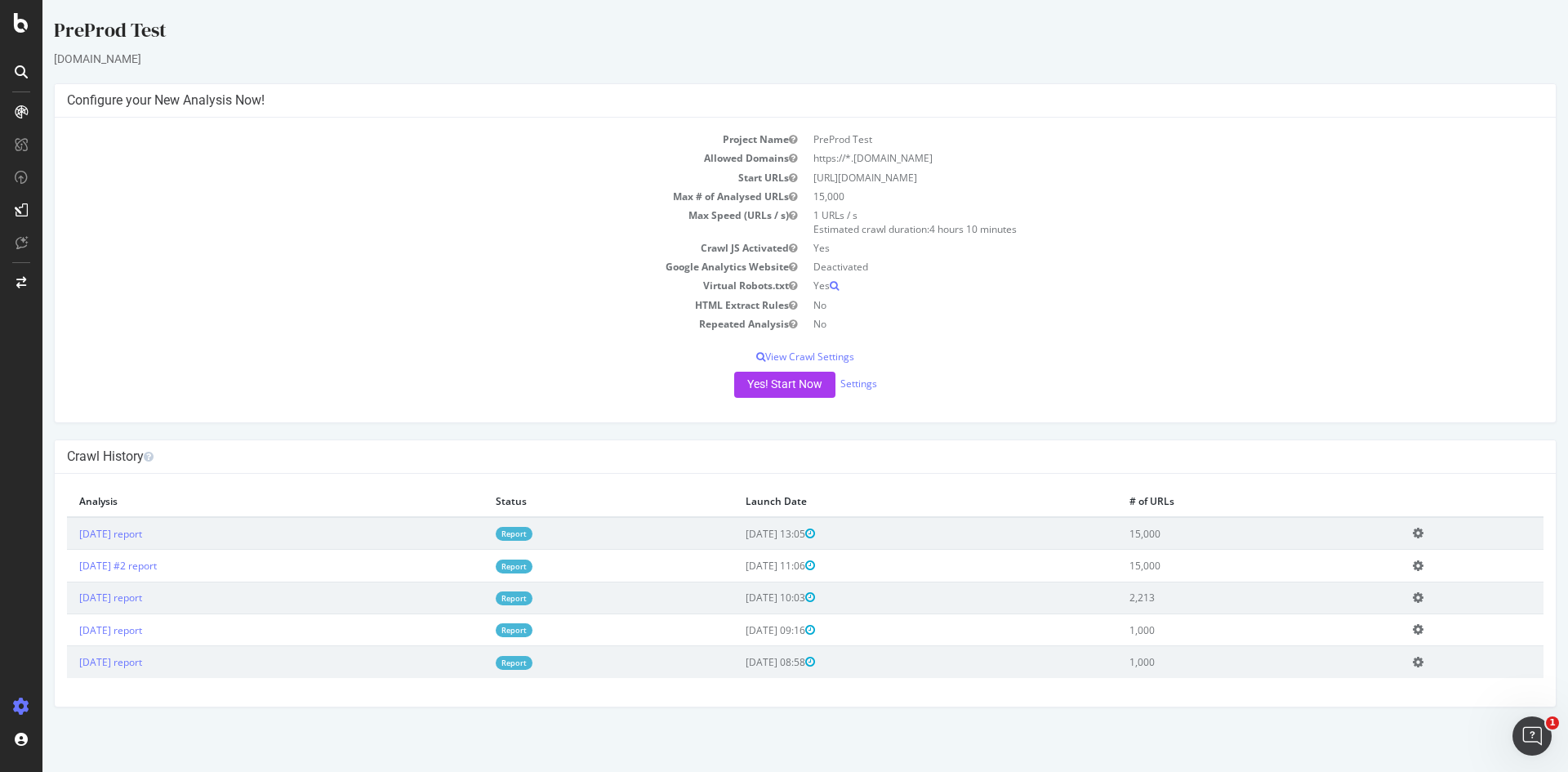
click at [1423, 533] on icon at bounding box center [1419, 533] width 11 height 12
click at [1384, 391] on div "Yes! Start Now Settings" at bounding box center [805, 385] width 1476 height 27
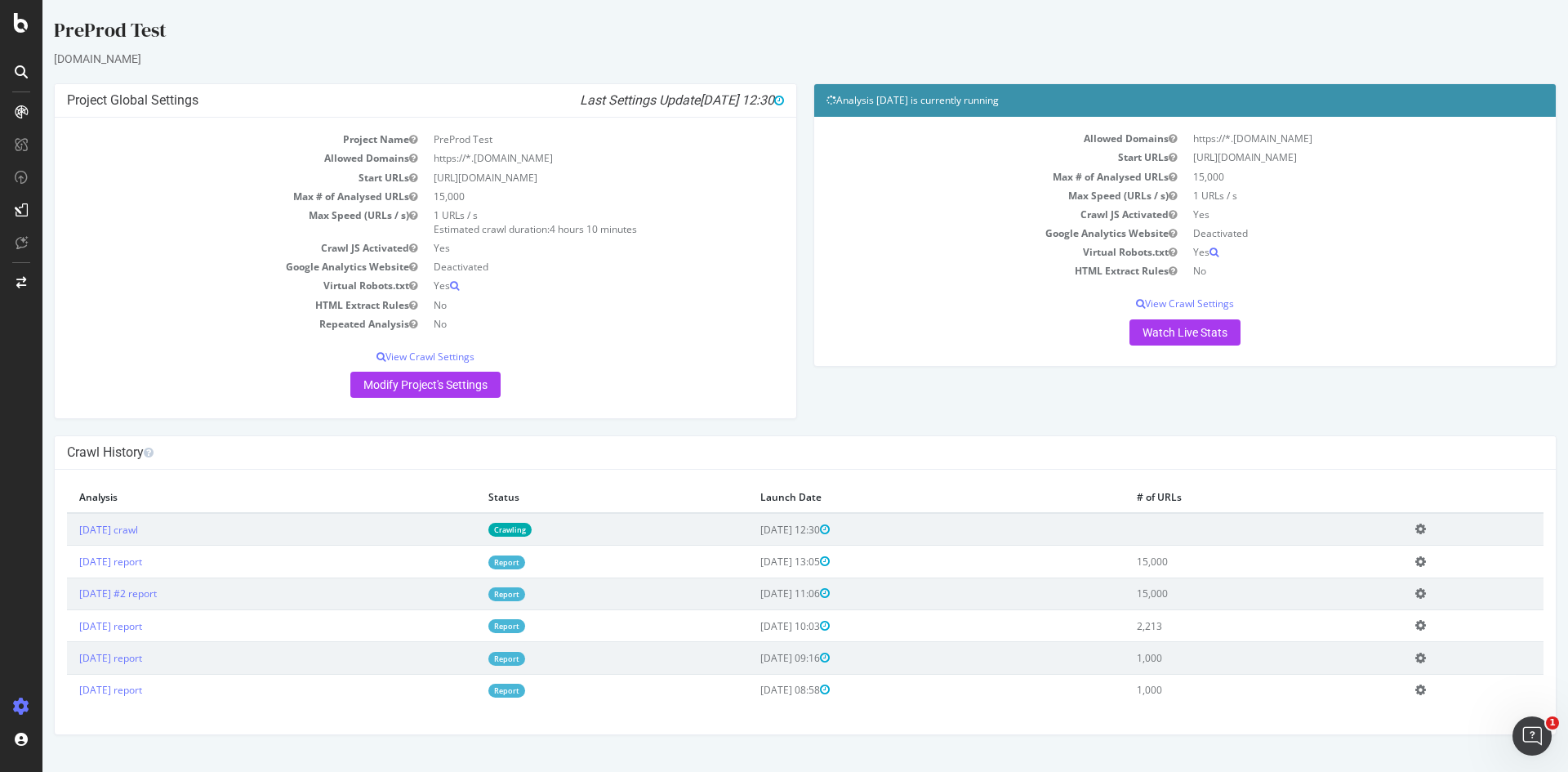
click at [740, 459] on h4 "Crawl History" at bounding box center [805, 452] width 1476 height 16
